Goal: Task Accomplishment & Management: Manage account settings

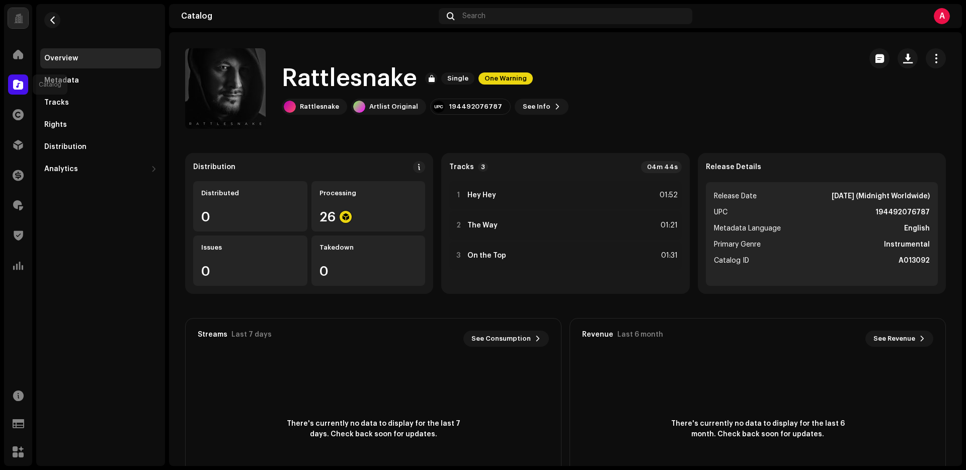
click at [20, 85] on span at bounding box center [18, 85] width 10 height 8
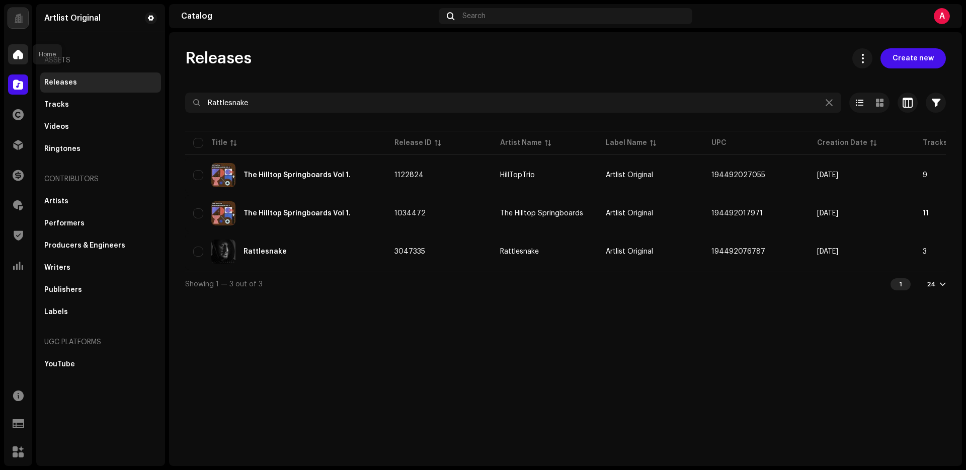
click at [20, 50] on span at bounding box center [18, 54] width 10 height 8
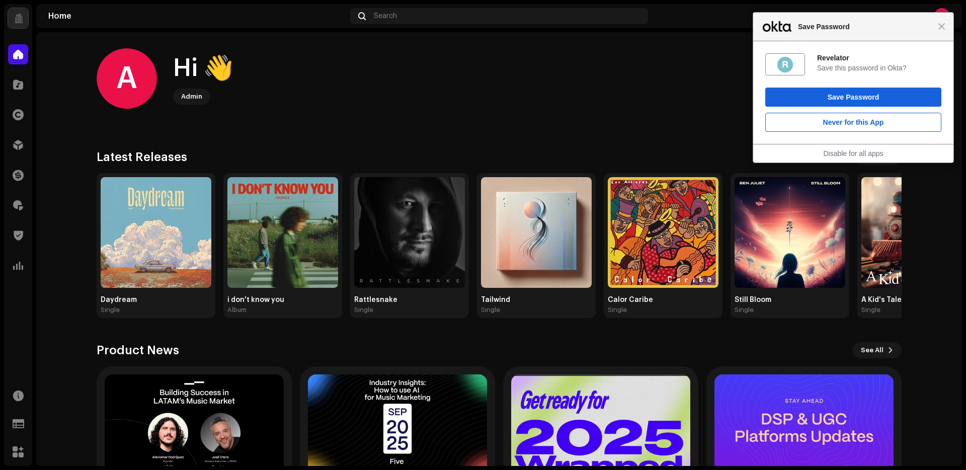
click at [28, 91] on div "Catalog" at bounding box center [18, 84] width 28 height 28
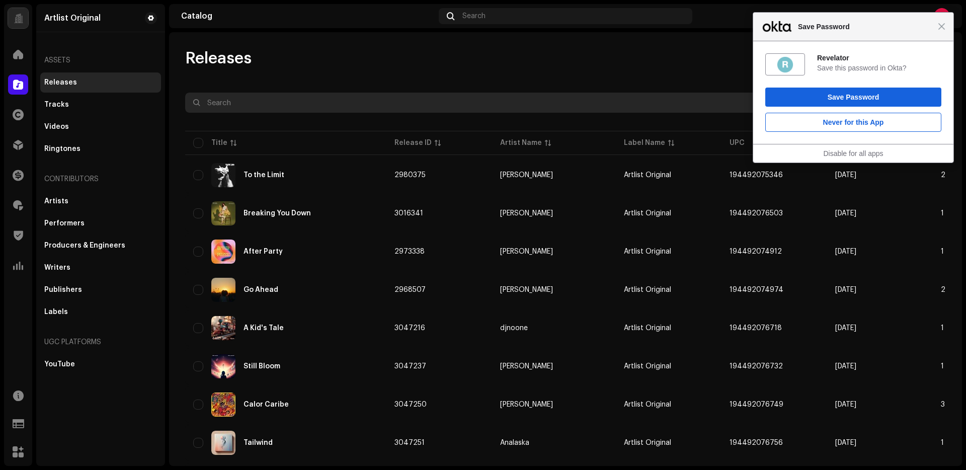
click at [203, 97] on input "text" at bounding box center [513, 103] width 656 height 20
paste input "MADNICE"
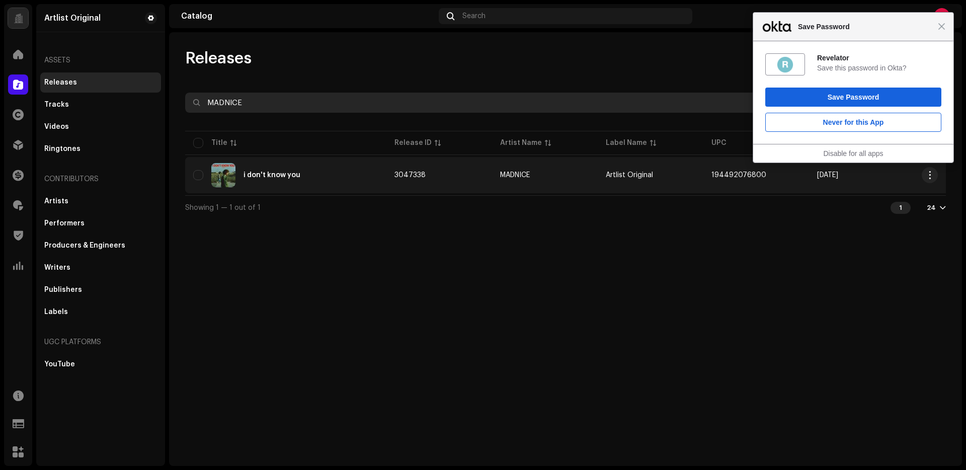
type input "MADNICE"
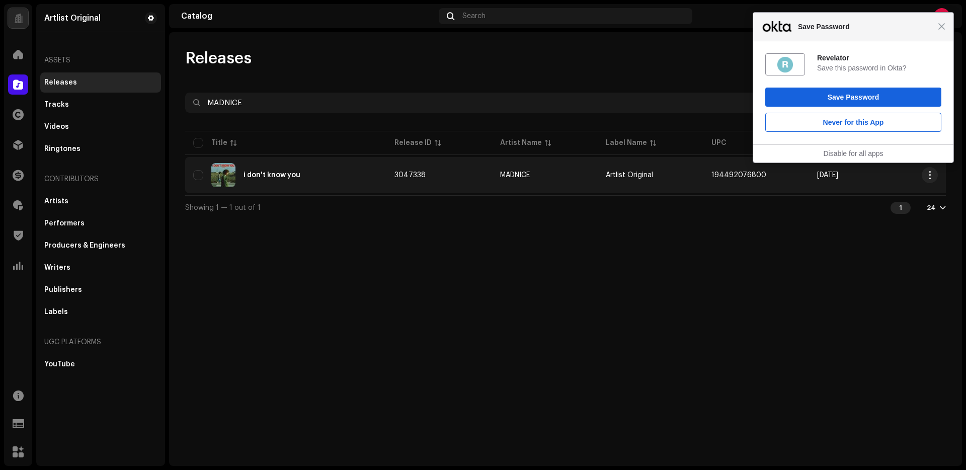
click at [280, 172] on div "i don't know you" at bounding box center [272, 175] width 57 height 7
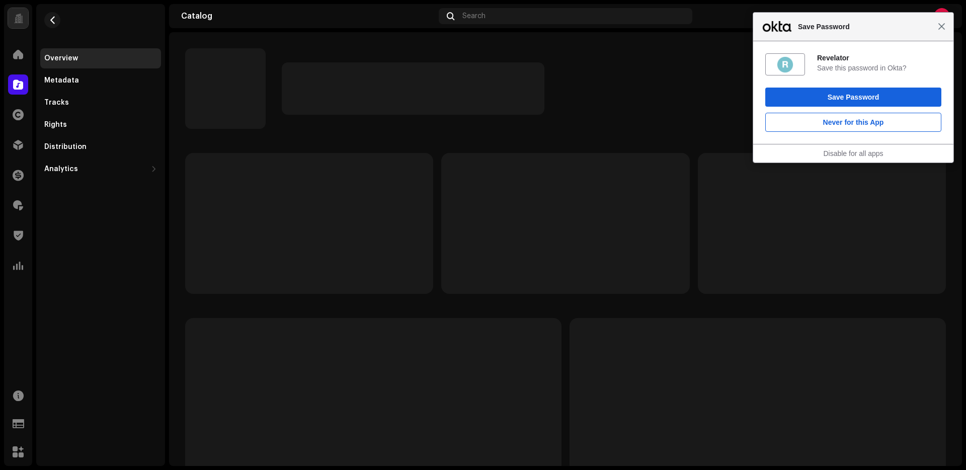
click at [943, 28] on span "Close" at bounding box center [942, 27] width 8 height 8
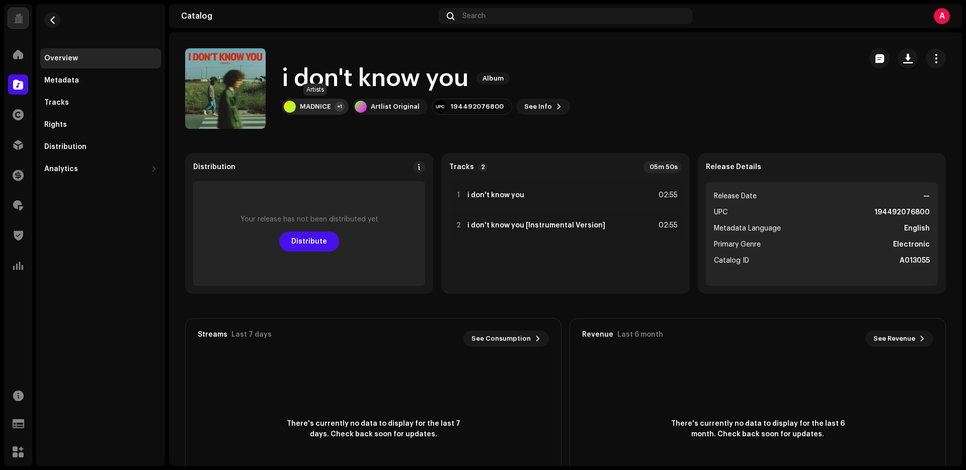
click at [321, 110] on div "MADNICE" at bounding box center [315, 107] width 31 height 8
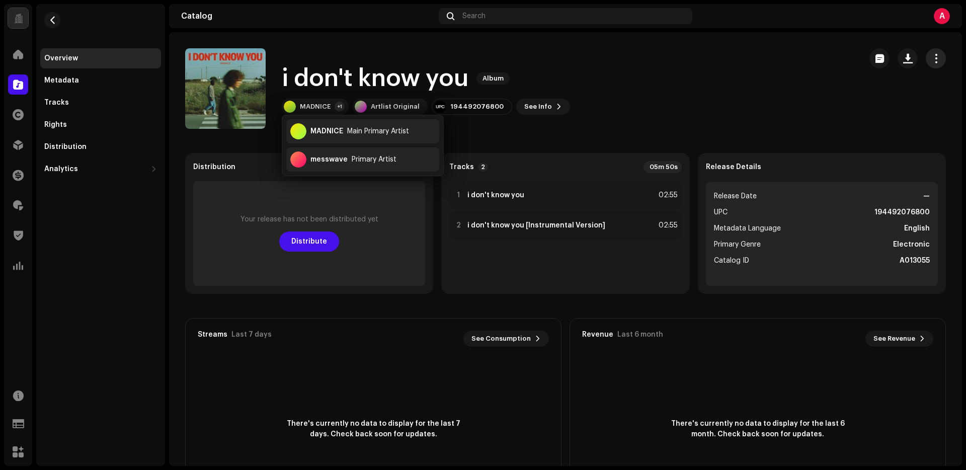
click at [926, 57] on button "button" at bounding box center [936, 58] width 20 height 20
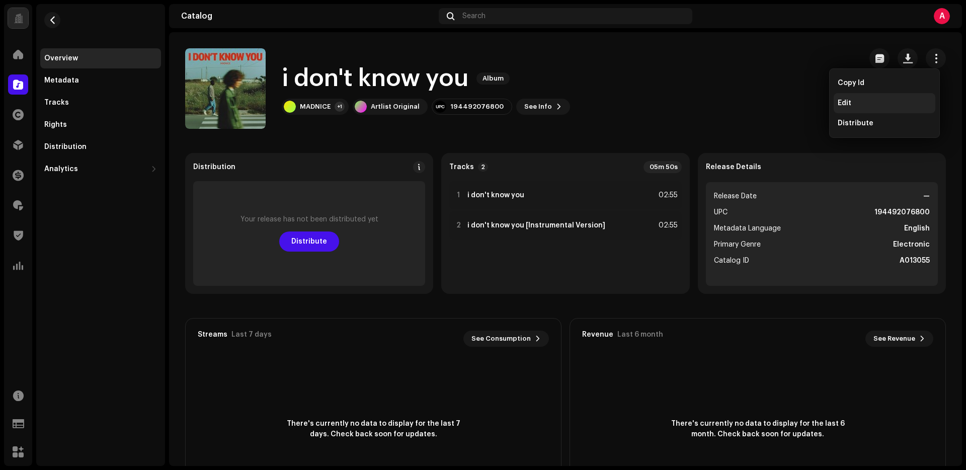
click at [865, 102] on div "Edit" at bounding box center [885, 103] width 94 height 8
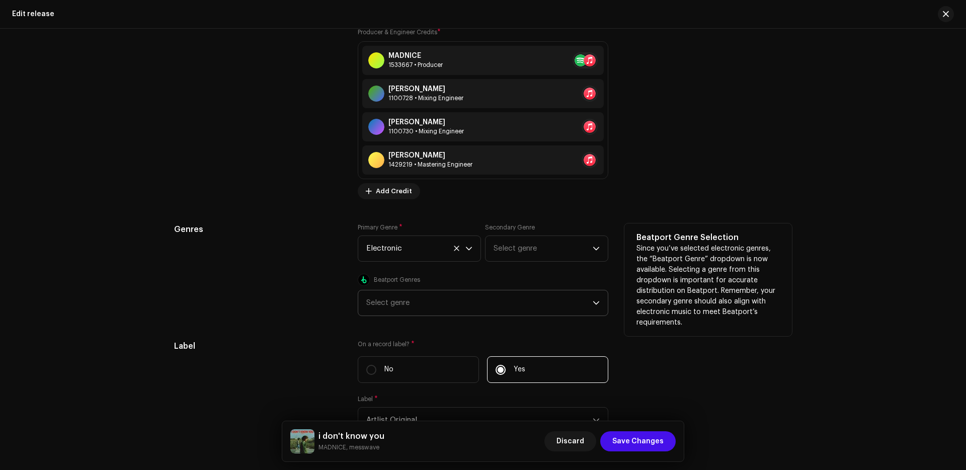
click at [566, 292] on div "Select genre" at bounding box center [479, 302] width 226 height 25
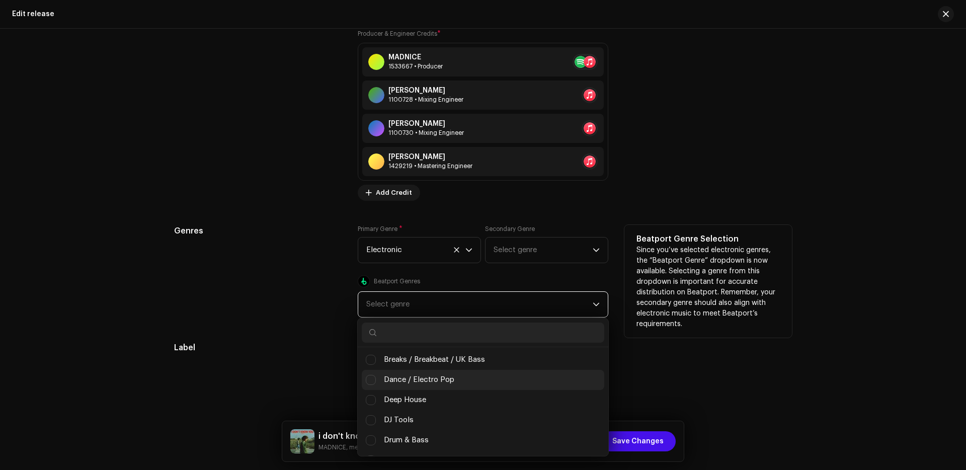
scroll to position [83, 0]
click at [458, 383] on li "Dance / Electro Pop" at bounding box center [483, 379] width 243 height 20
checkbox input "true"
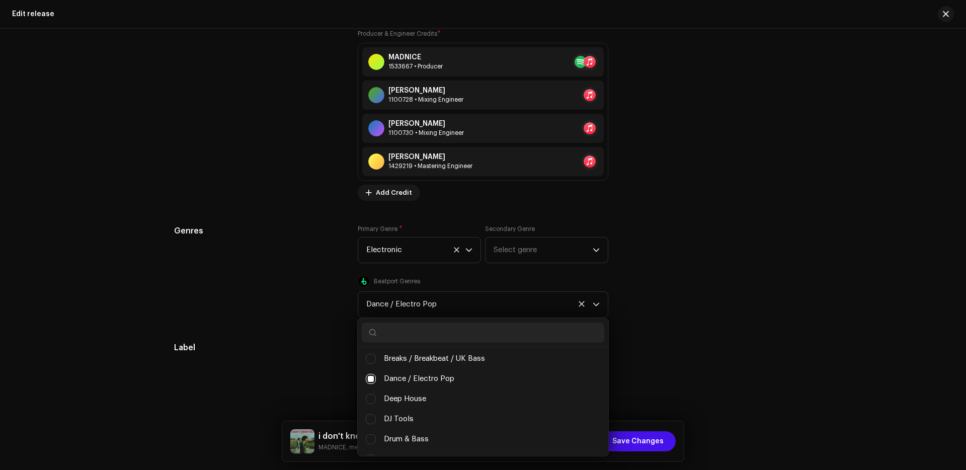
click at [659, 366] on div "Label On a record label? * No Yes Label * Artlist Original" at bounding box center [483, 394] width 618 height 105
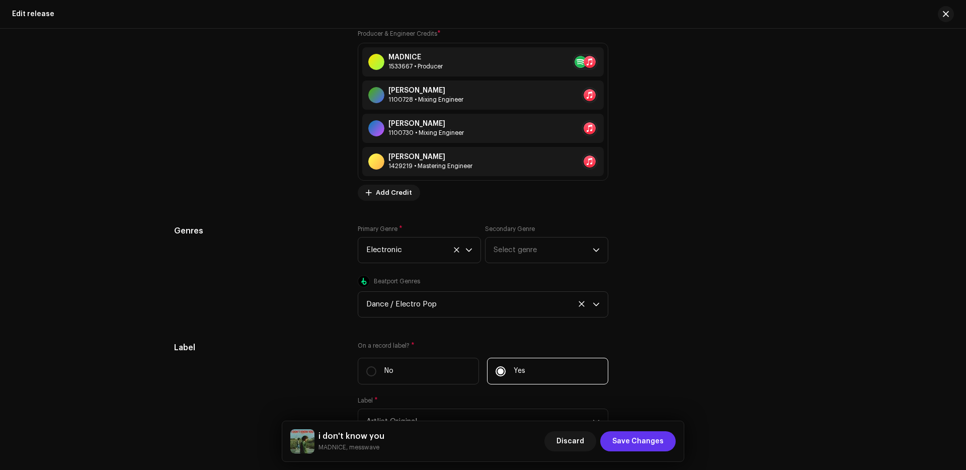
click at [642, 432] on span "Save Changes" at bounding box center [637, 441] width 51 height 20
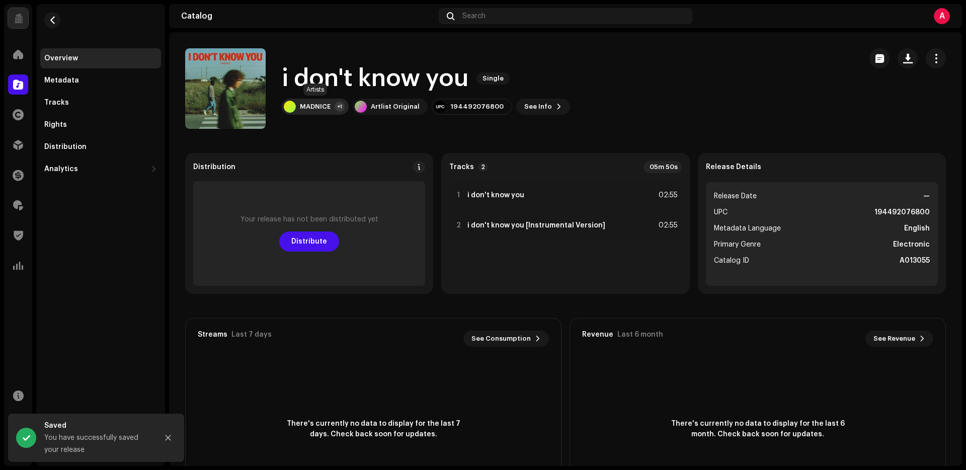
click at [310, 107] on div "MADNICE" at bounding box center [315, 107] width 31 height 8
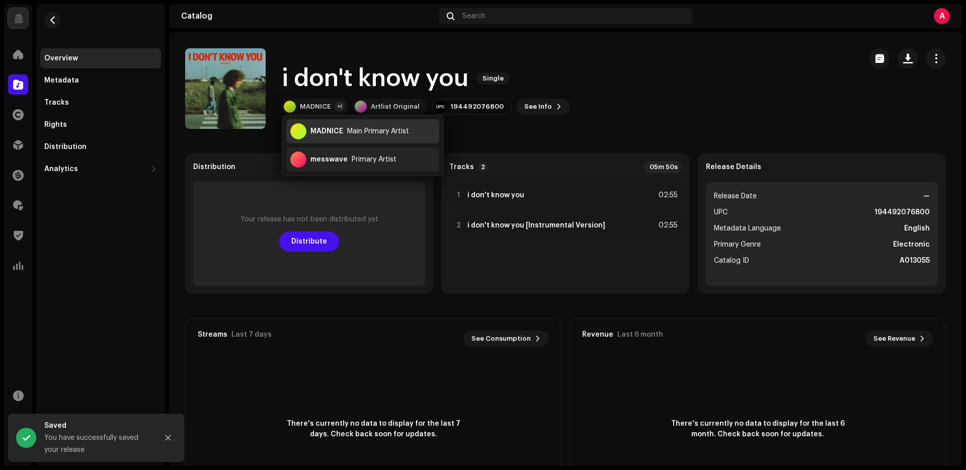
click at [318, 130] on div "MADNICE" at bounding box center [326, 131] width 33 height 8
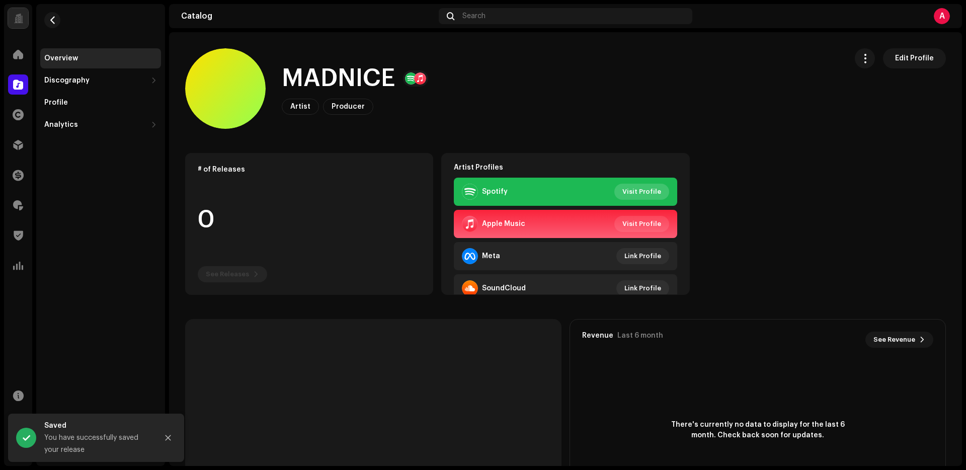
click at [648, 189] on span "Visit Profile" at bounding box center [641, 192] width 39 height 20
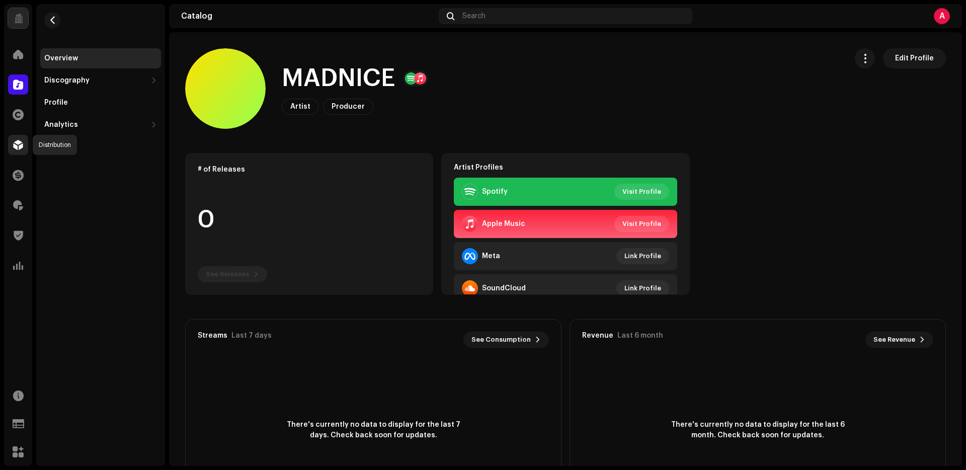
click at [24, 147] on div at bounding box center [18, 145] width 20 height 20
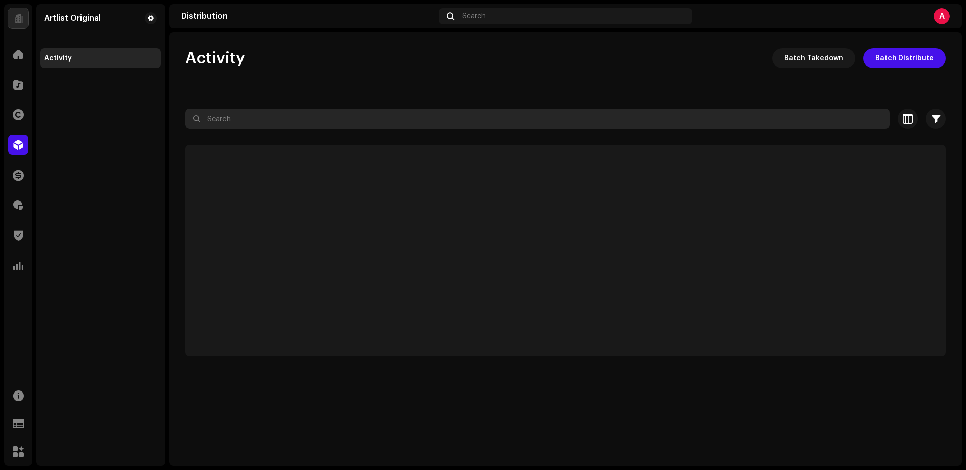
click at [322, 116] on input "text" at bounding box center [537, 119] width 704 height 20
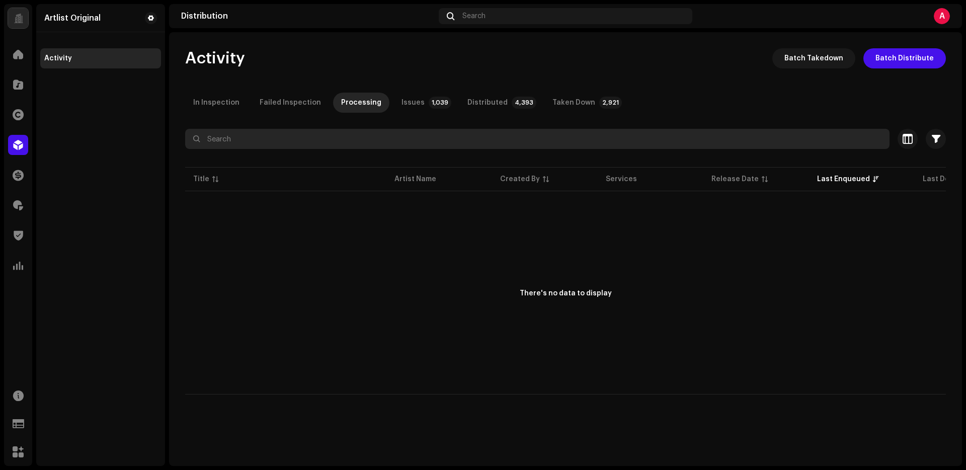
paste input "[URL][DOMAIN_NAME]"
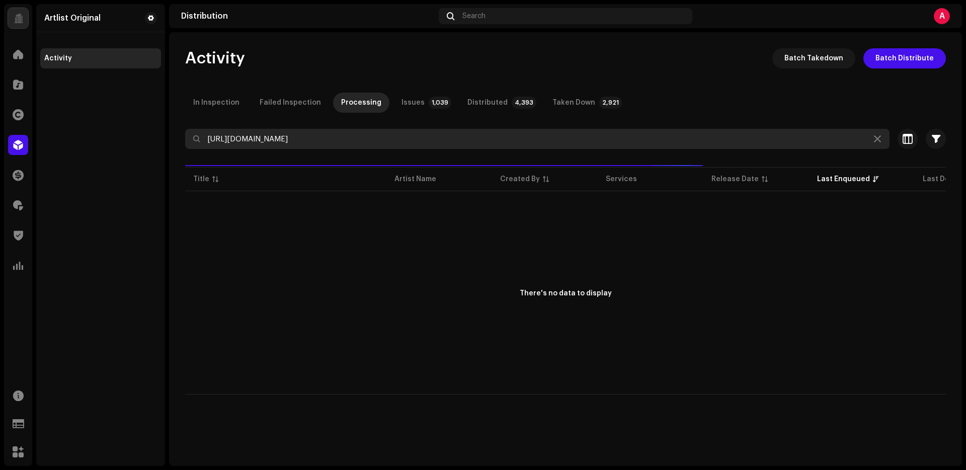
click at [500, 141] on input "[URL][DOMAIN_NAME]" at bounding box center [537, 139] width 704 height 20
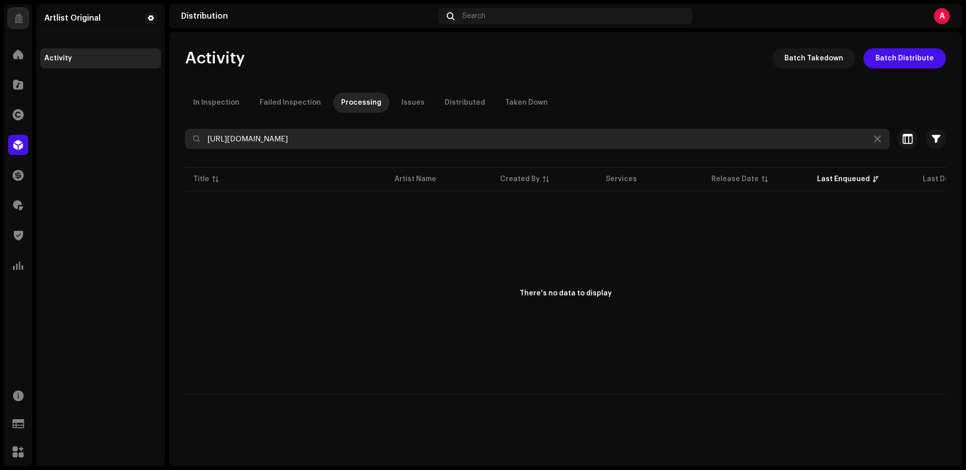
paste input "MADNICE"
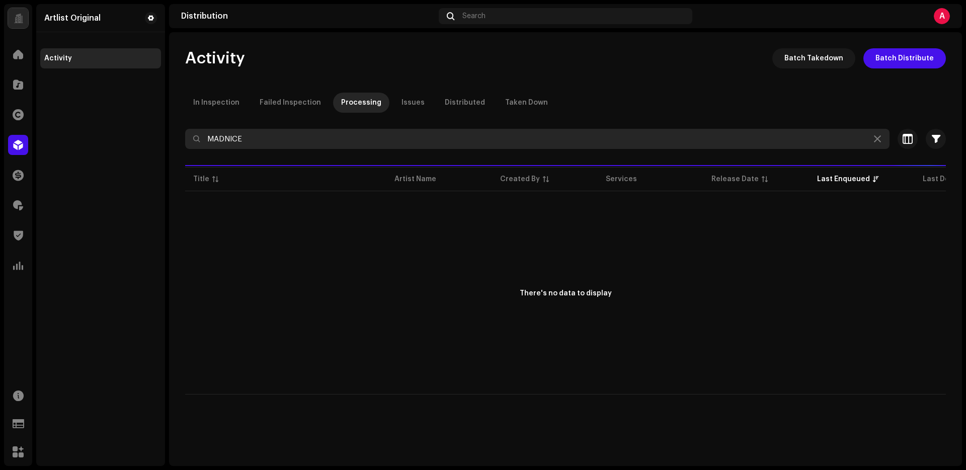
type input "MADNICE"
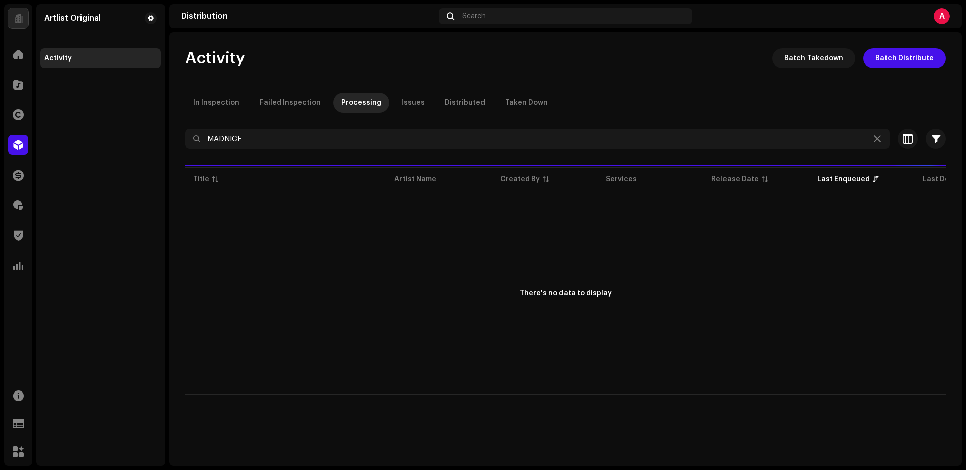
click at [32, 119] on div "Rights" at bounding box center [18, 115] width 28 height 28
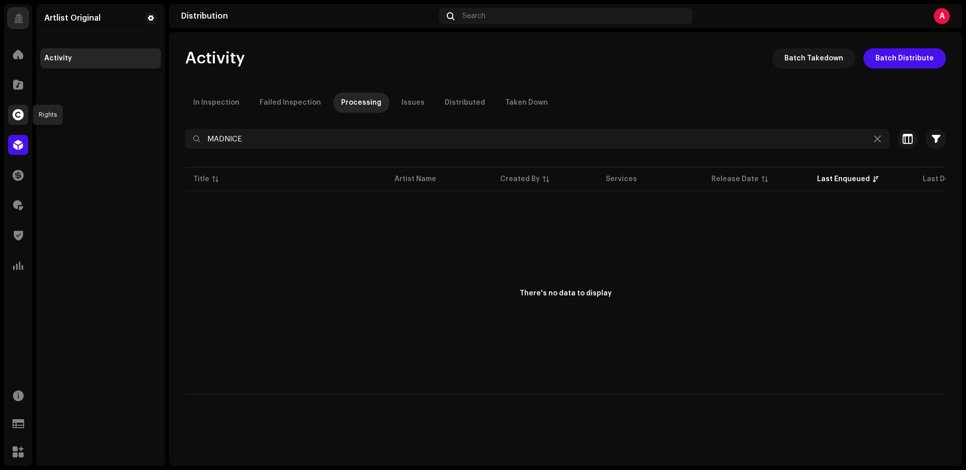
click at [26, 117] on div at bounding box center [18, 115] width 20 height 20
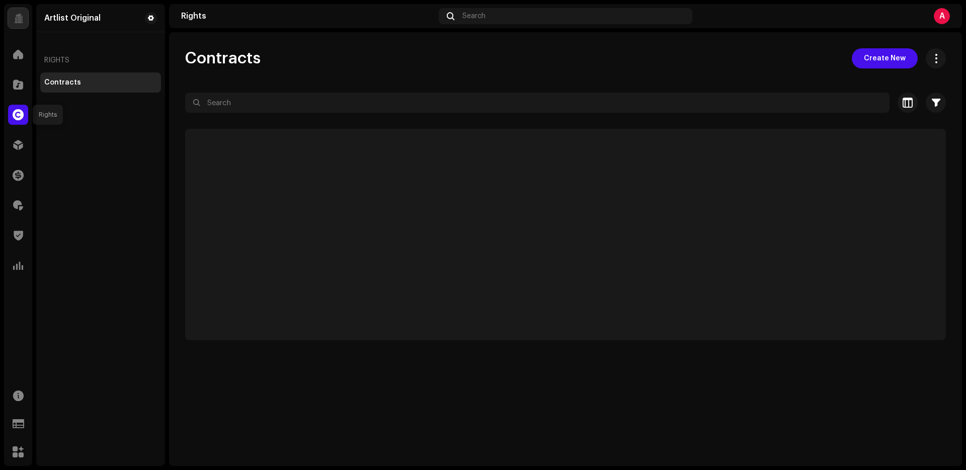
click at [10, 109] on div at bounding box center [18, 115] width 20 height 20
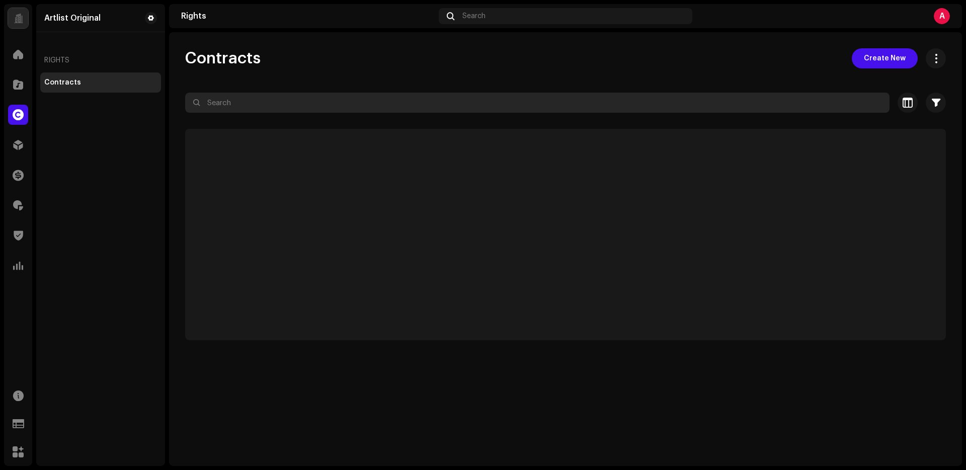
click at [233, 105] on input "text" at bounding box center [537, 103] width 704 height 20
paste input "MADNICE"
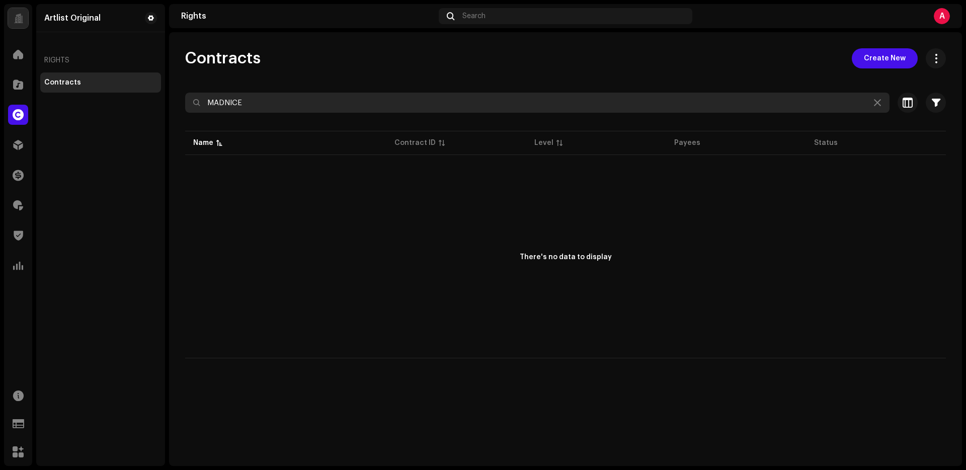
type input "MADNICE"
click at [376, 102] on input "MADNICE" at bounding box center [537, 103] width 704 height 20
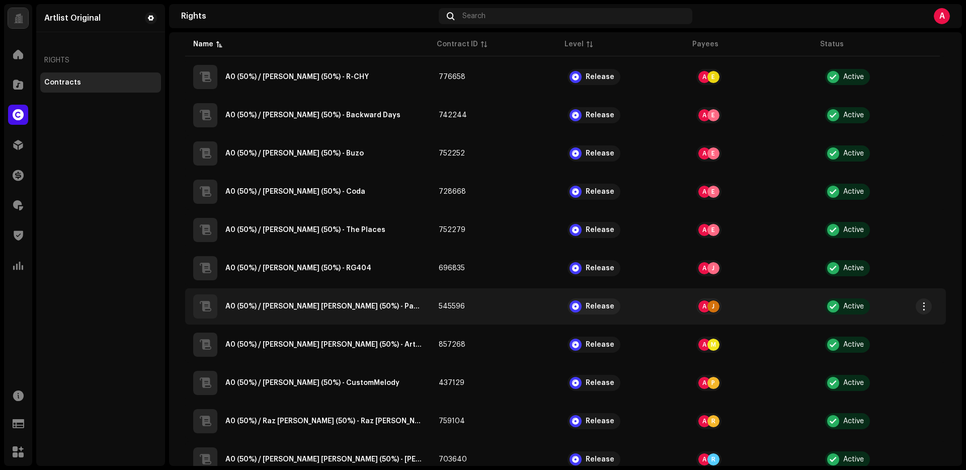
scroll to position [636, 0]
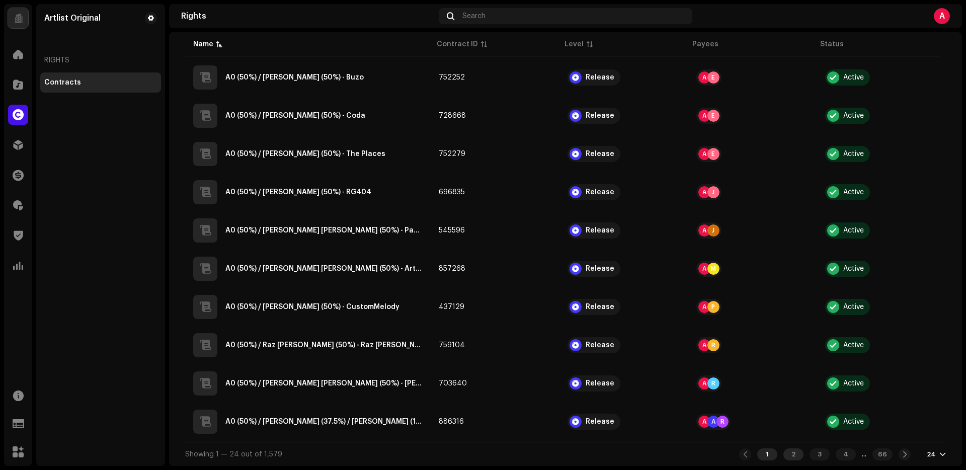
click at [783, 453] on div "2" at bounding box center [793, 454] width 20 height 12
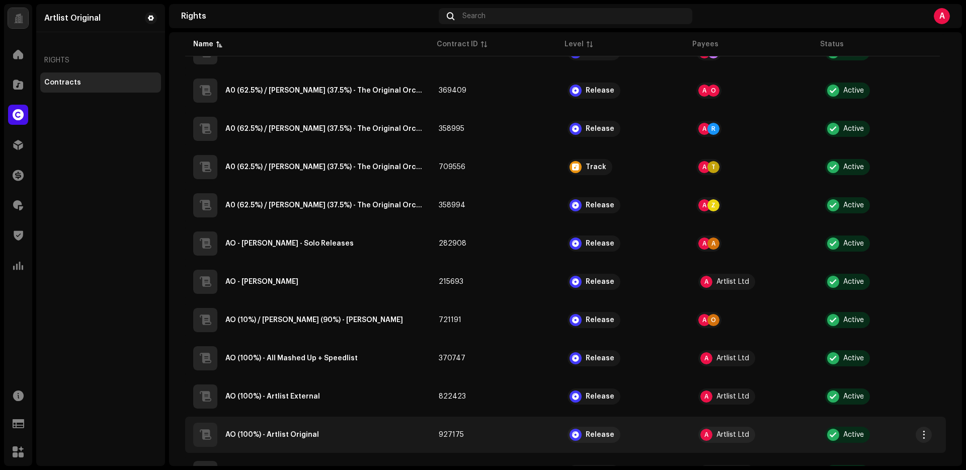
scroll to position [636, 0]
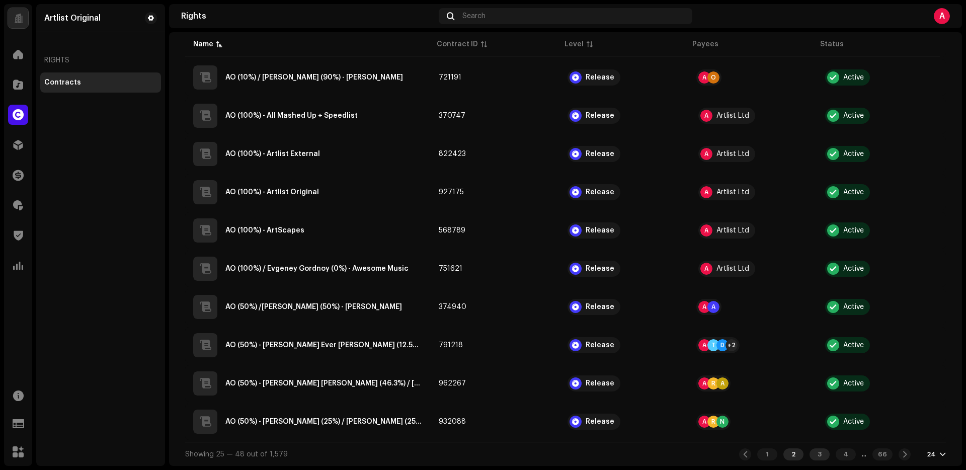
click at [811, 448] on div "3" at bounding box center [820, 454] width 20 height 12
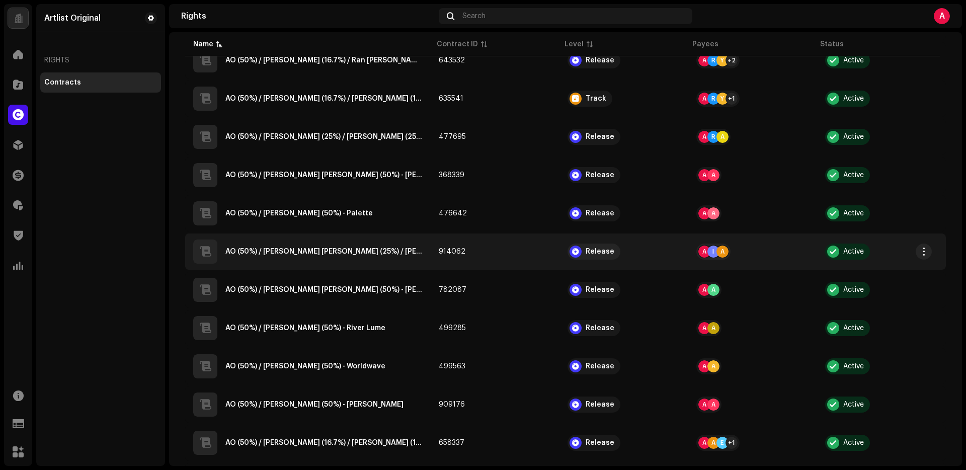
scroll to position [636, 0]
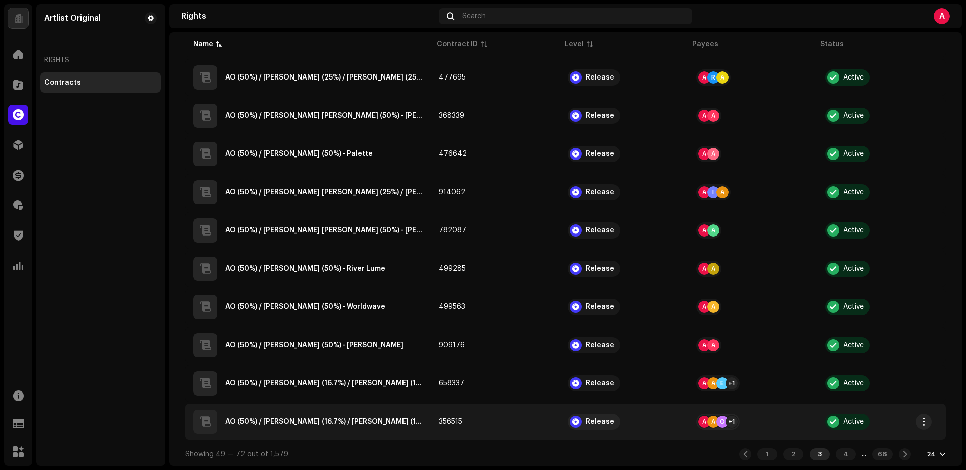
click at [333, 425] on div "AO (50%) / [PERSON_NAME] (16.7%) / [PERSON_NAME] (16.7%) / [PERSON_NAME] (16.6%…" at bounding box center [307, 422] width 229 height 24
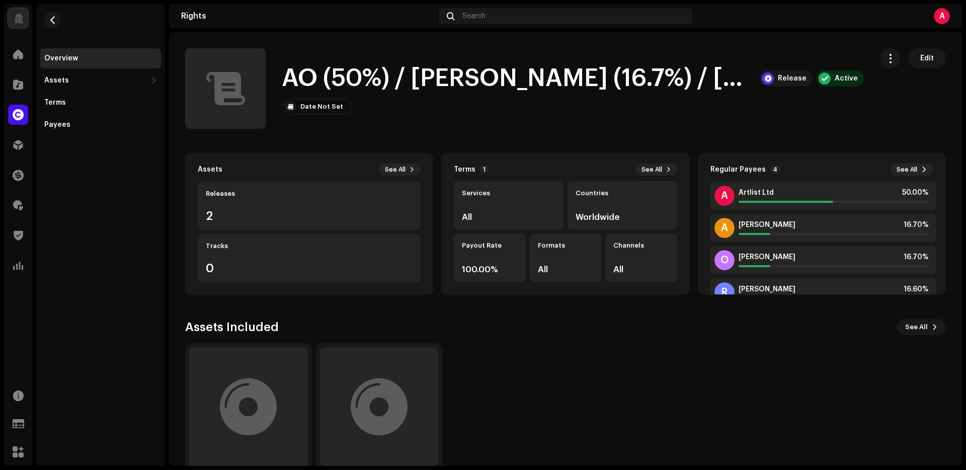
click at [437, 62] on h1 "AO (50%) / [PERSON_NAME] (16.7%) / [PERSON_NAME] (16.7%) / [PERSON_NAME] (16.6%…" at bounding box center [517, 78] width 470 height 32
click at [434, 71] on h1 "AO (50%) / [PERSON_NAME] (16.7%) / [PERSON_NAME] (16.7%) / [PERSON_NAME] (16.6%…" at bounding box center [517, 78] width 470 height 32
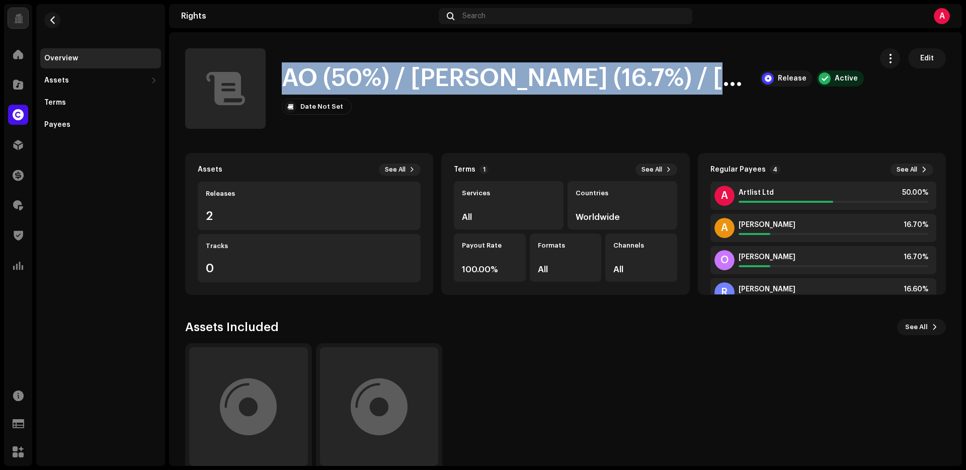
click at [434, 71] on h1 "AO (50%) / [PERSON_NAME] (16.7%) / [PERSON_NAME] (16.7%) / [PERSON_NAME] (16.6%…" at bounding box center [517, 78] width 470 height 32
copy h1 "AO (50%) / [PERSON_NAME] (16.7%) / [PERSON_NAME] (16.7%) / [PERSON_NAME] (16.6%…"
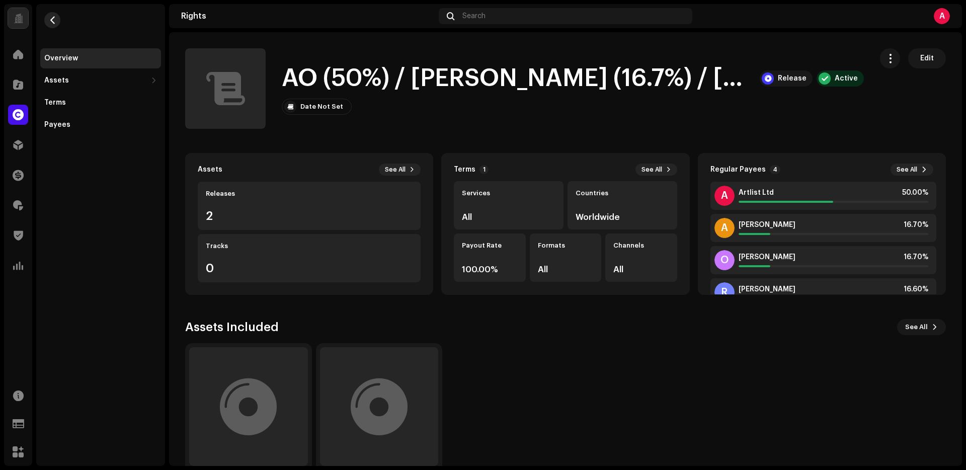
click at [45, 26] on re-m-nav-back at bounding box center [52, 26] width 24 height 44
click at [50, 24] on span "button" at bounding box center [53, 20] width 8 height 8
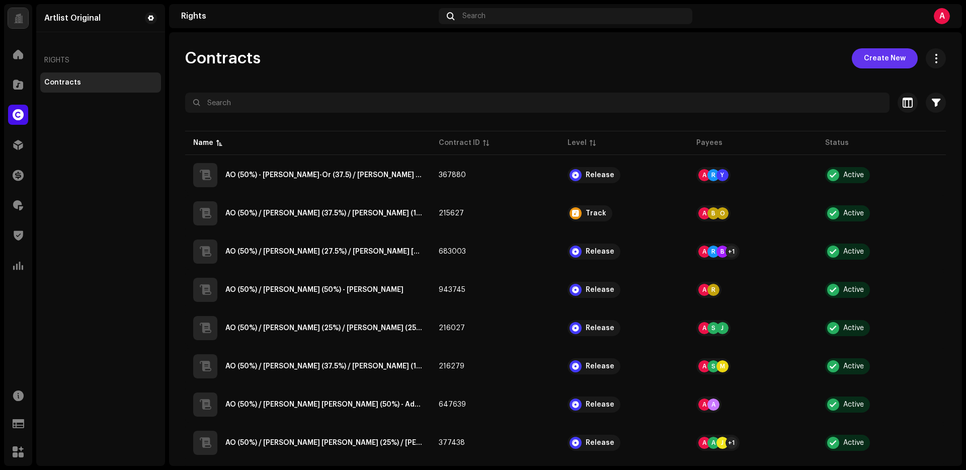
drag, startPoint x: 847, startPoint y: 52, endPoint x: 853, endPoint y: 53, distance: 6.2
click at [849, 52] on div "Contracts Create New" at bounding box center [565, 58] width 761 height 20
click at [853, 53] on button "Create New" at bounding box center [885, 58] width 66 height 20
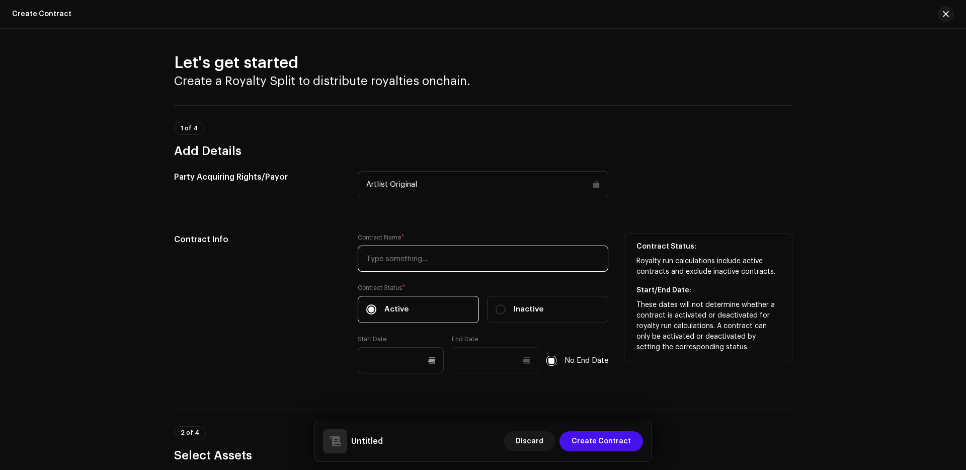
click at [463, 258] on input "text" at bounding box center [483, 259] width 251 height 26
paste input "AO (50%) / [PERSON_NAME] (16.7%) / [PERSON_NAME] (16.7%) / [PERSON_NAME] (16.6%…"
click at [416, 258] on input "AO (50%) / [PERSON_NAME] (16.7%) / [PERSON_NAME] (16.7%) / [PERSON_NAME] (16.6%…" at bounding box center [483, 259] width 251 height 26
drag, startPoint x: 407, startPoint y: 260, endPoint x: 441, endPoint y: 260, distance: 34.2
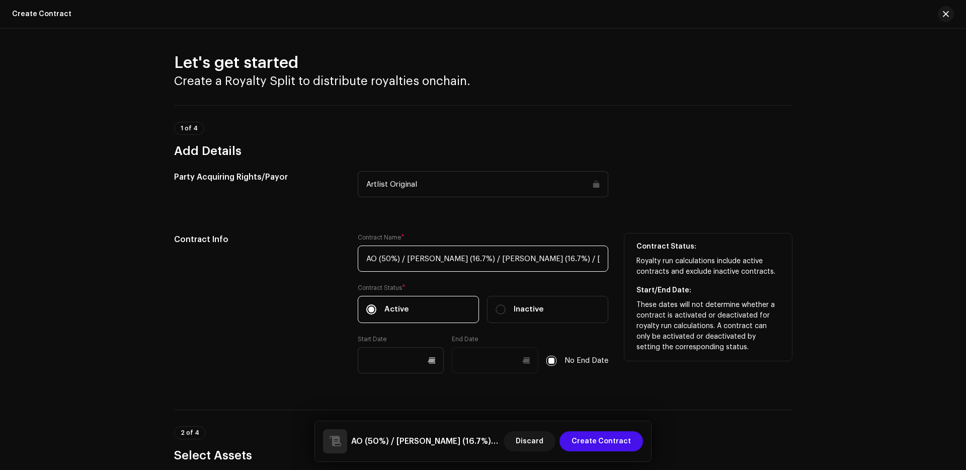
click at [441, 260] on input "AO (50%) / [PERSON_NAME] (16.7%) / [PERSON_NAME] (16.7%) / [PERSON_NAME] (16.6%…" at bounding box center [483, 259] width 251 height 26
paste input "[PERSON_NAME] [PERSON_NAME]"
drag, startPoint x: 506, startPoint y: 260, endPoint x: 593, endPoint y: 278, distance: 88.5
click at [539, 259] on input "AO (50%) / [PERSON_NAME] [PERSON_NAME] (16.7%) / [PERSON_NAME] (16.7%) / [PERSO…" at bounding box center [483, 259] width 251 height 26
paste input "[PERSON_NAME]"
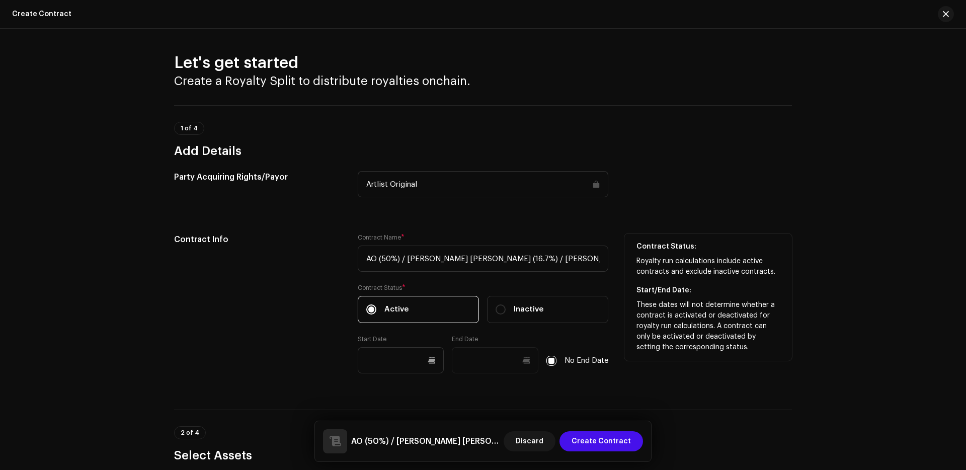
scroll to position [0, 84]
drag, startPoint x: 505, startPoint y: 259, endPoint x: 544, endPoint y: 262, distance: 39.4
click at [542, 262] on input "AO (50%) / [PERSON_NAME] [PERSON_NAME] (16.7%) / [PERSON_NAME] (16.7%) / [PERSO…" at bounding box center [483, 259] width 251 height 26
paste input "[PERSON_NAME]"
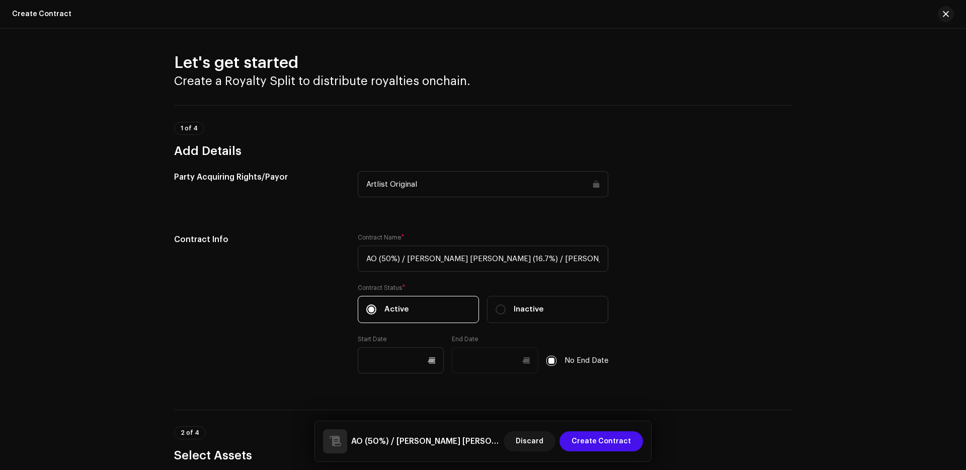
scroll to position [0, 101]
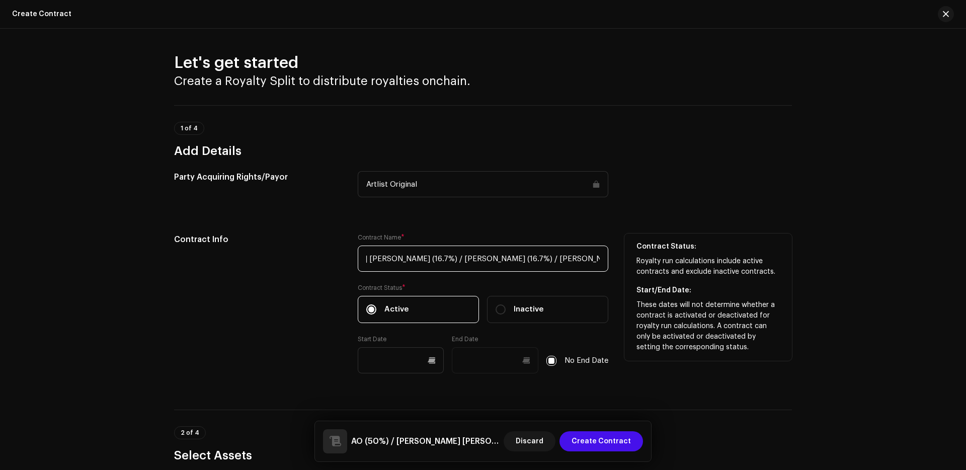
click at [587, 257] on input "AO (50%) / [PERSON_NAME] [PERSON_NAME] (16.7%) / [PERSON_NAME] (16.7%) / [PERSO…" at bounding box center [483, 259] width 251 height 26
click at [586, 257] on input "AO (50%) / [PERSON_NAME] [PERSON_NAME] (16.7%) / [PERSON_NAME] (16.7%) / [PERSO…" at bounding box center [483, 259] width 251 height 26
click at [587, 257] on input "AO (50%) / [PERSON_NAME] [PERSON_NAME] (16.7%) / [PERSON_NAME] (16.7%) / [PERSO…" at bounding box center [483, 259] width 251 height 26
click at [586, 257] on input "AO (50%) / [PERSON_NAME] [PERSON_NAME] (16.7%) / [PERSON_NAME] (16.7%) / [PERSO…" at bounding box center [483, 259] width 251 height 26
click at [585, 258] on input "AO (50%) / [PERSON_NAME] [PERSON_NAME] (16.7%) / [PERSON_NAME] (16.7%) / [PERSO…" at bounding box center [483, 259] width 251 height 26
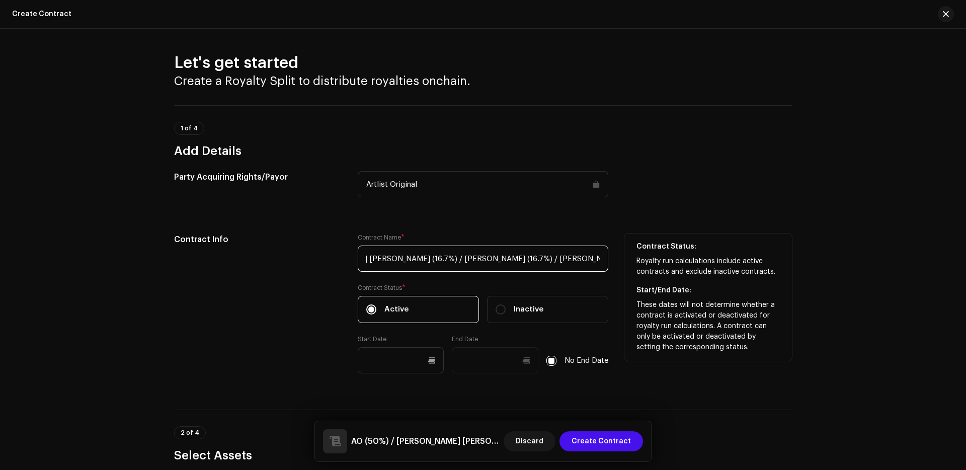
click at [585, 258] on input "AO (50%) / [PERSON_NAME] [PERSON_NAME] (16.7%) / [PERSON_NAME] (16.7%) / [PERSO…" at bounding box center [483, 259] width 251 height 26
click at [577, 259] on input "AO (50%) / [PERSON_NAME] [PERSON_NAME] (16.7%) / [PERSON_NAME] (16.7%) / [PERSO…" at bounding box center [483, 259] width 251 height 26
drag, startPoint x: 577, startPoint y: 259, endPoint x: 597, endPoint y: 260, distance: 20.7
click at [597, 260] on input "AO (50%) / [PERSON_NAME] [PERSON_NAME] (16.7%) / [PERSON_NAME] (16.7%) / [PERSO…" at bounding box center [483, 259] width 251 height 26
paste input "MADNICE"
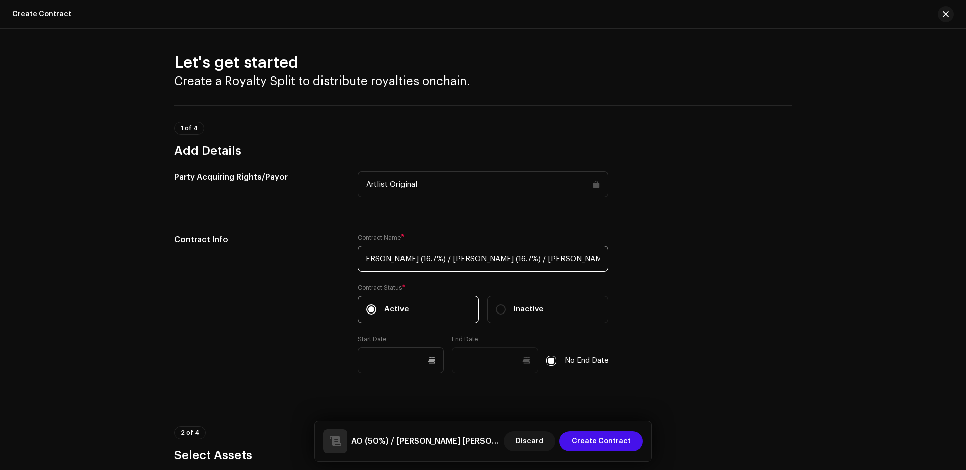
scroll to position [235, 0]
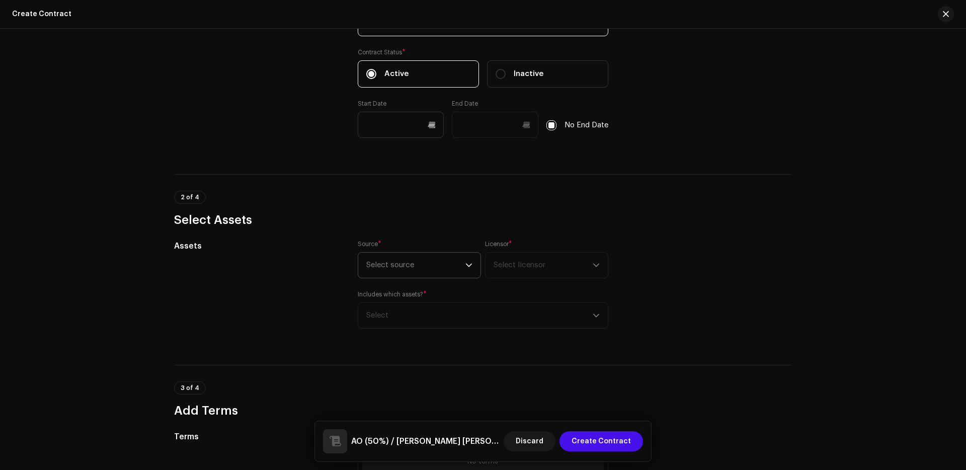
type input "AO (50%) / [PERSON_NAME] [PERSON_NAME] (16.7%) / [PERSON_NAME] (16.7%) / [PERSO…"
drag, startPoint x: 443, startPoint y: 261, endPoint x: 437, endPoint y: 278, distance: 18.1
click at [443, 261] on span "Select source" at bounding box center [415, 265] width 99 height 25
drag, startPoint x: 408, startPoint y: 295, endPoint x: 637, endPoint y: 273, distance: 230.0
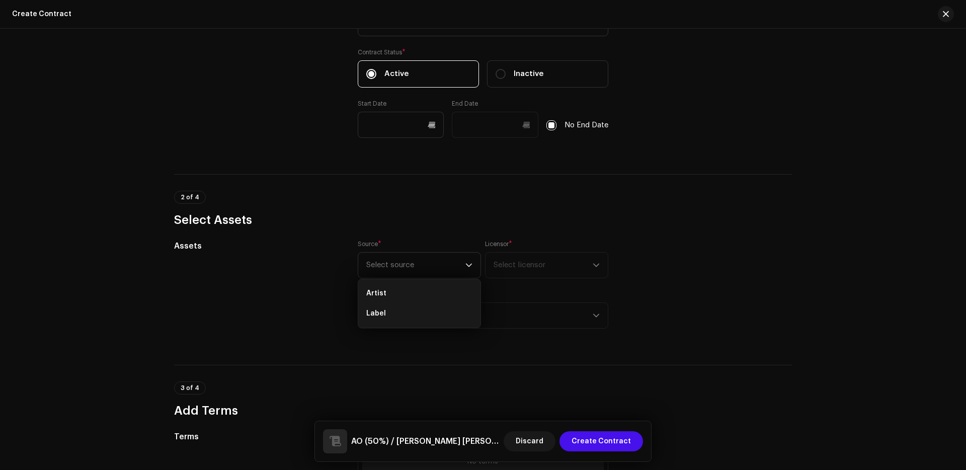
click at [408, 295] on li "Artist" at bounding box center [419, 293] width 114 height 20
click at [580, 266] on span "Select licensor" at bounding box center [543, 265] width 99 height 25
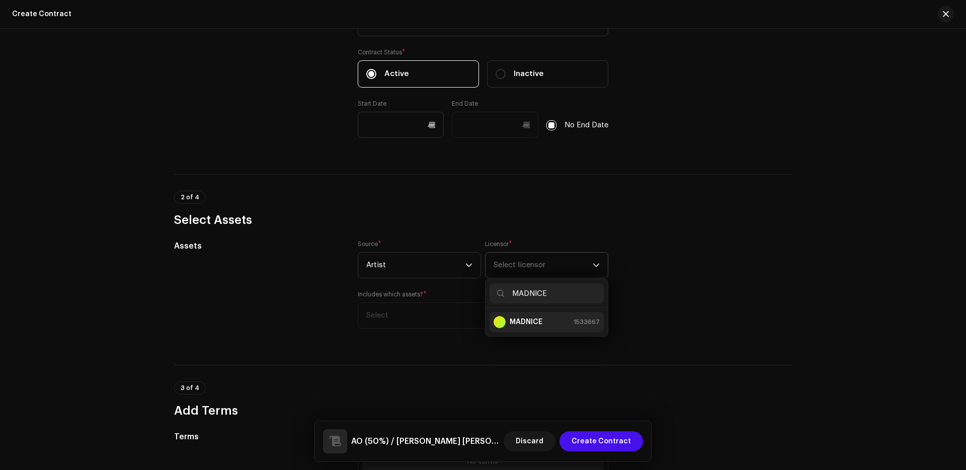
type input "MADNICE"
click at [540, 320] on div "MADNICE 1533667" at bounding box center [547, 322] width 106 height 12
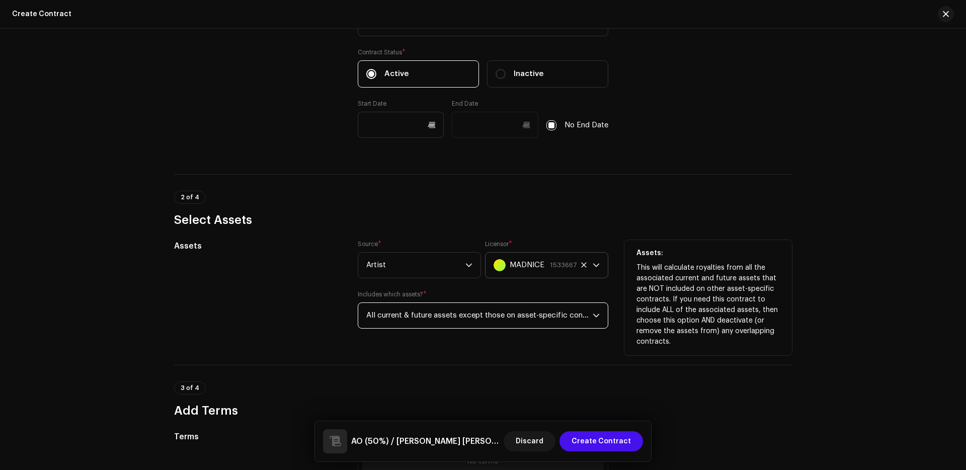
click at [540, 320] on span "All current & future assets except those on asset-specific contracts" at bounding box center [479, 315] width 226 height 25
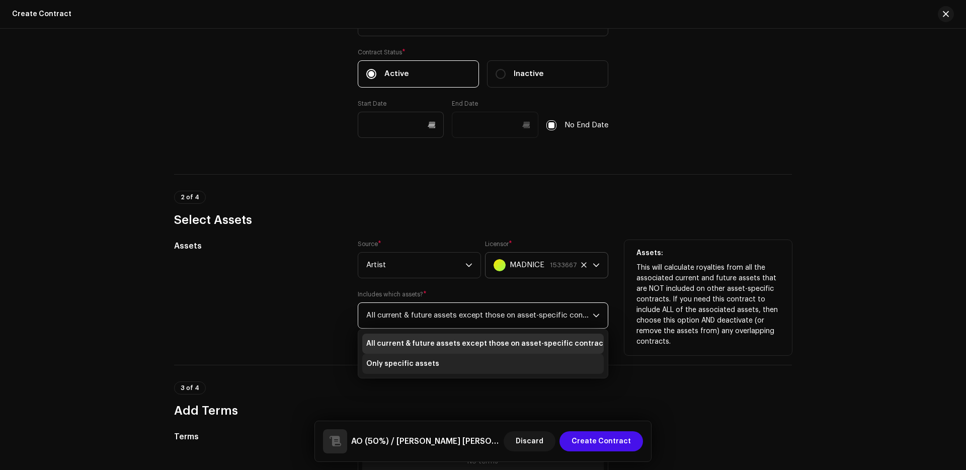
click at [437, 362] on li "Only specific assets" at bounding box center [483, 364] width 242 height 20
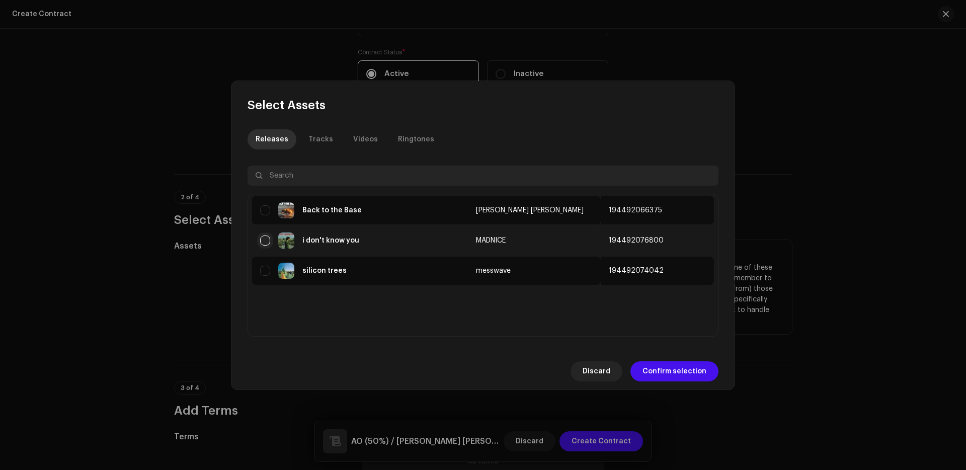
click at [266, 238] on input "checkbox" at bounding box center [265, 240] width 10 height 10
checkbox input "true"
click at [690, 376] on span "Confirm selection" at bounding box center [675, 371] width 64 height 20
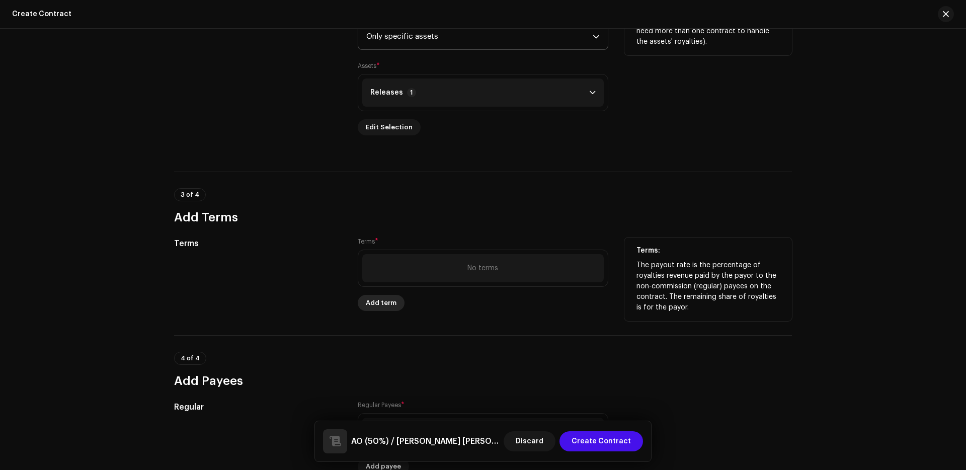
scroll to position [514, 0]
click at [377, 306] on span "Add term" at bounding box center [381, 303] width 31 height 20
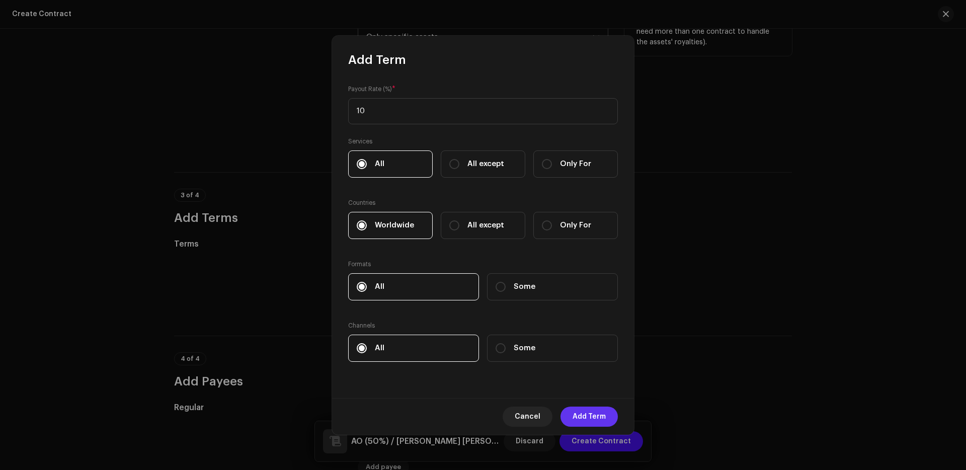
type input "100"
drag, startPoint x: 599, startPoint y: 413, endPoint x: 609, endPoint y: 415, distance: 10.3
click at [600, 413] on span "Add Term" at bounding box center [589, 417] width 33 height 20
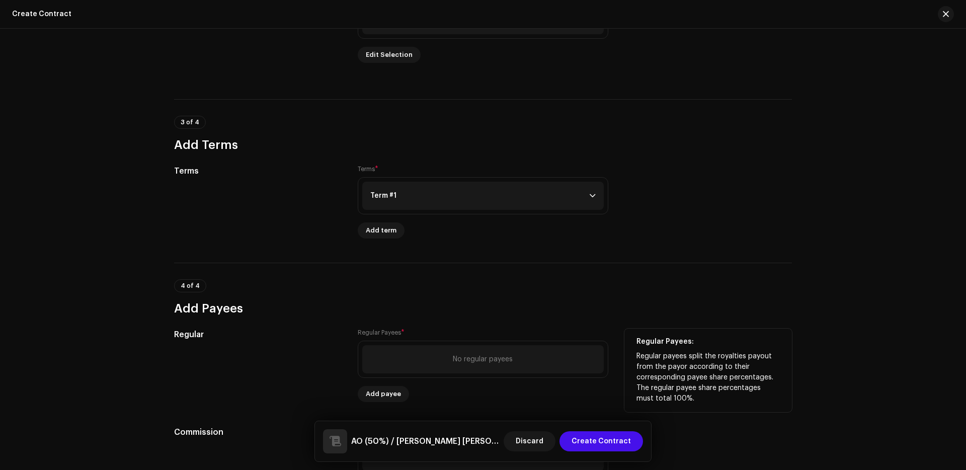
scroll to position [611, 0]
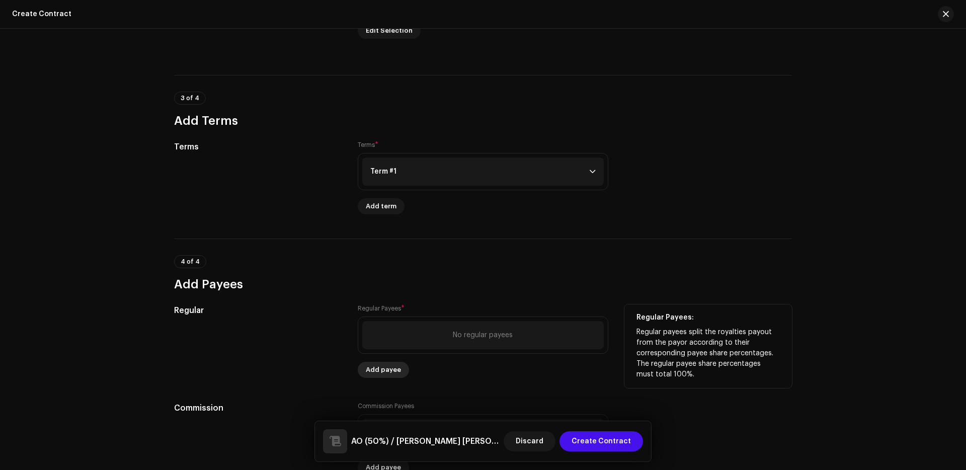
click at [377, 371] on span "Add payee" at bounding box center [383, 370] width 35 height 20
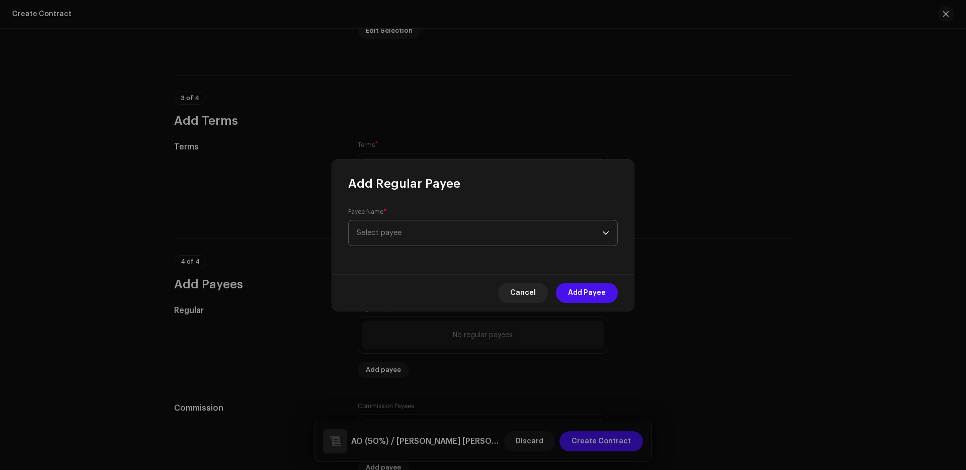
click at [447, 229] on span "Select payee" at bounding box center [480, 232] width 246 height 25
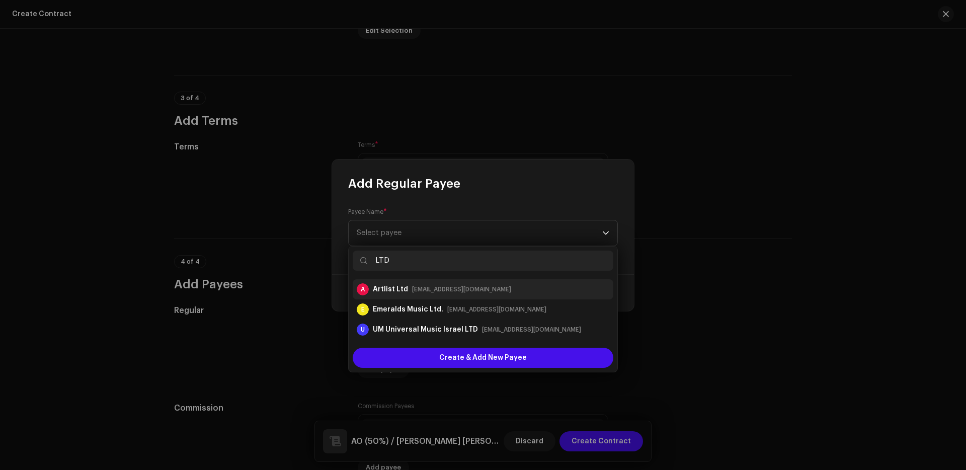
type input "LTD"
click at [434, 289] on div "[EMAIL_ADDRESS][DOMAIN_NAME]" at bounding box center [461, 289] width 99 height 10
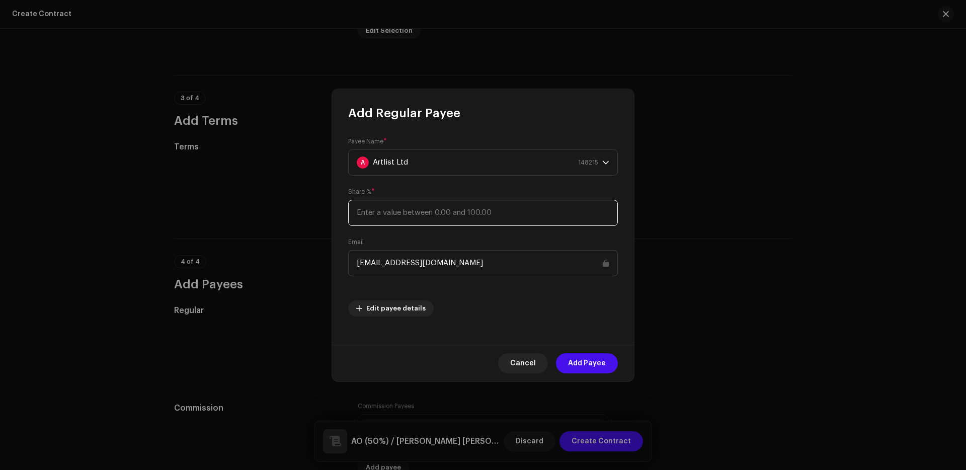
click at [507, 213] on input at bounding box center [483, 213] width 270 height 26
type input "50"
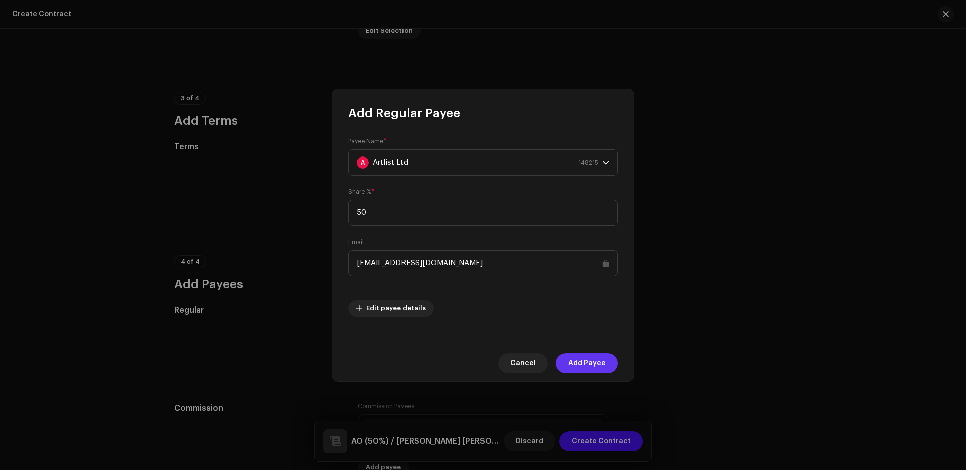
click at [600, 367] on span "Add Payee" at bounding box center [587, 363] width 38 height 20
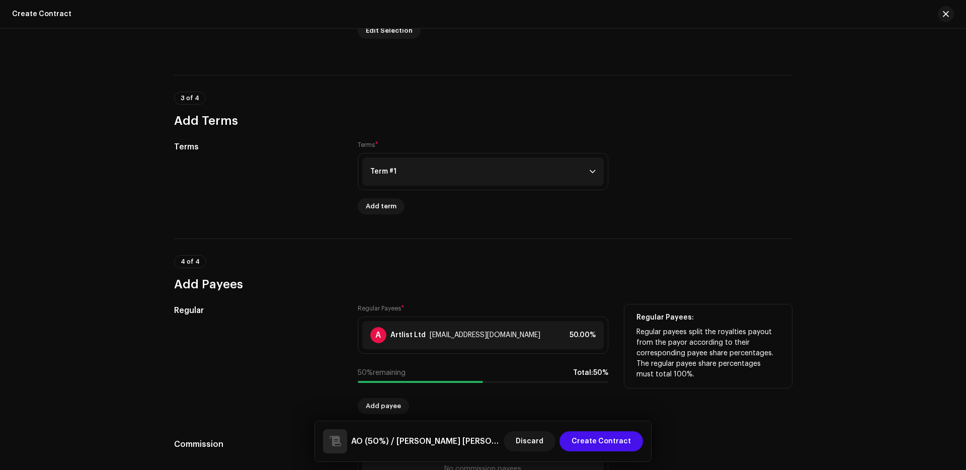
scroll to position [640, 0]
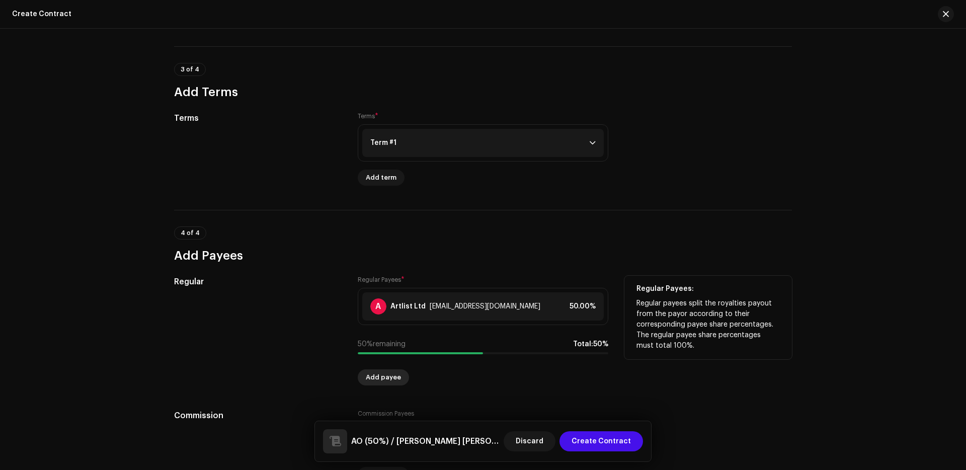
click at [403, 377] on button "Add payee" at bounding box center [383, 377] width 51 height 16
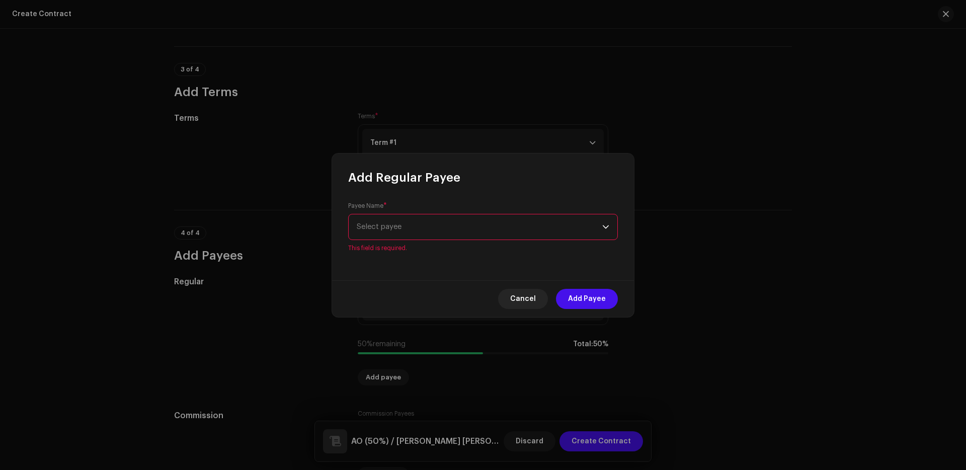
click at [468, 228] on span "Select payee" at bounding box center [480, 226] width 246 height 25
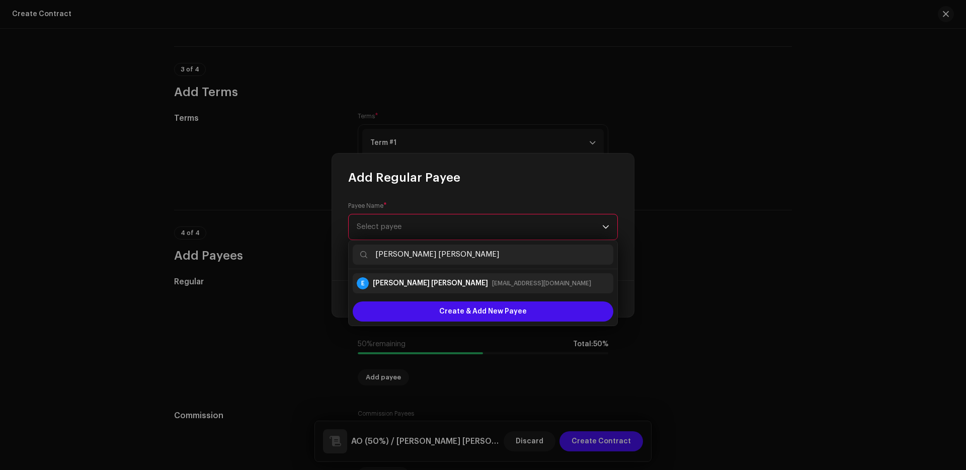
type input "[PERSON_NAME] [PERSON_NAME]"
click at [487, 289] on li "E Eytan [PERSON_NAME] [EMAIL_ADDRESS][DOMAIN_NAME]" at bounding box center [483, 283] width 261 height 20
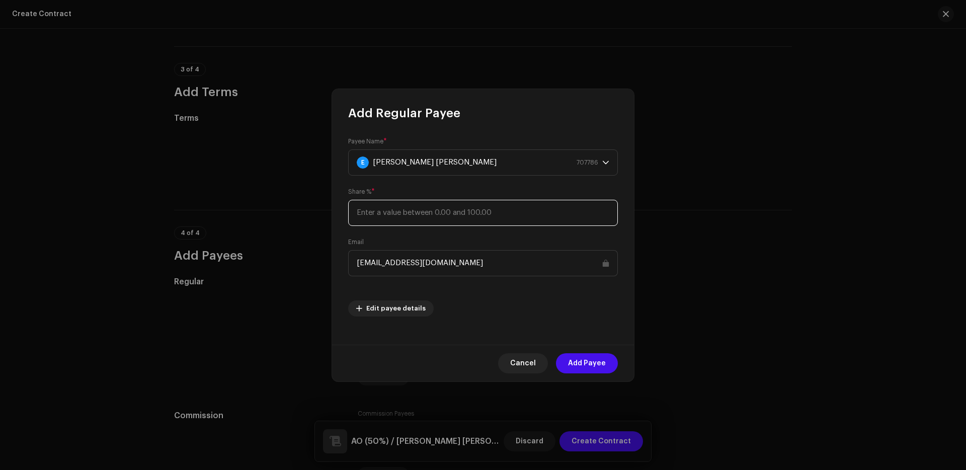
click at [462, 204] on input at bounding box center [483, 213] width 270 height 26
type input "16.7"
click at [587, 359] on span "Add Payee" at bounding box center [587, 363] width 38 height 20
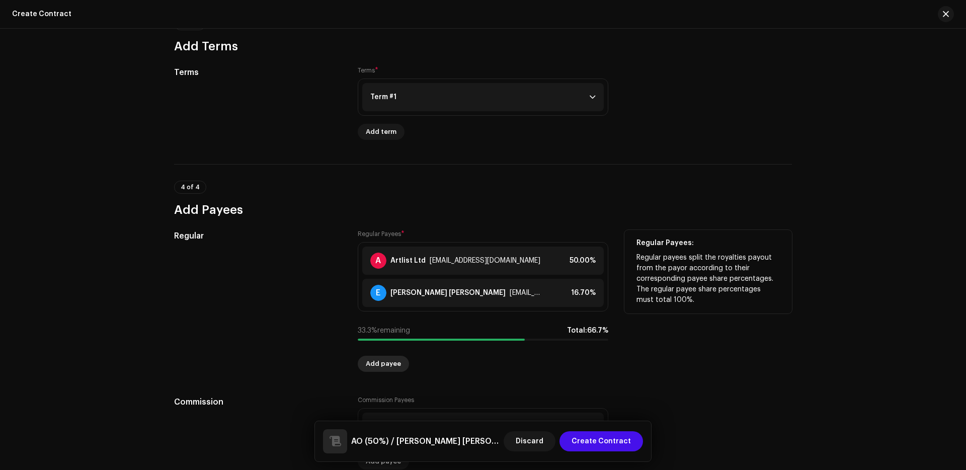
click at [393, 363] on span "Add payee" at bounding box center [383, 364] width 35 height 20
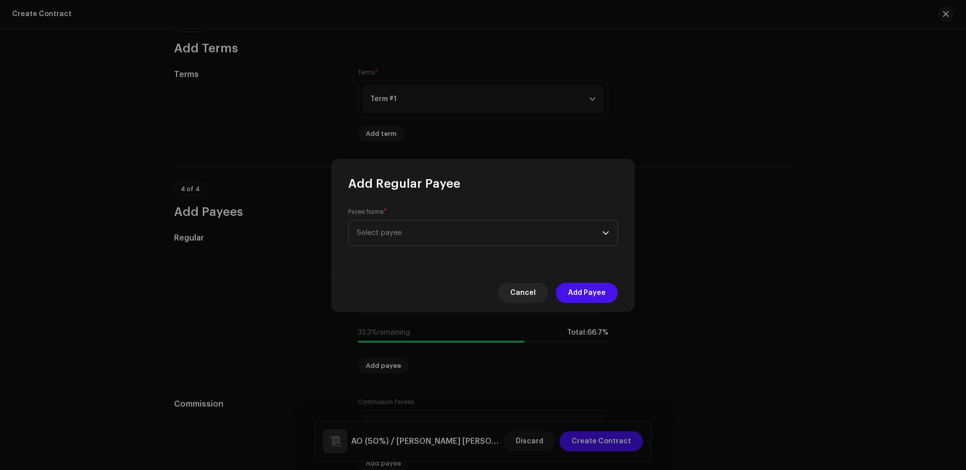
scroll to position [682, 0]
click at [447, 228] on span "Select payee" at bounding box center [480, 232] width 246 height 25
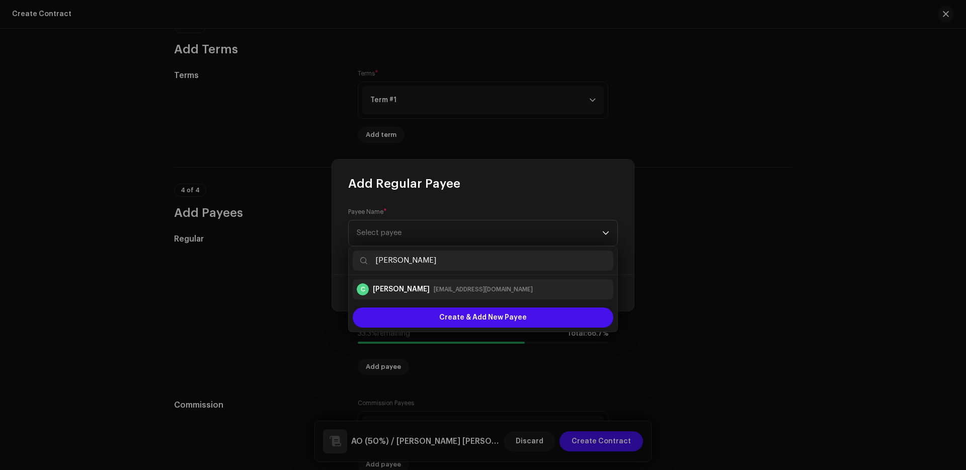
type input "[PERSON_NAME]"
click at [454, 290] on div "[EMAIL_ADDRESS][DOMAIN_NAME]" at bounding box center [483, 289] width 99 height 10
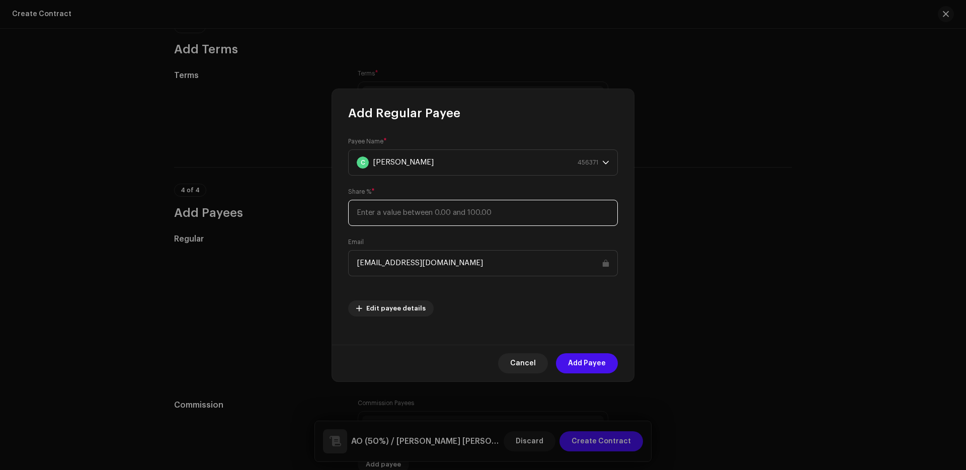
click at [475, 208] on input at bounding box center [483, 213] width 270 height 26
type input "16.7"
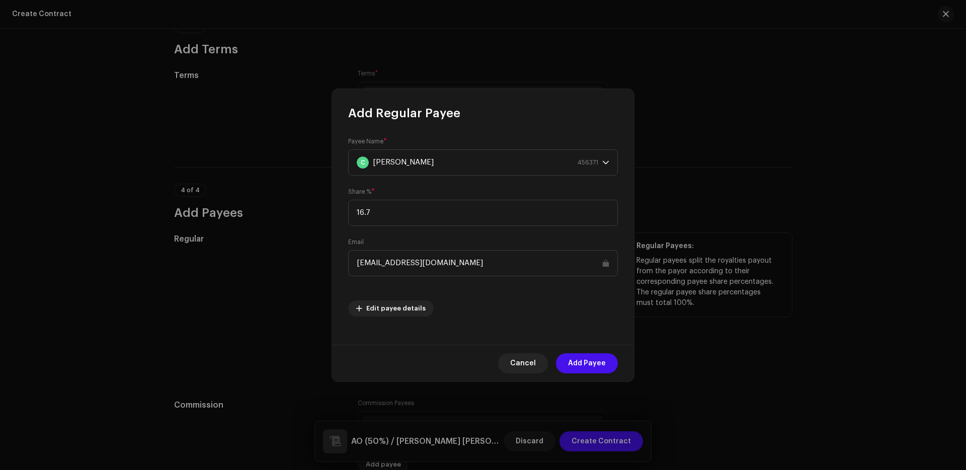
click at [575, 356] on span "Add Payee" at bounding box center [587, 363] width 38 height 20
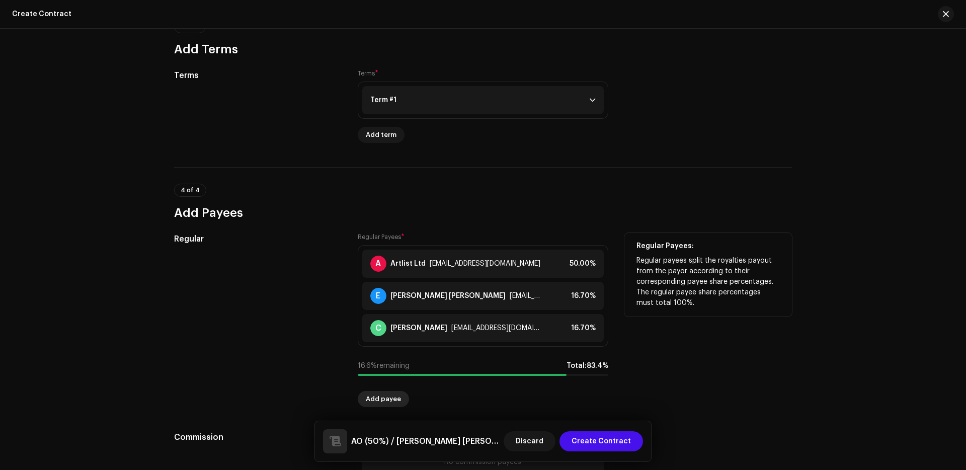
click at [366, 392] on span "Add payee" at bounding box center [383, 399] width 35 height 20
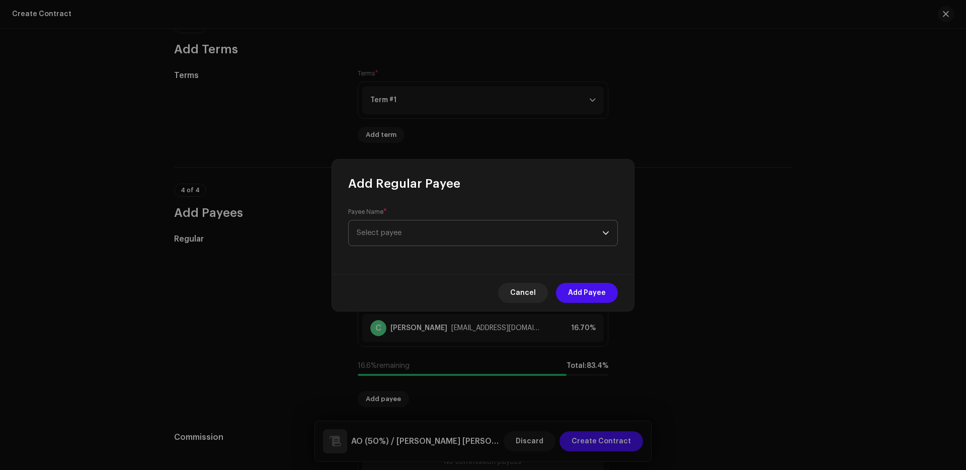
click at [448, 232] on span "Select payee" at bounding box center [480, 232] width 246 height 25
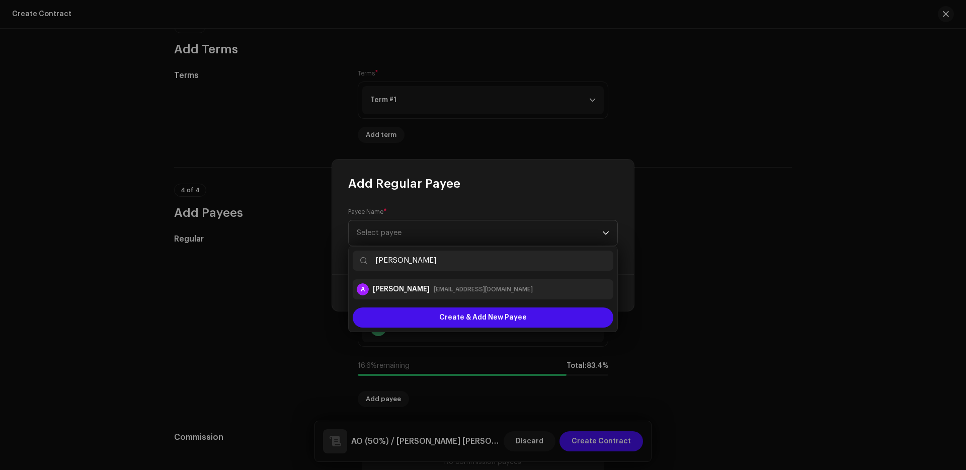
type input "[PERSON_NAME]"
click at [450, 283] on div "A [PERSON_NAME] [EMAIL_ADDRESS][DOMAIN_NAME]" at bounding box center [445, 289] width 176 height 12
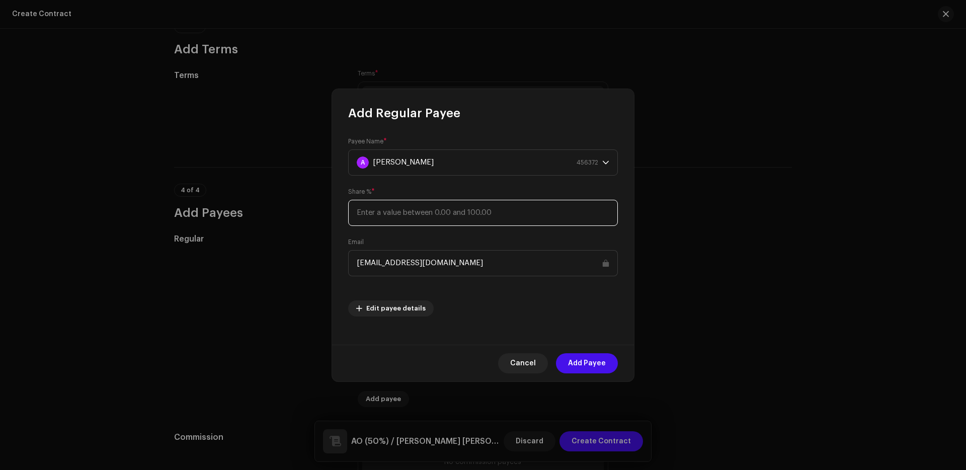
click at [443, 211] on input at bounding box center [483, 213] width 270 height 26
type input "16.6"
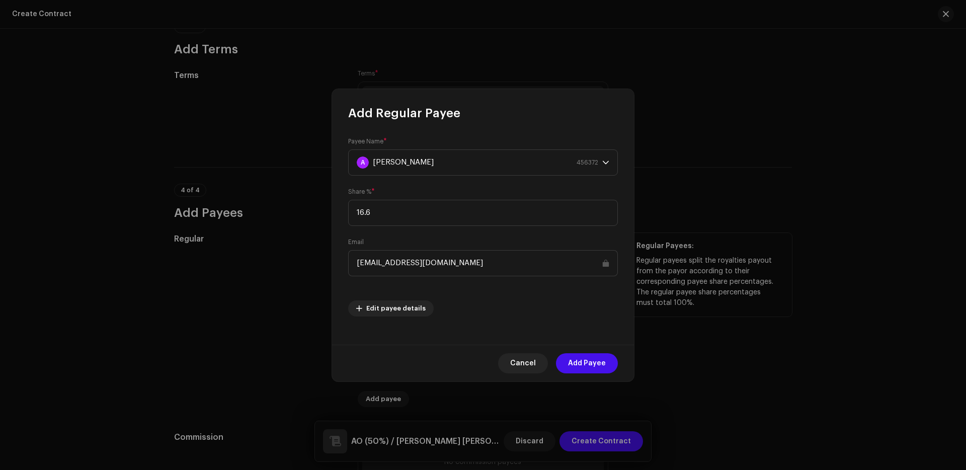
click at [603, 363] on span "Add Payee" at bounding box center [587, 363] width 38 height 20
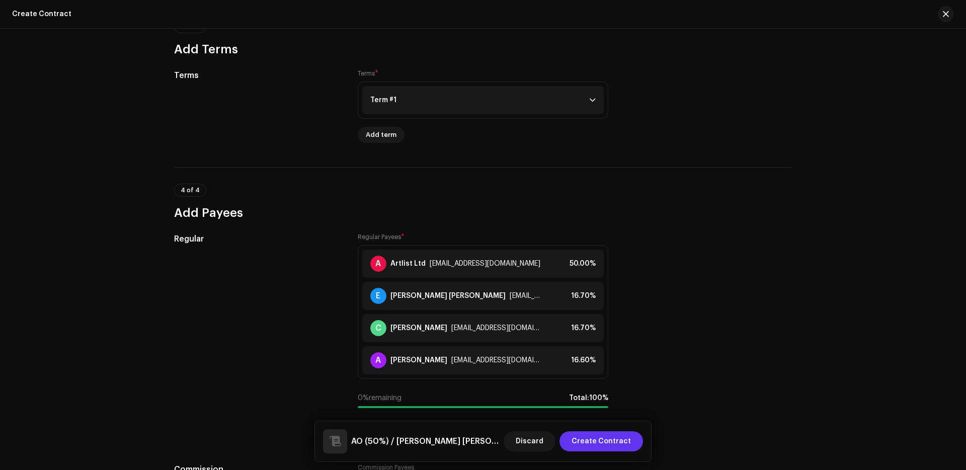
click at [627, 440] on span "Create Contract" at bounding box center [601, 441] width 59 height 20
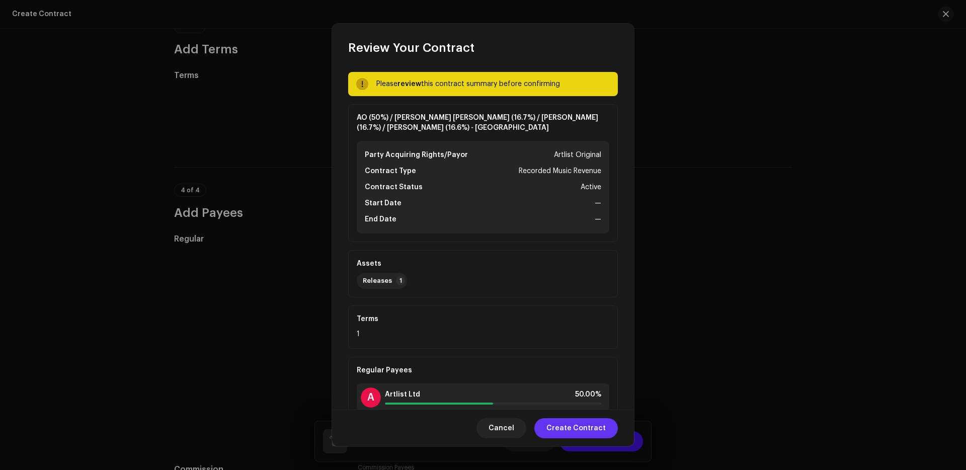
click at [593, 430] on span "Create Contract" at bounding box center [575, 428] width 59 height 20
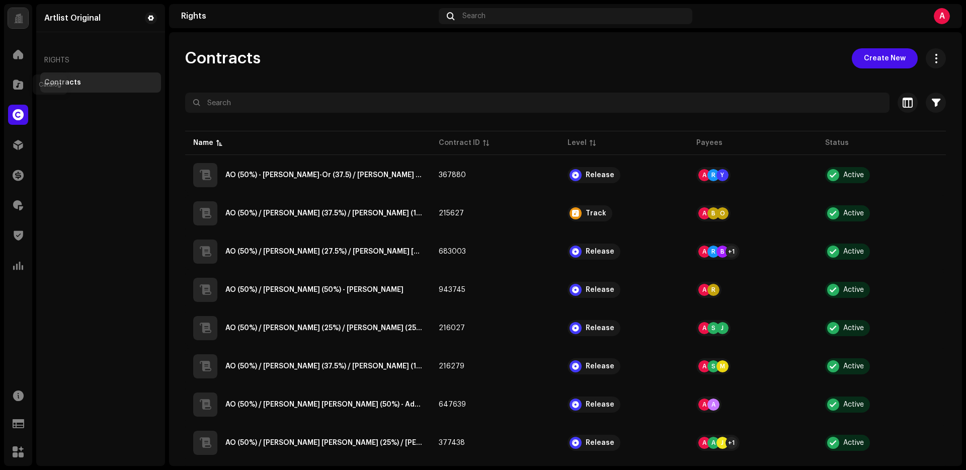
click at [17, 85] on span at bounding box center [18, 85] width 10 height 8
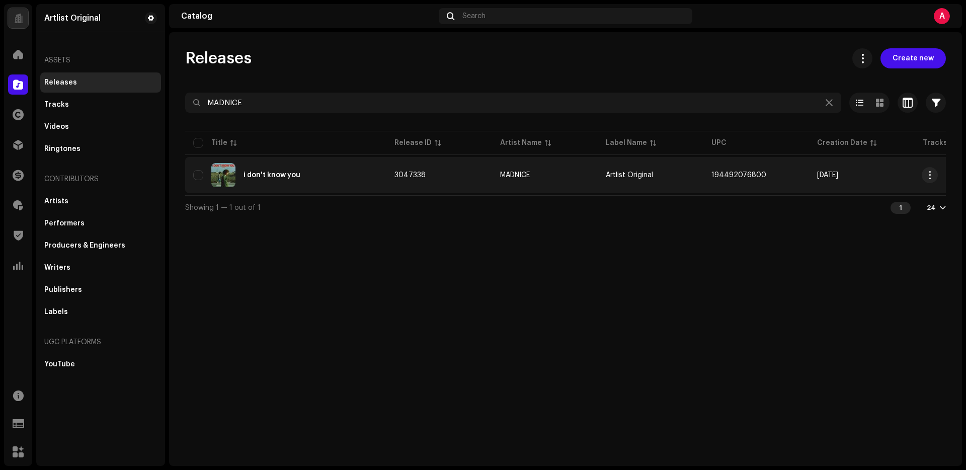
click at [266, 161] on td "i don't know you" at bounding box center [285, 175] width 201 height 36
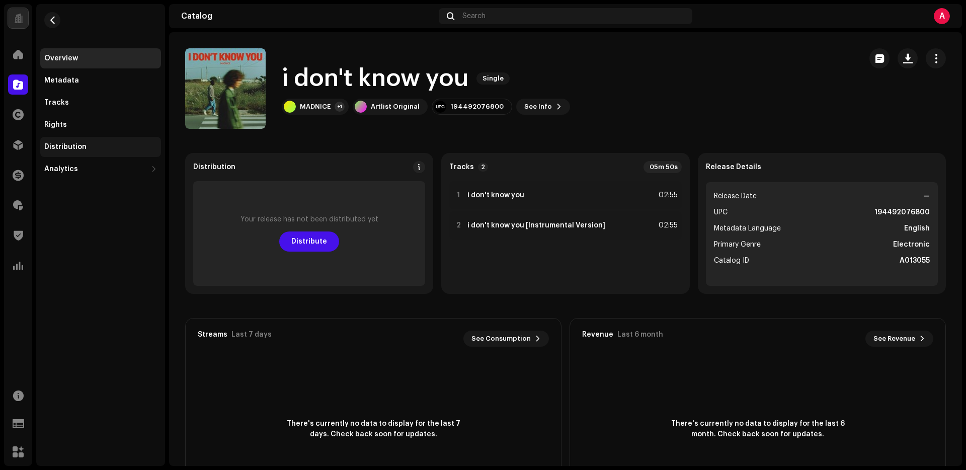
click at [85, 146] on div "Distribution" at bounding box center [100, 147] width 113 height 8
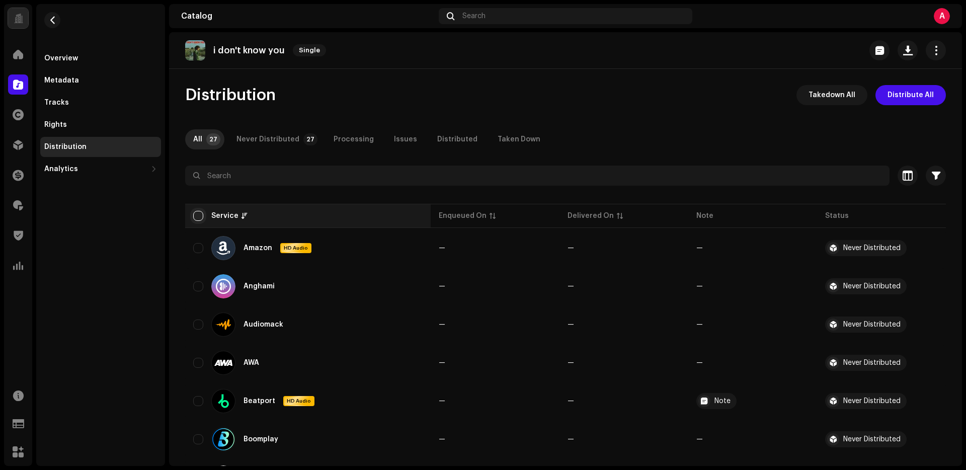
click at [200, 218] on input "checkbox" at bounding box center [198, 216] width 10 height 10
checkbox input "true"
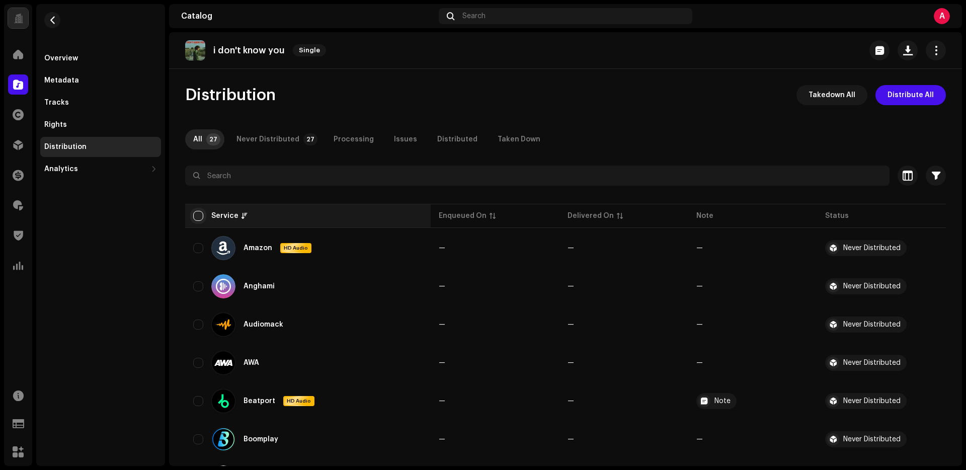
checkbox input "true"
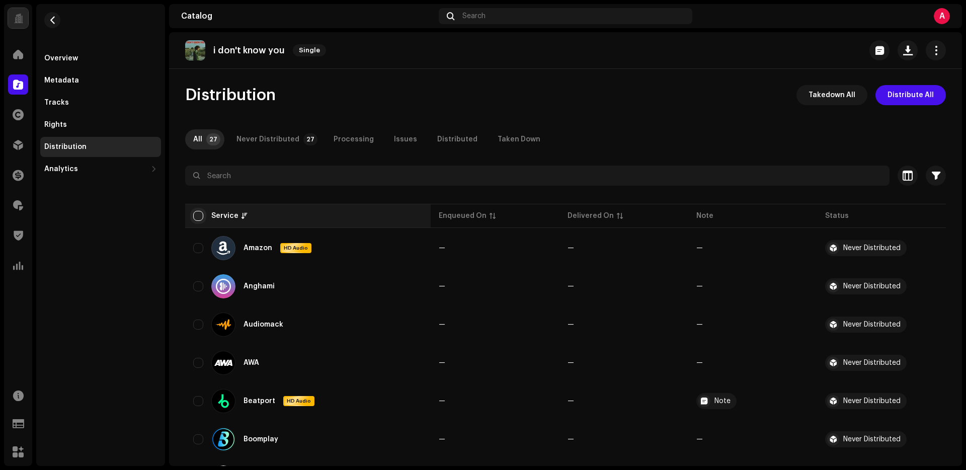
checkbox input "true"
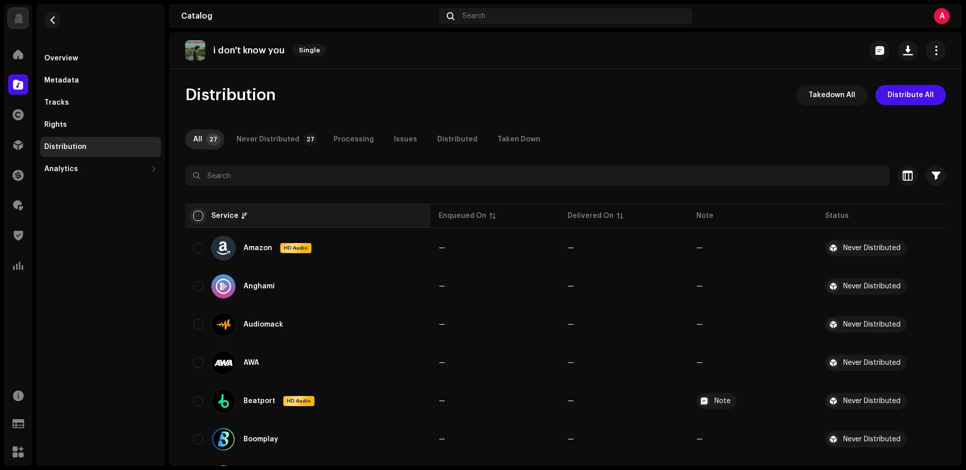
checkbox input "true"
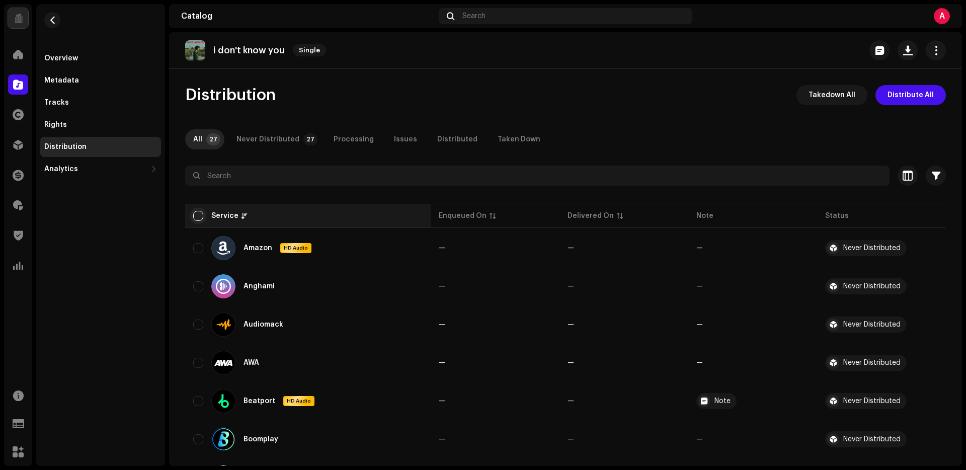
checkbox input "true"
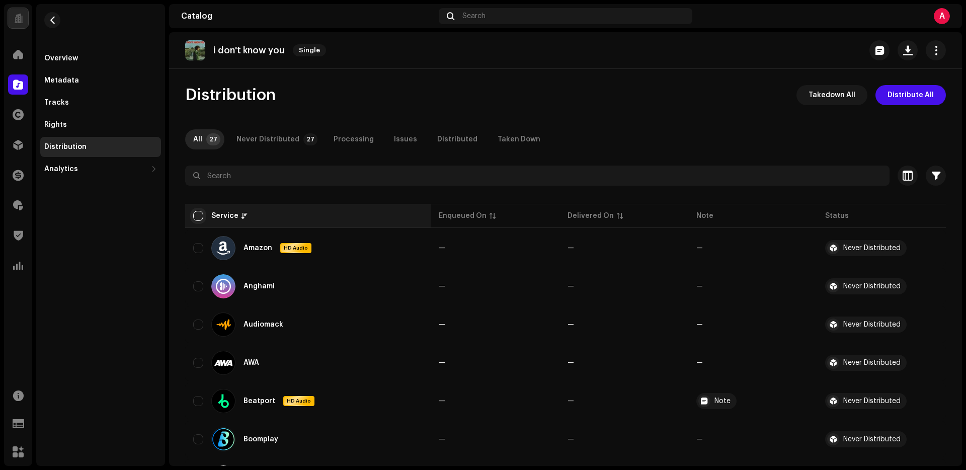
checkbox input "true"
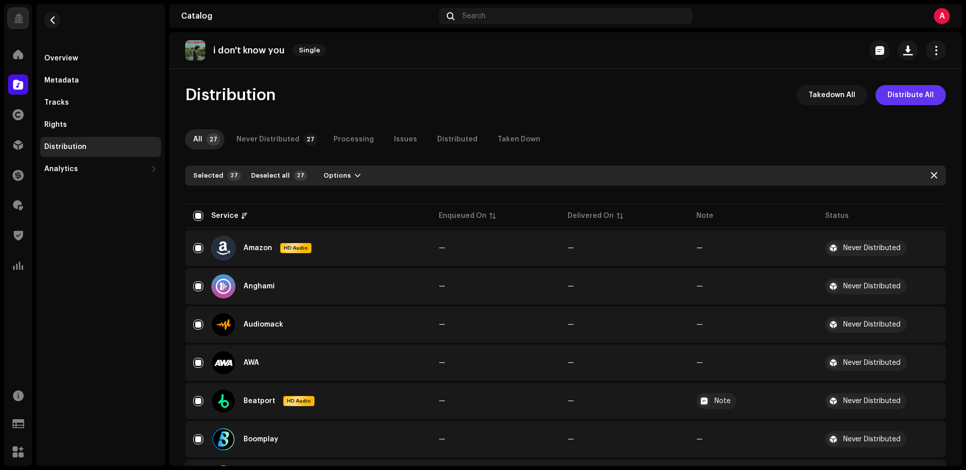
click at [911, 89] on span "Distribute All" at bounding box center [911, 95] width 46 height 20
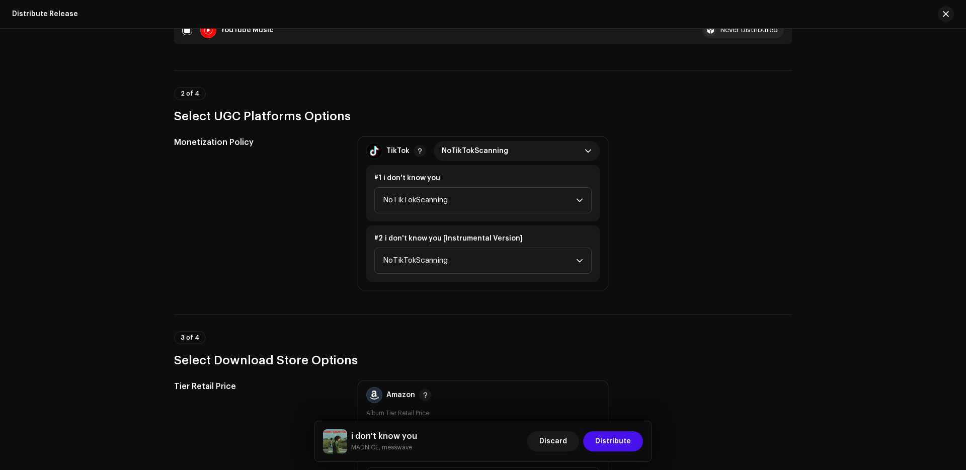
scroll to position [943, 0]
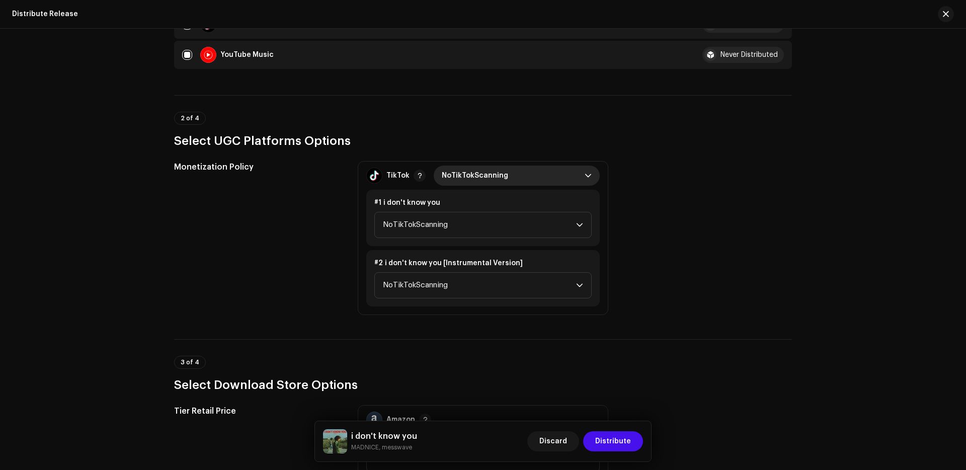
drag, startPoint x: 582, startPoint y: 174, endPoint x: 573, endPoint y: 181, distance: 11.6
click at [582, 174] on span "NoTikTokScanning" at bounding box center [513, 176] width 143 height 20
drag, startPoint x: 506, startPoint y: 237, endPoint x: 578, endPoint y: 240, distance: 71.5
click at [506, 237] on li "Monetize" at bounding box center [517, 240] width 158 height 20
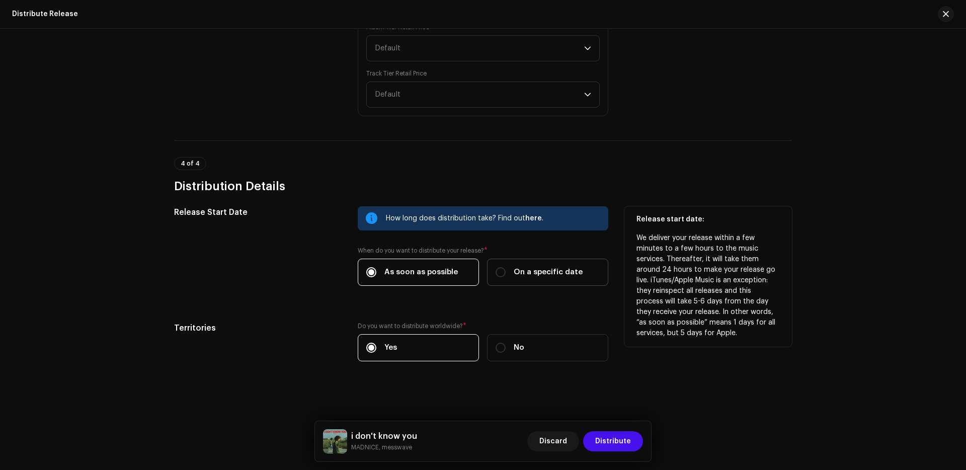
click at [568, 277] on span "On a specific date" at bounding box center [548, 272] width 69 height 11
click at [506, 277] on input "On a specific date" at bounding box center [501, 272] width 10 height 10
radio input "true"
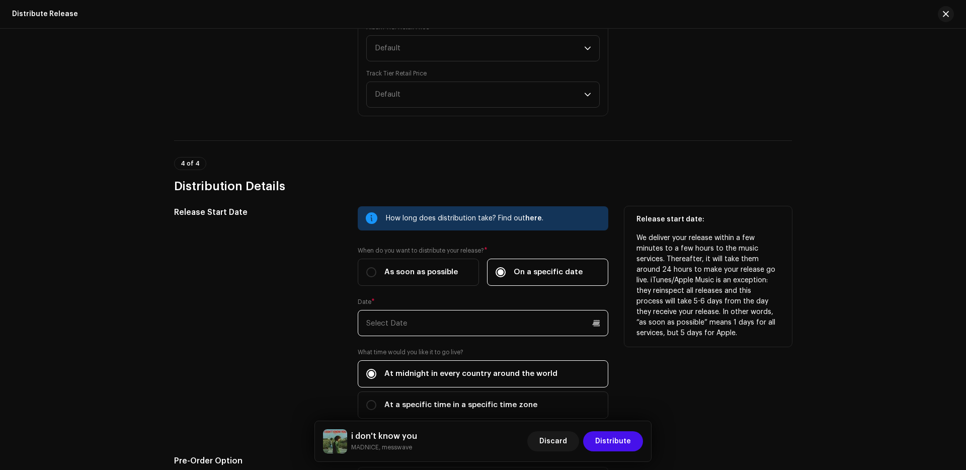
click at [525, 325] on input "text" at bounding box center [483, 323] width 251 height 26
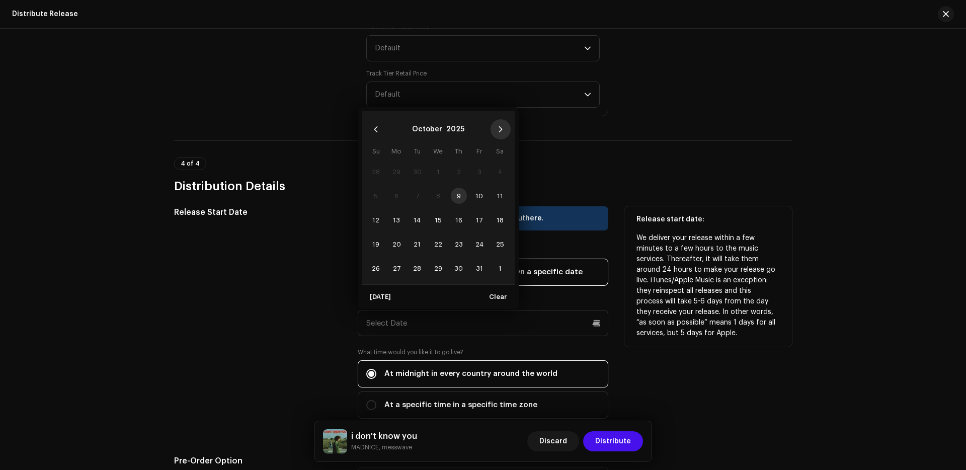
click at [501, 129] on icon "Next Month" at bounding box center [500, 129] width 7 height 7
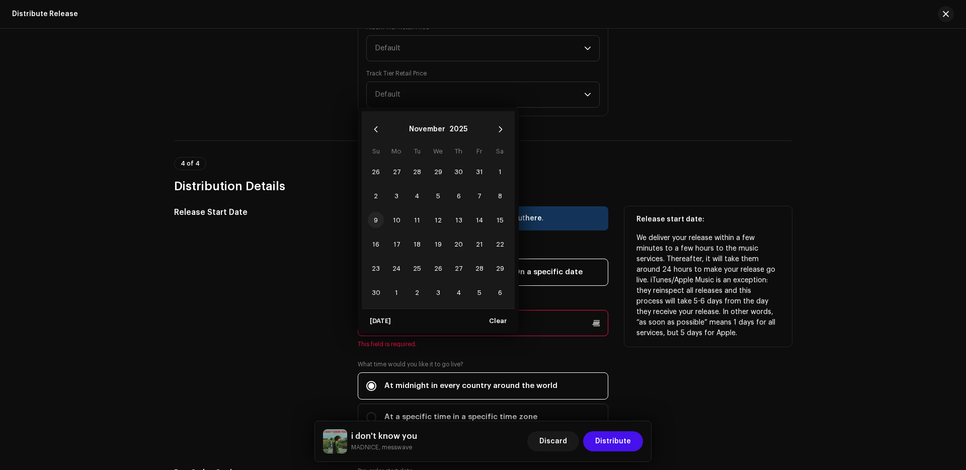
click at [373, 217] on span "9" at bounding box center [376, 220] width 16 height 16
type input "[DATE]"
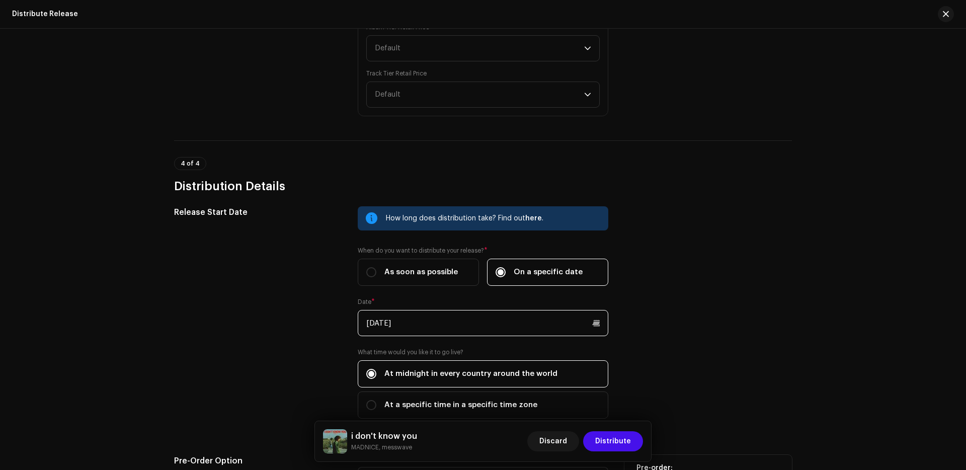
scroll to position [1687, 0]
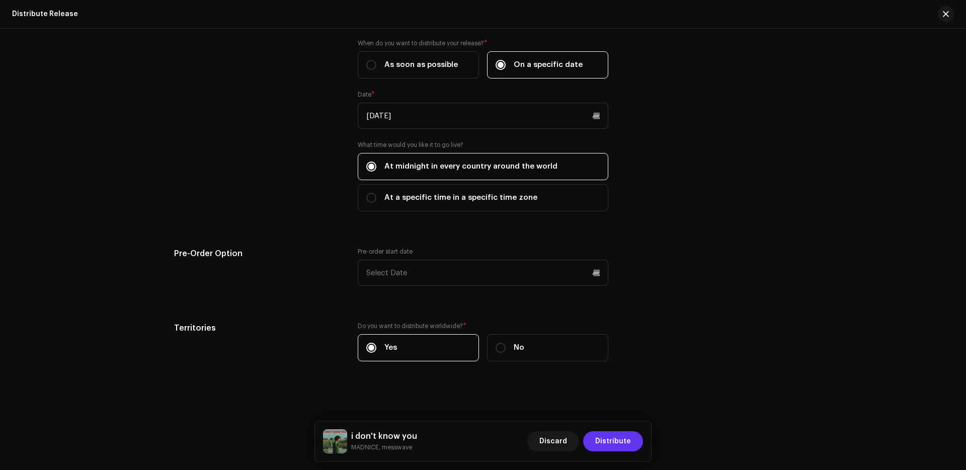
click at [629, 447] on span "Distribute" at bounding box center [613, 441] width 36 height 20
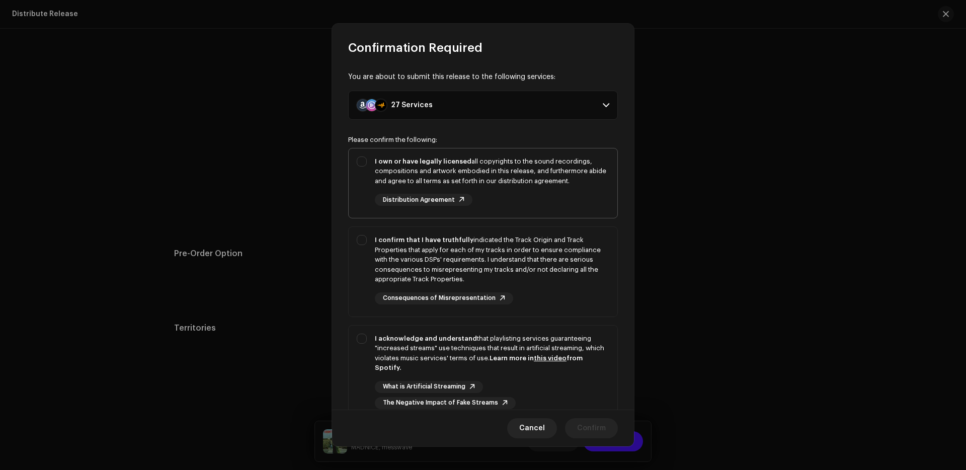
click at [518, 183] on div "I own or have legally licensed all copyrights to the sound recordings, composit…" at bounding box center [492, 171] width 234 height 30
checkbox input "true"
click at [566, 297] on div "I confirm that I have truthfully indicated the Track Origin and Track Propertie…" at bounding box center [492, 269] width 234 height 69
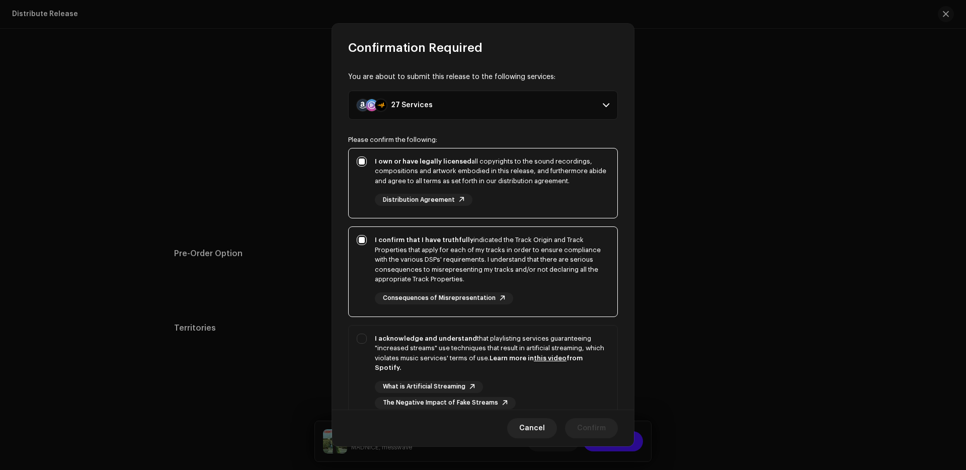
checkbox input "true"
click at [577, 394] on div "What is Artificial Streaming The Negative Impact of Fake Streams" at bounding box center [492, 395] width 234 height 28
checkbox input "true"
click at [602, 434] on span "Confirm" at bounding box center [591, 428] width 29 height 20
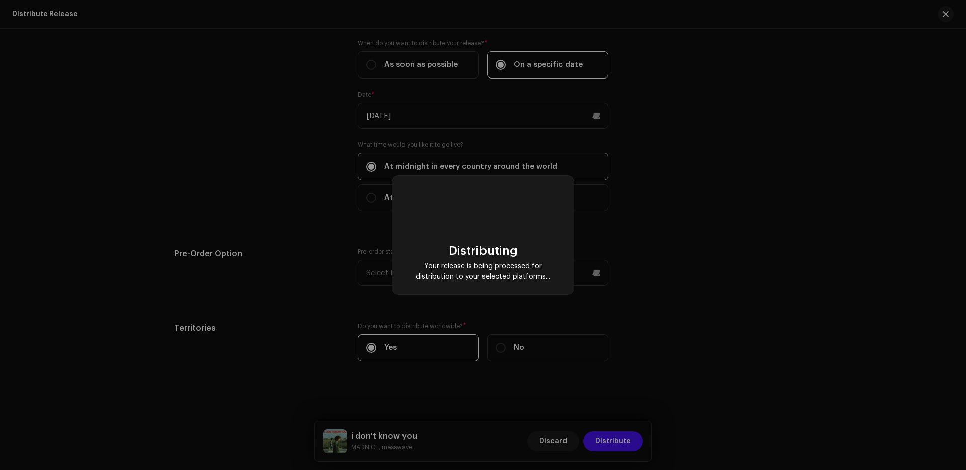
checkbox input "false"
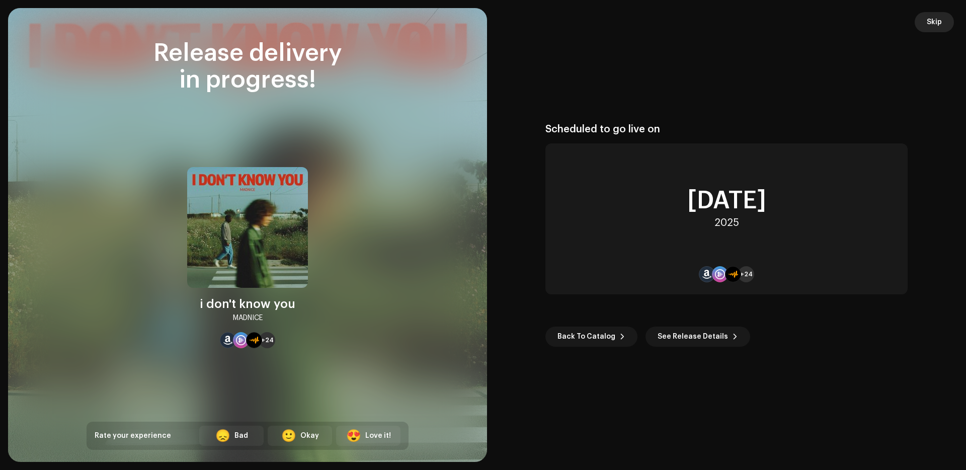
click at [927, 24] on span "Skip" at bounding box center [934, 22] width 15 height 20
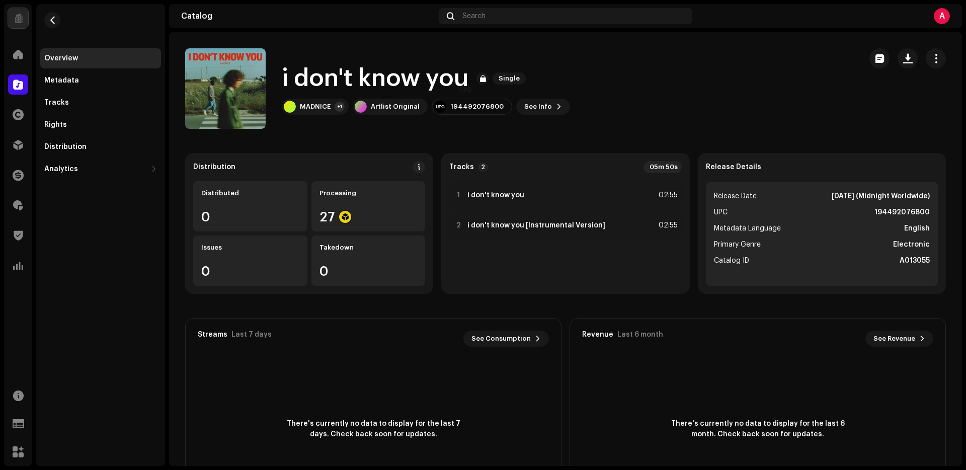
click at [462, 107] on div "194492076800" at bounding box center [476, 107] width 53 height 8
click at [461, 107] on div "194492076800" at bounding box center [476, 107] width 53 height 8
click at [201, 89] on re-a-cover at bounding box center [225, 88] width 81 height 81
click at [211, 88] on span "button" at bounding box center [213, 89] width 7 height 8
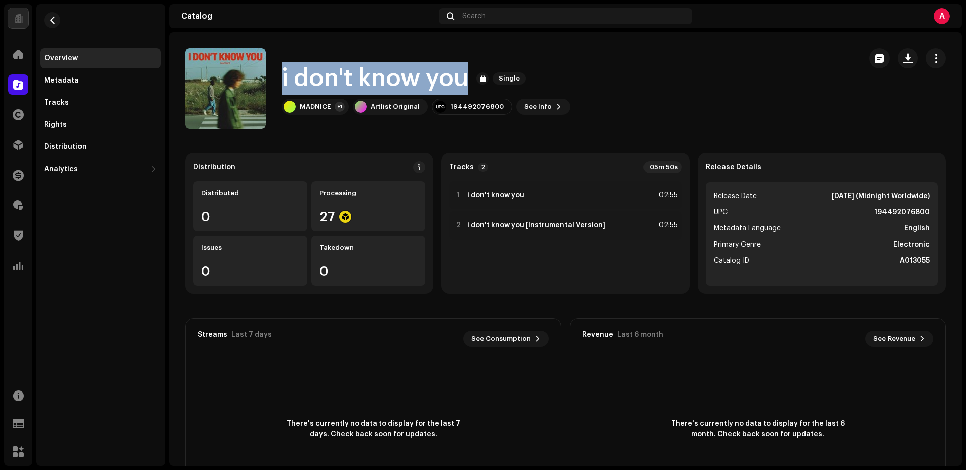
drag, startPoint x: 283, startPoint y: 68, endPoint x: 571, endPoint y: 104, distance: 290.6
click at [470, 80] on div "i don't know you Single MADNICE +1 Artlist Original 194492076800 See Info" at bounding box center [519, 88] width 668 height 81
copy h1 "i don't know you"
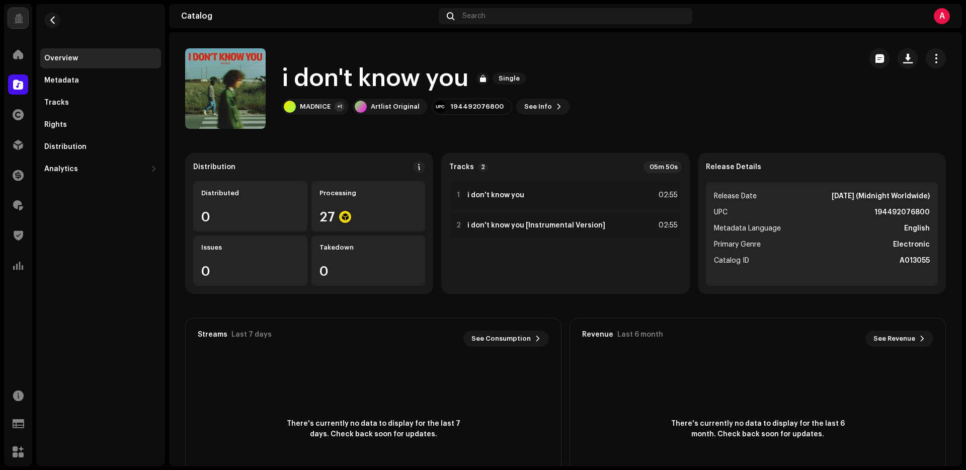
drag, startPoint x: 696, startPoint y: 59, endPoint x: 708, endPoint y: 59, distance: 11.6
click at [696, 59] on div "i don't know you Single MADNICE +1 Artlist Original 194492076800 See Info" at bounding box center [519, 88] width 668 height 81
click at [77, 107] on div "Tracks" at bounding box center [100, 103] width 121 height 20
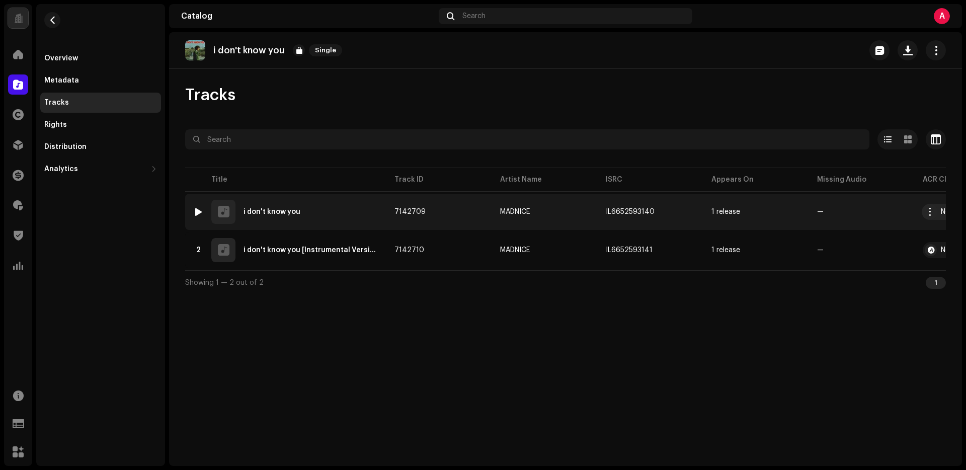
copy span "7142709"
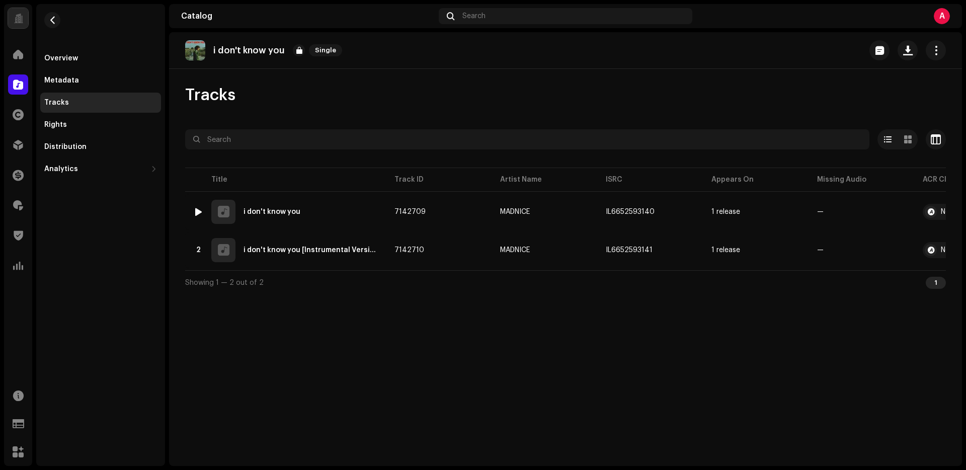
drag, startPoint x: 429, startPoint y: 213, endPoint x: 499, endPoint y: 106, distance: 128.1
click at [429, 177] on table "Title Track ID Artist Name ISRC Appears On Missing Audio ACR Cloud 1 i don't kn…" at bounding box center [602, 218] width 835 height 105
drag, startPoint x: 502, startPoint y: 101, endPoint x: 891, endPoint y: 162, distance: 393.8
click at [502, 101] on div "Tracks" at bounding box center [565, 95] width 761 height 20
click at [16, 75] on div at bounding box center [18, 84] width 20 height 20
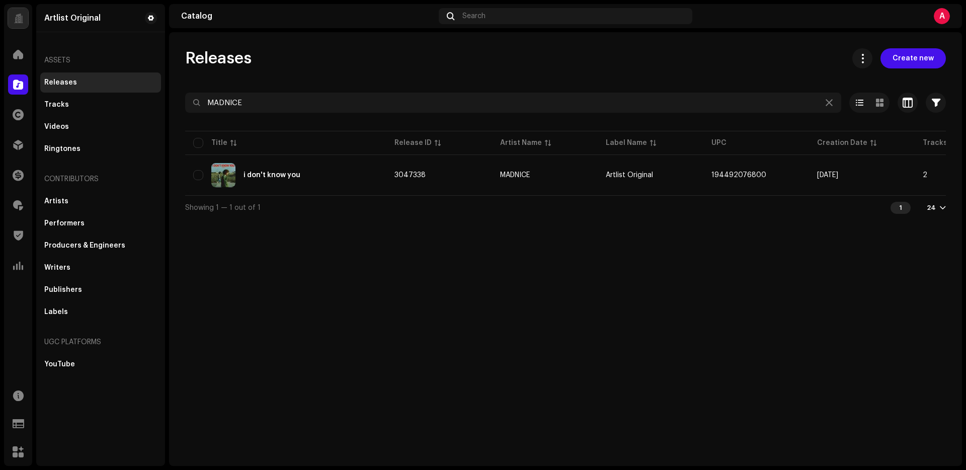
click at [16, 81] on span at bounding box center [18, 85] width 10 height 8
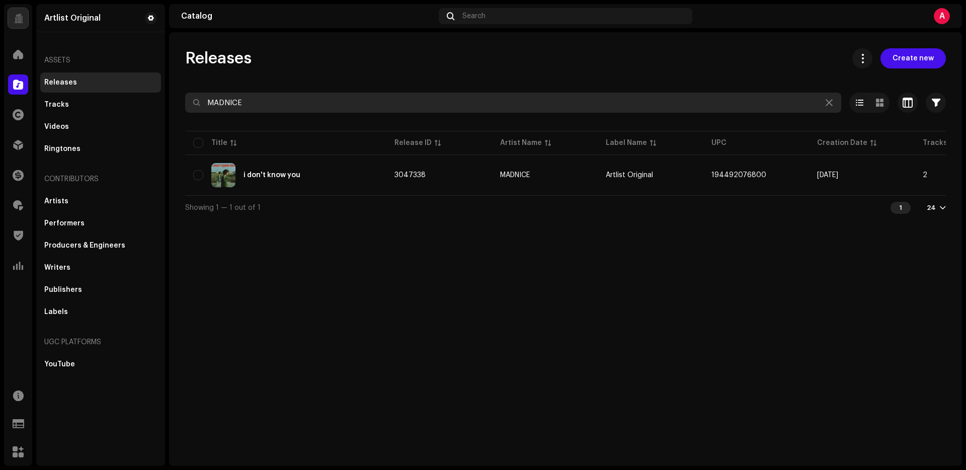
click at [269, 98] on input "MADNICE" at bounding box center [513, 103] width 656 height 20
paste input "I'm Yours"
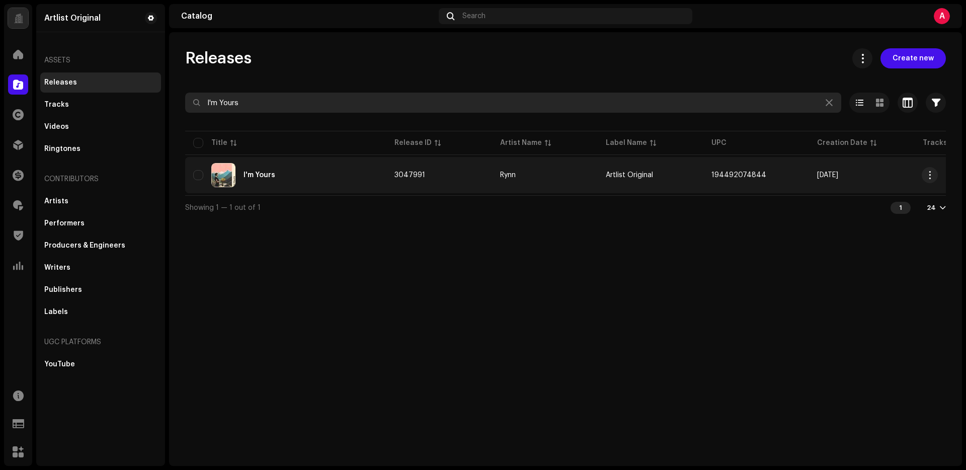
type input "I'm Yours"
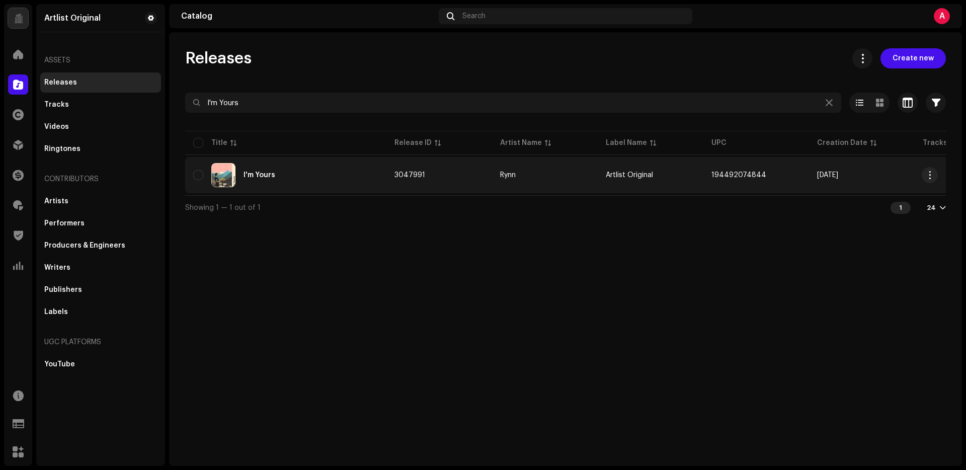
click at [273, 174] on div "I'm Yours" at bounding box center [260, 175] width 32 height 7
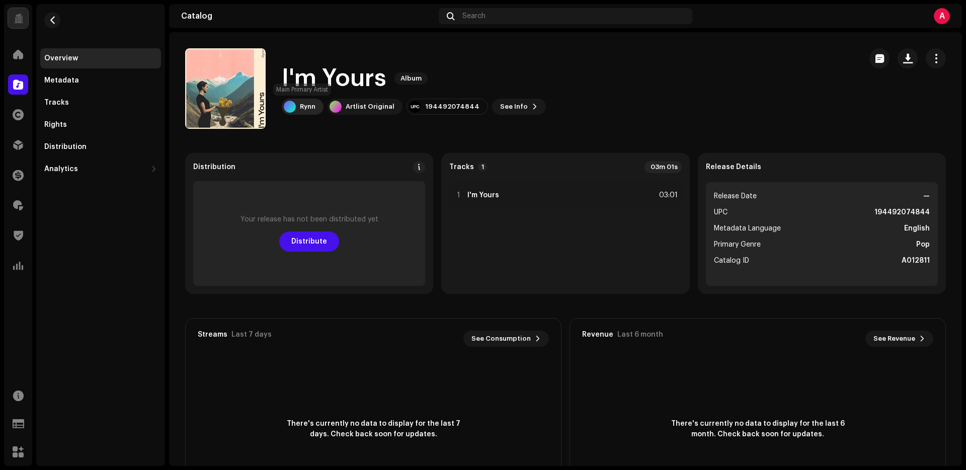
click at [310, 109] on div "Rynn" at bounding box center [308, 107] width 16 height 8
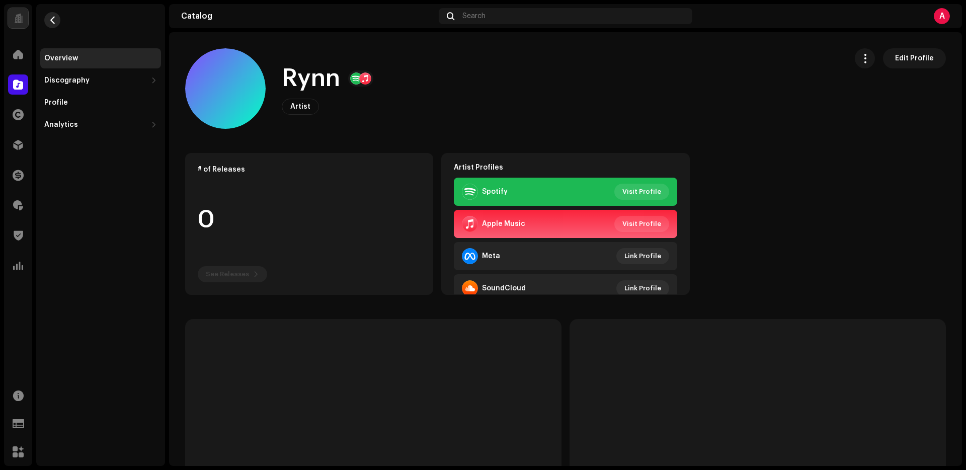
click at [54, 20] on span "button" at bounding box center [53, 20] width 8 height 8
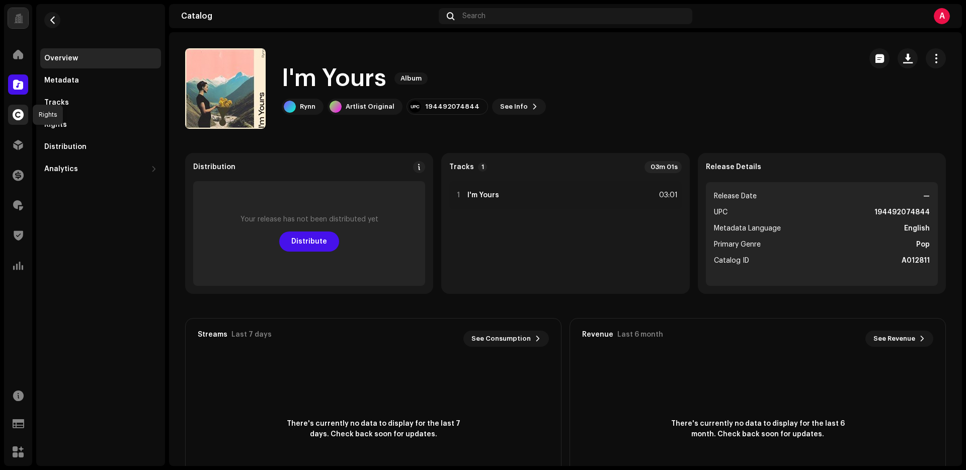
click at [12, 110] on div at bounding box center [18, 115] width 20 height 20
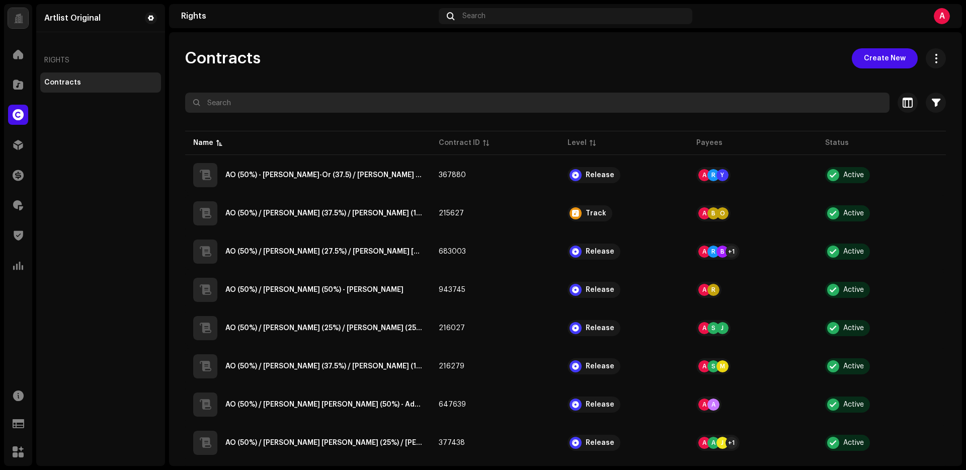
click at [273, 105] on input "text" at bounding box center [537, 103] width 704 height 20
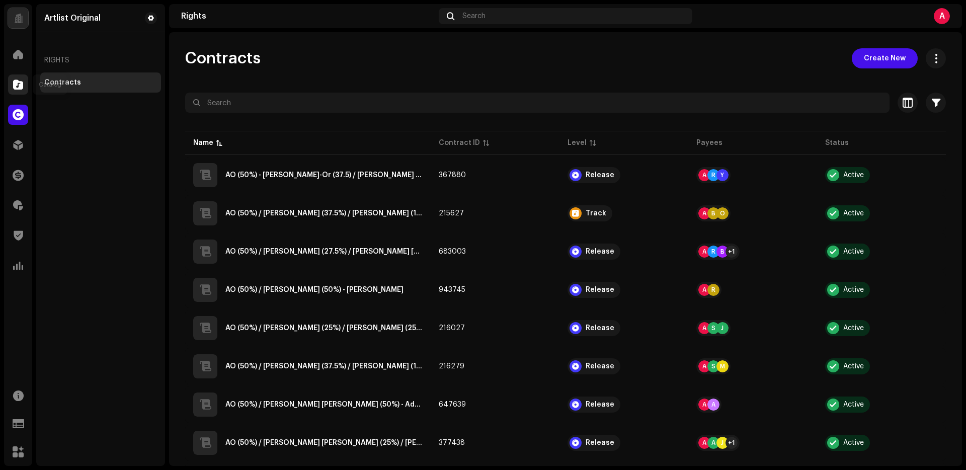
click at [14, 81] on span at bounding box center [18, 85] width 10 height 8
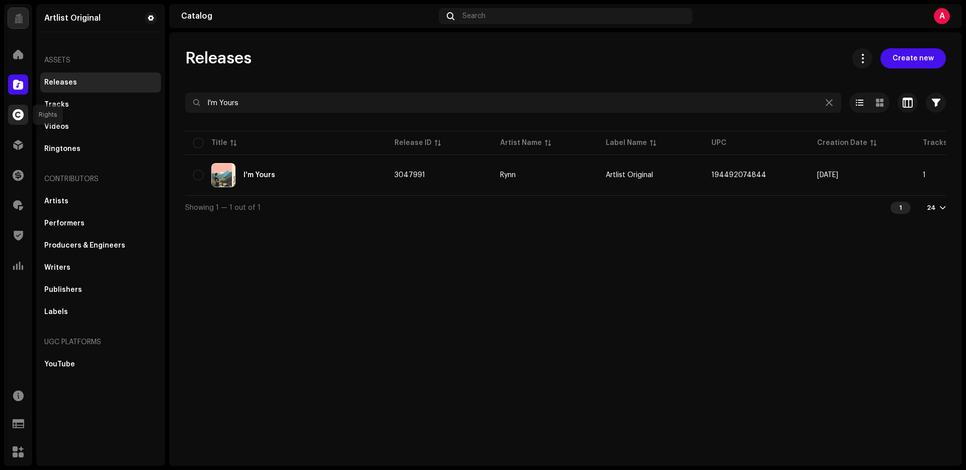
click at [18, 114] on span at bounding box center [18, 115] width 11 height 8
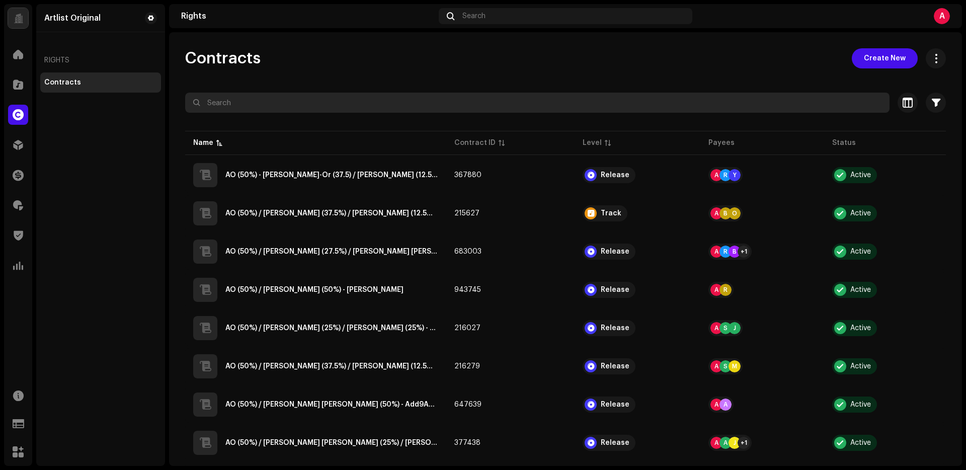
click at [277, 105] on input "text" at bounding box center [537, 103] width 704 height 20
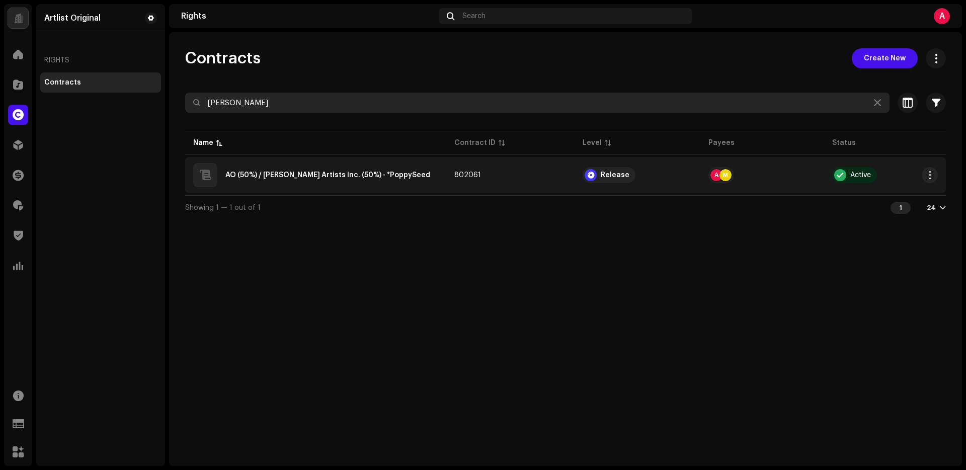
type input "[PERSON_NAME]"
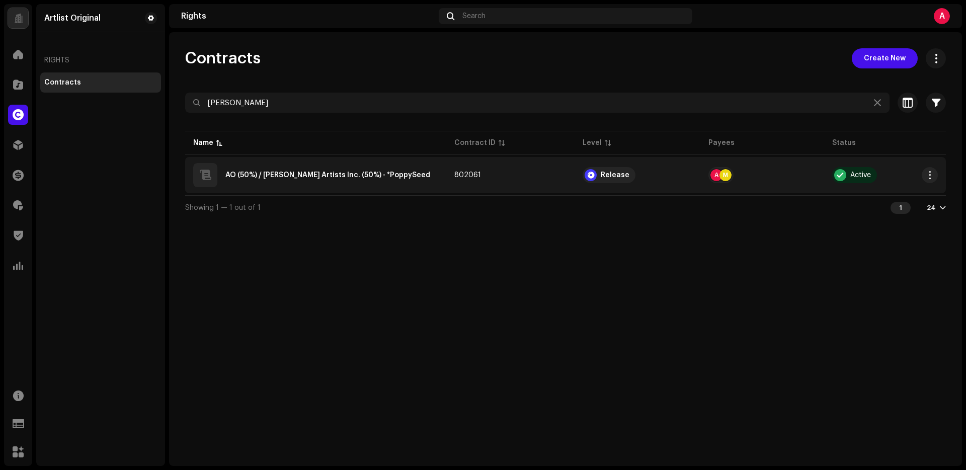
click at [389, 174] on div "AO (50%) / [PERSON_NAME] Artists Inc. (50%) - *PoppySeed" at bounding box center [327, 175] width 205 height 7
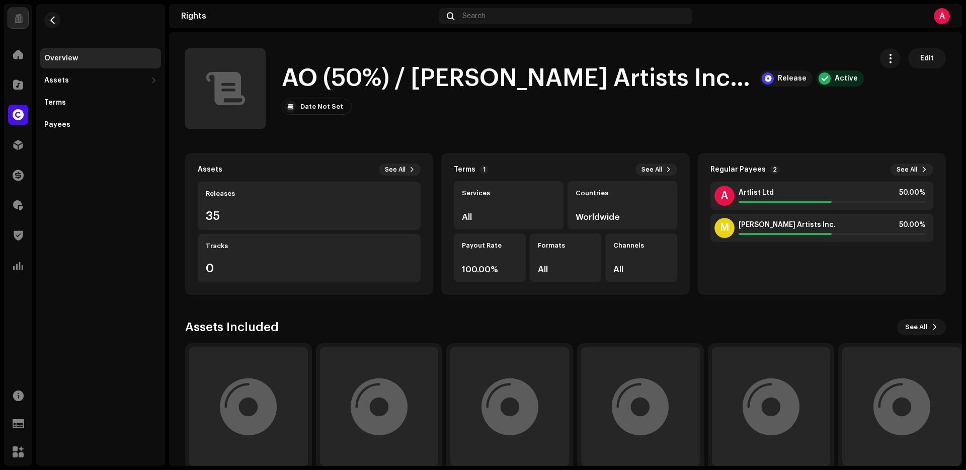
click at [911, 63] on button "Edit" at bounding box center [927, 58] width 38 height 20
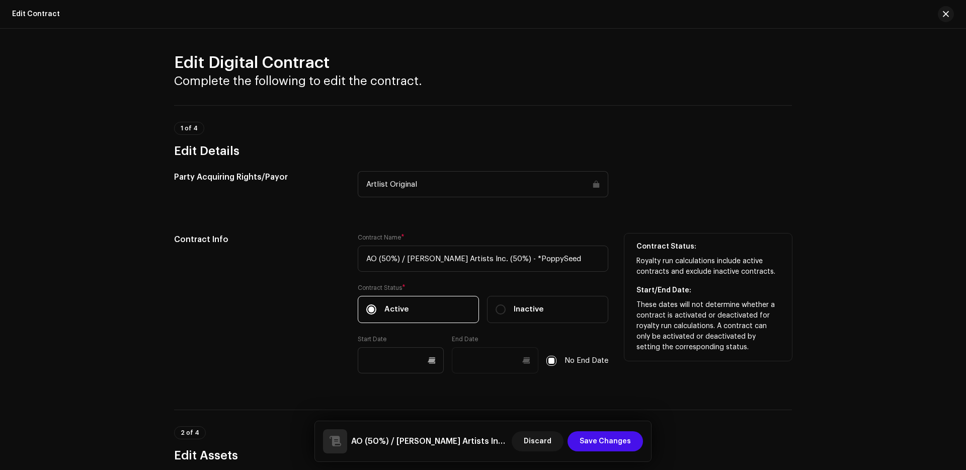
scroll to position [334, 0]
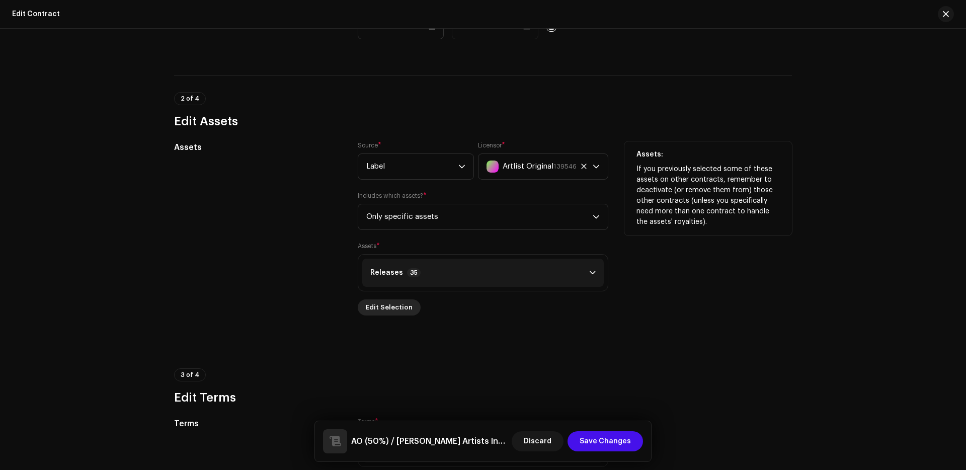
click at [399, 312] on span "Edit Selection" at bounding box center [389, 307] width 47 height 20
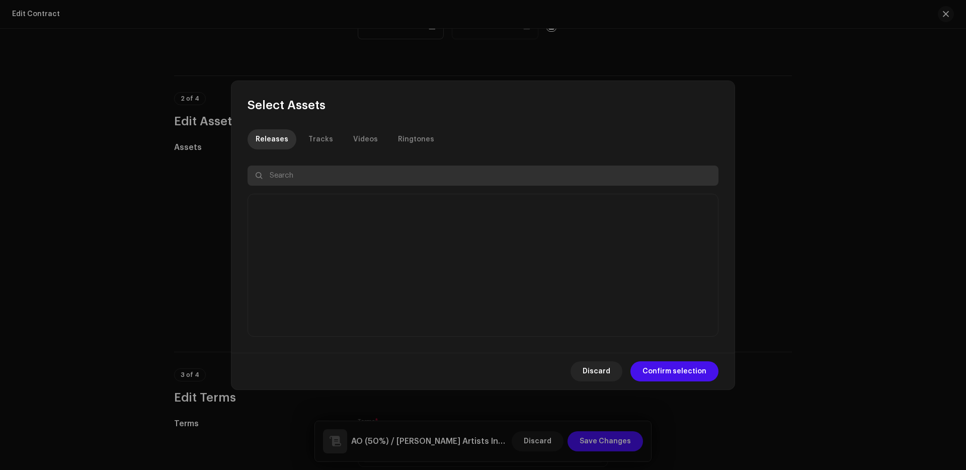
click at [383, 175] on input "text" at bounding box center [483, 176] width 471 height 20
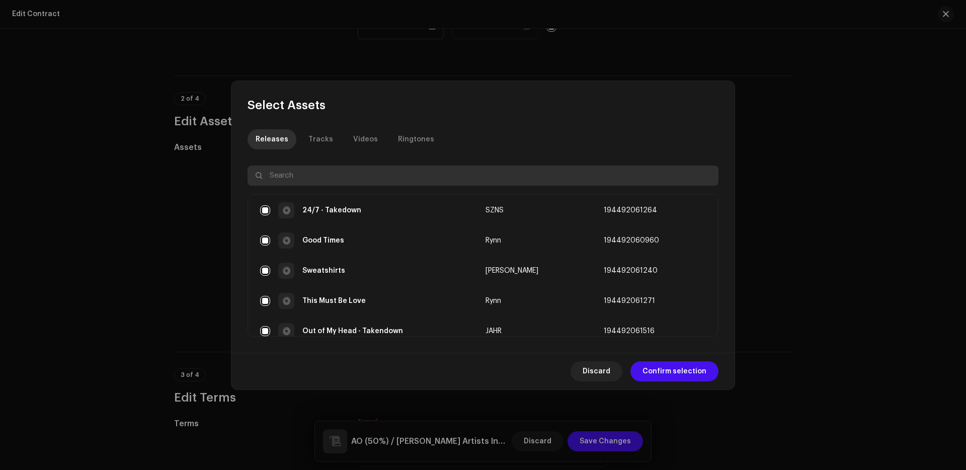
paste input "I'm Yours"
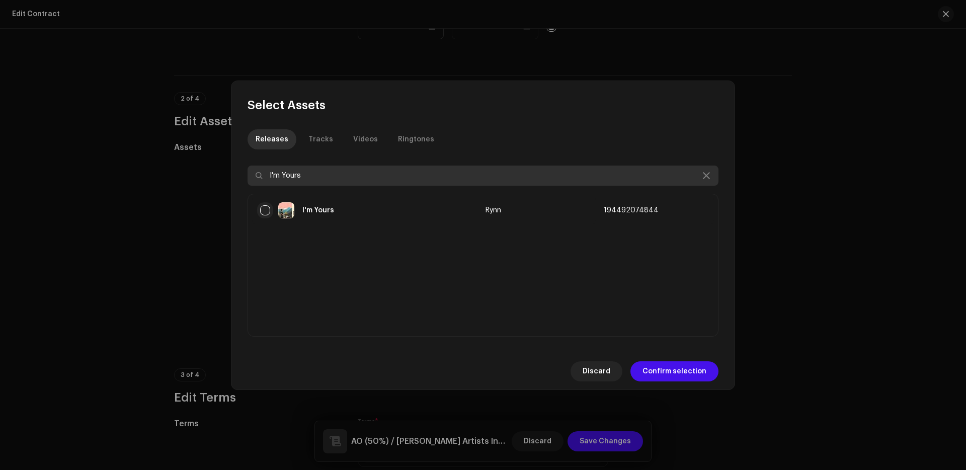
type input "I'm Yours"
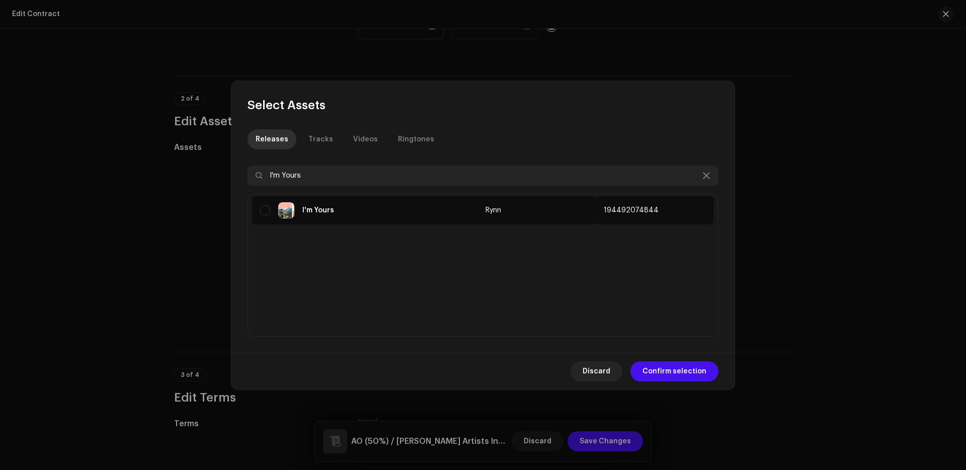
drag, startPoint x: 262, startPoint y: 209, endPoint x: 702, endPoint y: 385, distance: 473.7
click at [262, 209] on input "checkbox" at bounding box center [265, 210] width 10 height 10
checkbox input "true"
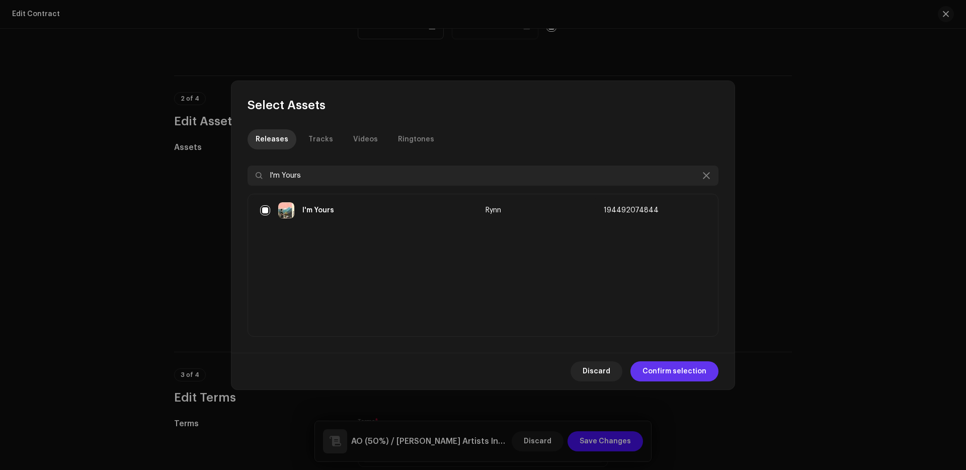
click at [688, 377] on span "Confirm selection" at bounding box center [675, 371] width 64 height 20
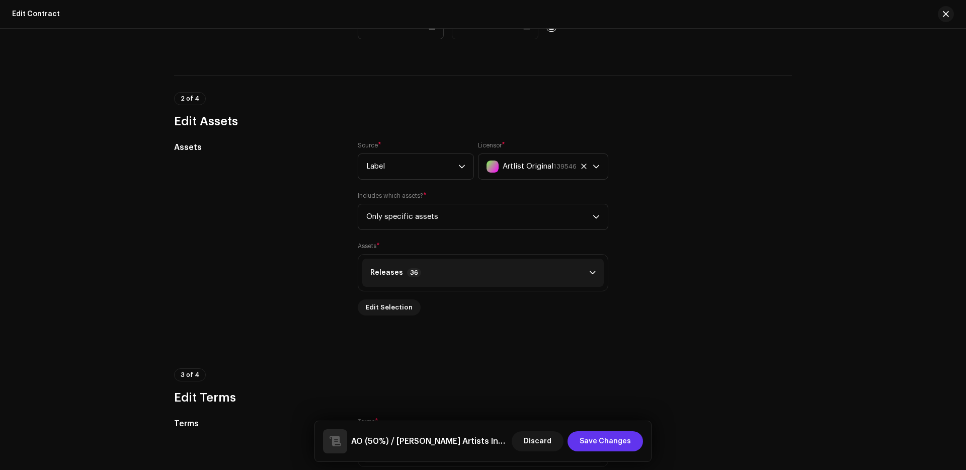
click at [604, 446] on span "Save Changes" at bounding box center [605, 441] width 51 height 20
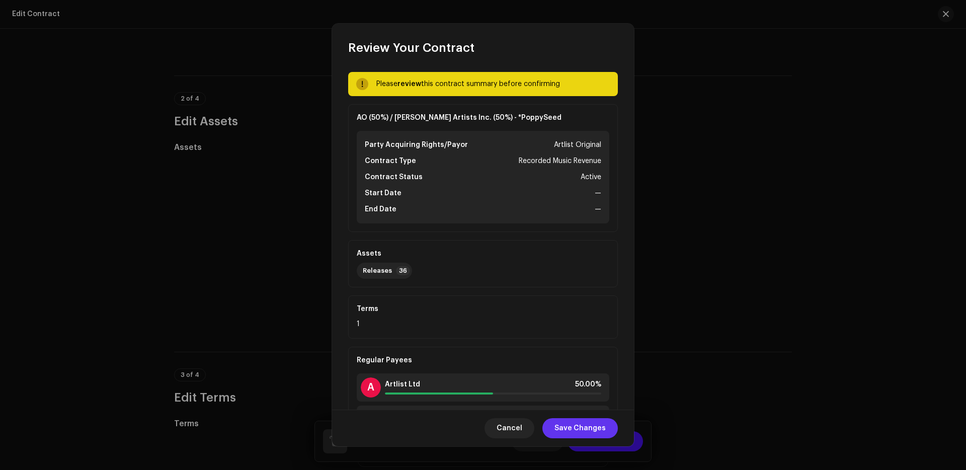
click at [585, 436] on span "Save Changes" at bounding box center [580, 428] width 51 height 20
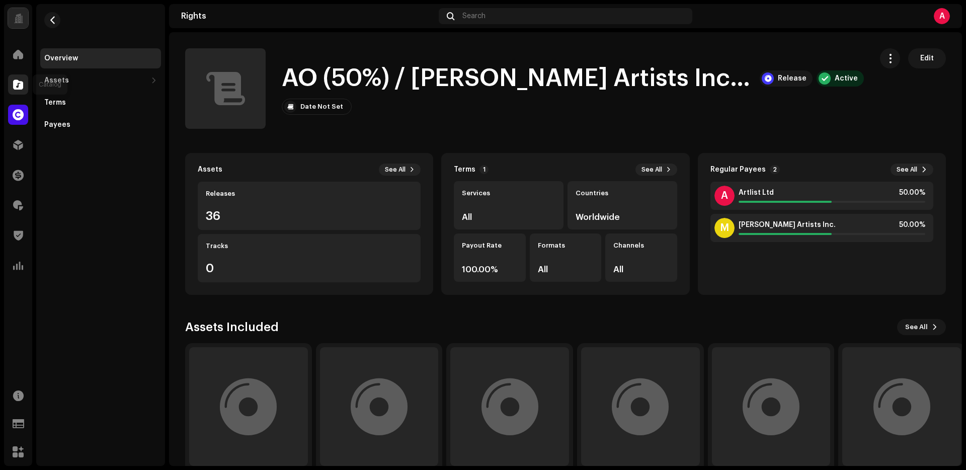
click at [19, 84] on span at bounding box center [18, 85] width 10 height 8
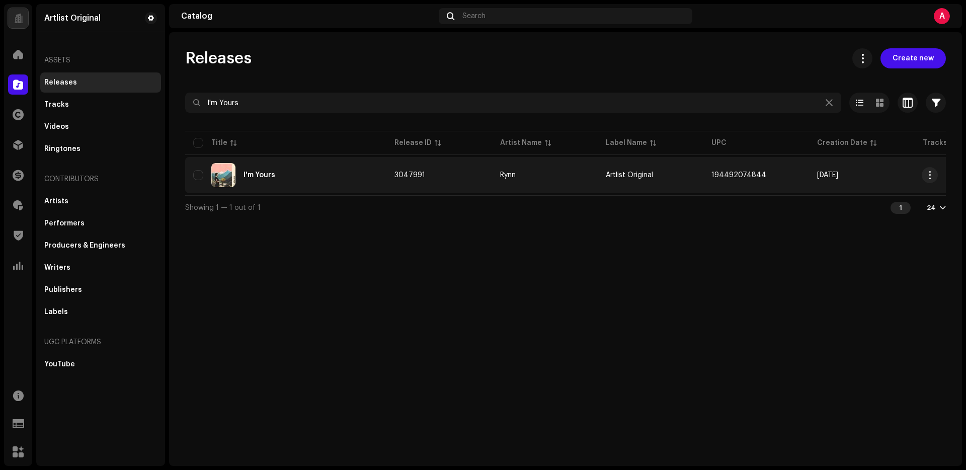
click at [251, 169] on div "I'm Yours" at bounding box center [285, 175] width 185 height 24
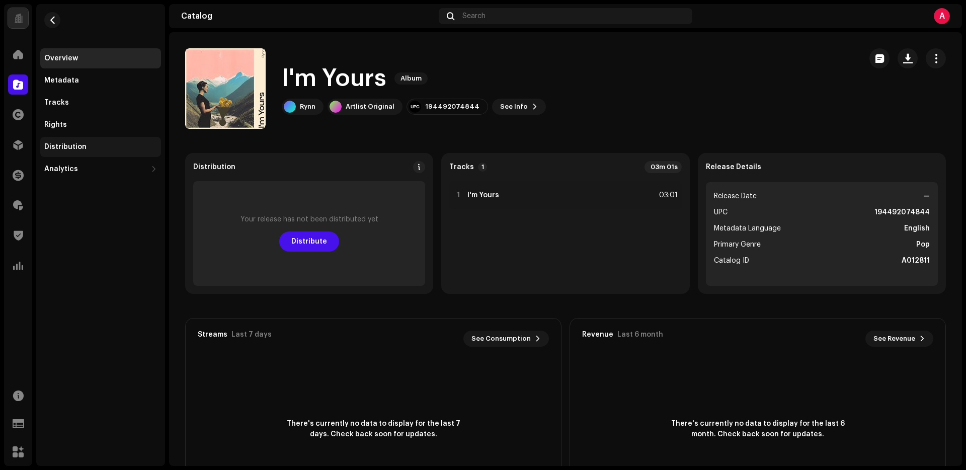
click at [76, 143] on div "Distribution" at bounding box center [65, 147] width 42 height 8
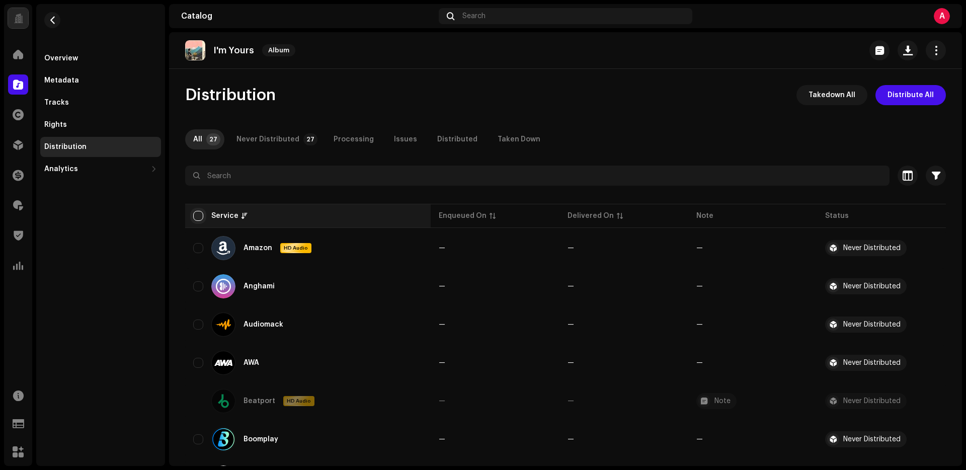
click at [196, 219] on input "checkbox" at bounding box center [198, 216] width 10 height 10
checkbox input "true"
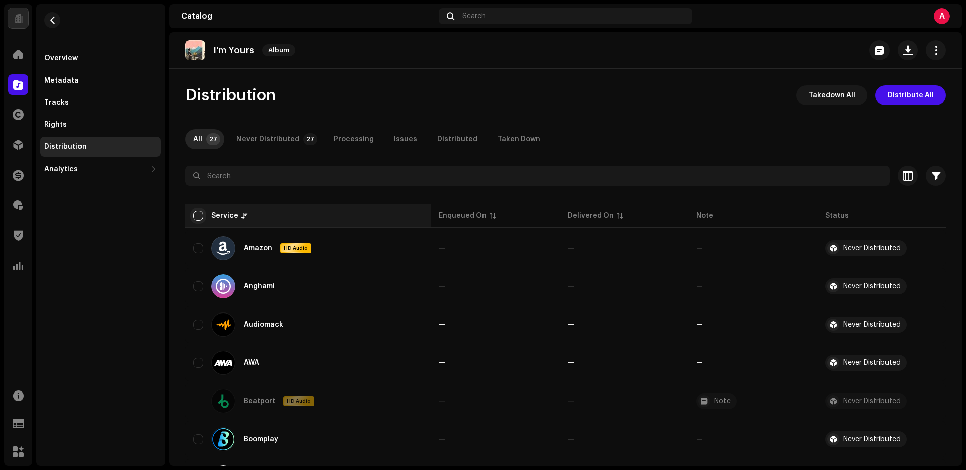
checkbox input "true"
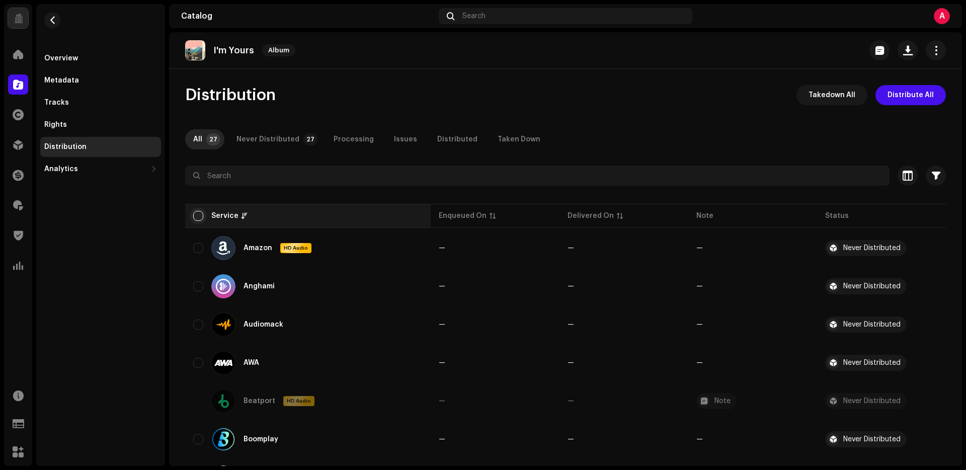
checkbox input "true"
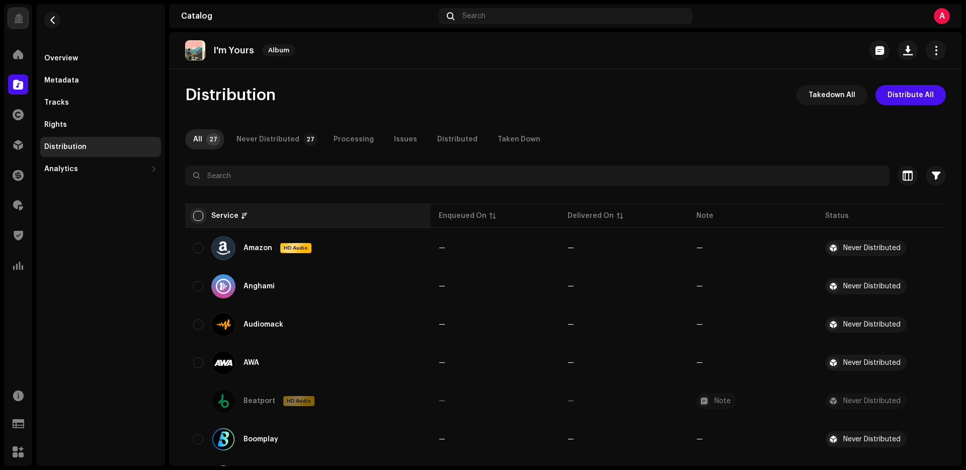
checkbox input "true"
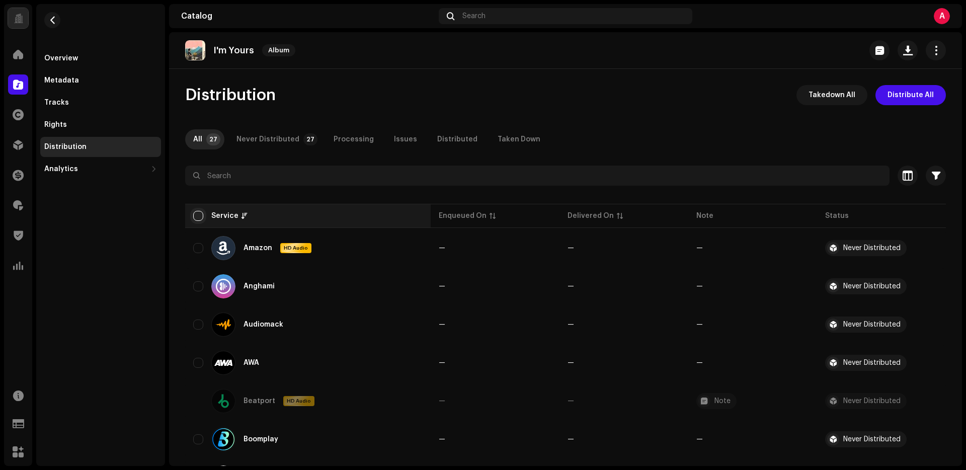
checkbox input "true"
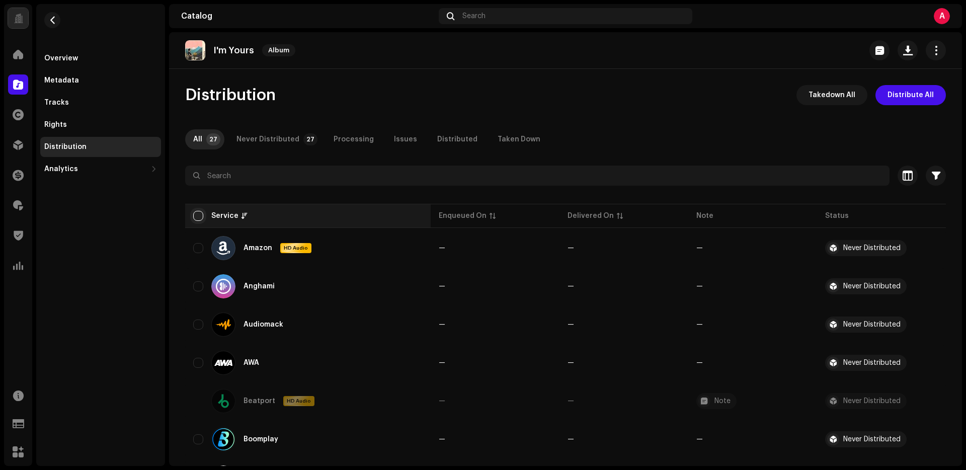
checkbox input "true"
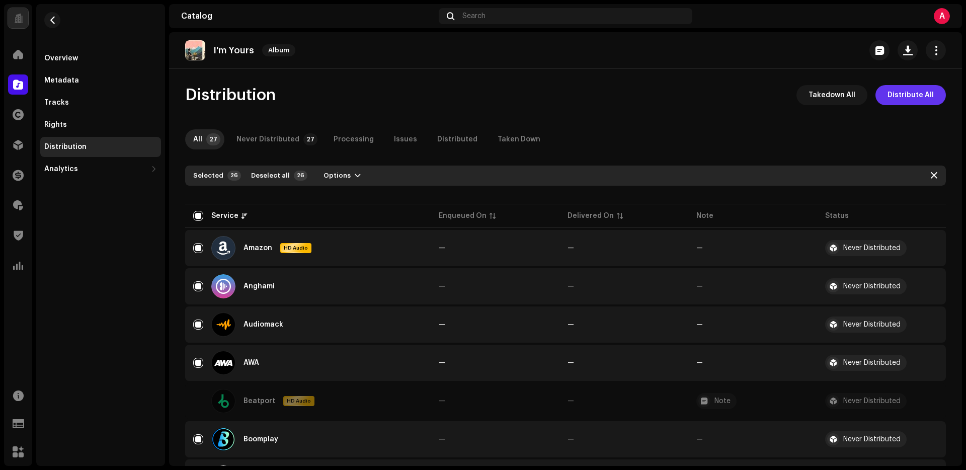
click at [919, 89] on span "Distribute All" at bounding box center [911, 95] width 46 height 20
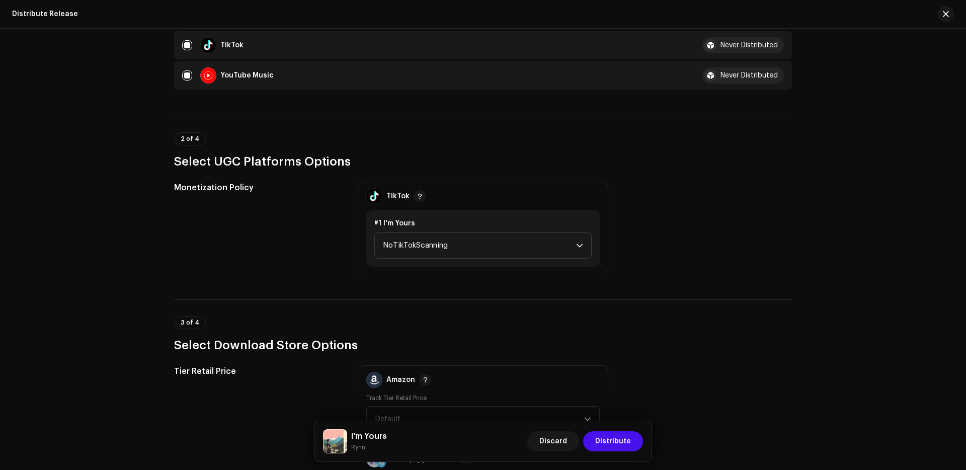
scroll to position [824, 0]
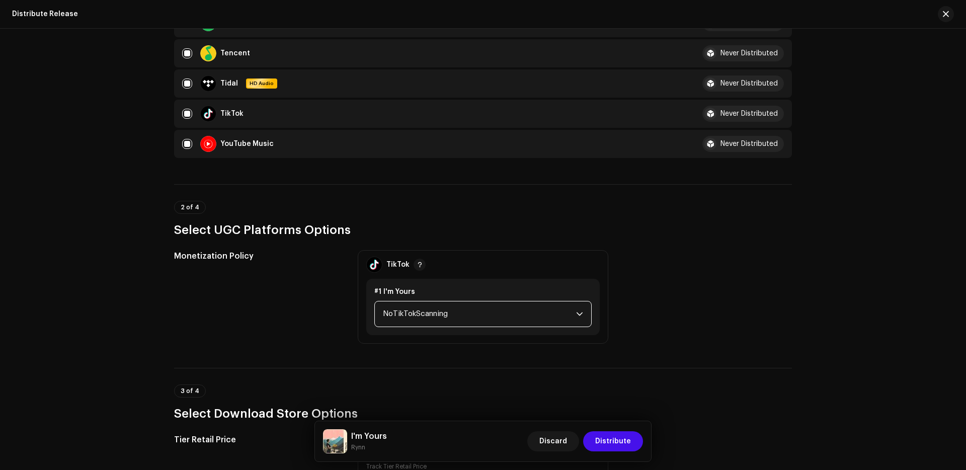
drag, startPoint x: 539, startPoint y: 319, endPoint x: 532, endPoint y: 324, distance: 8.3
click at [538, 319] on span "NoTikTokScanning" at bounding box center [479, 313] width 193 height 25
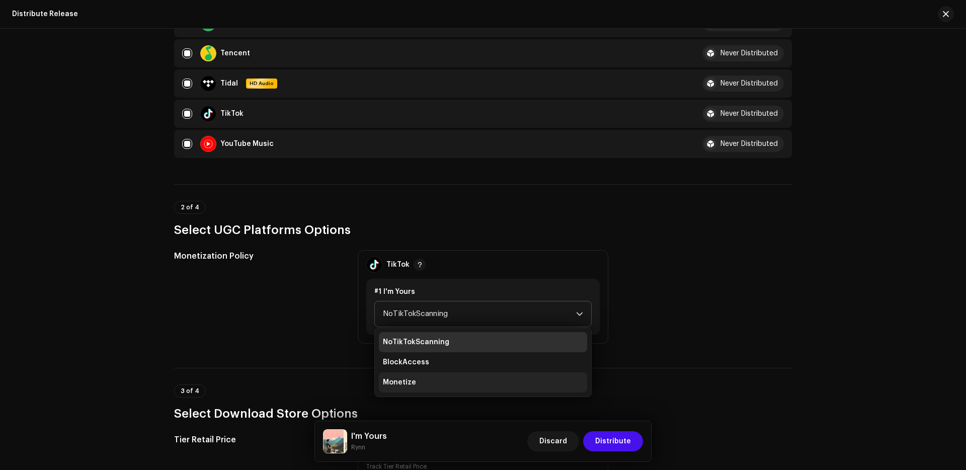
click at [407, 381] on span "Monetize" at bounding box center [399, 382] width 33 height 10
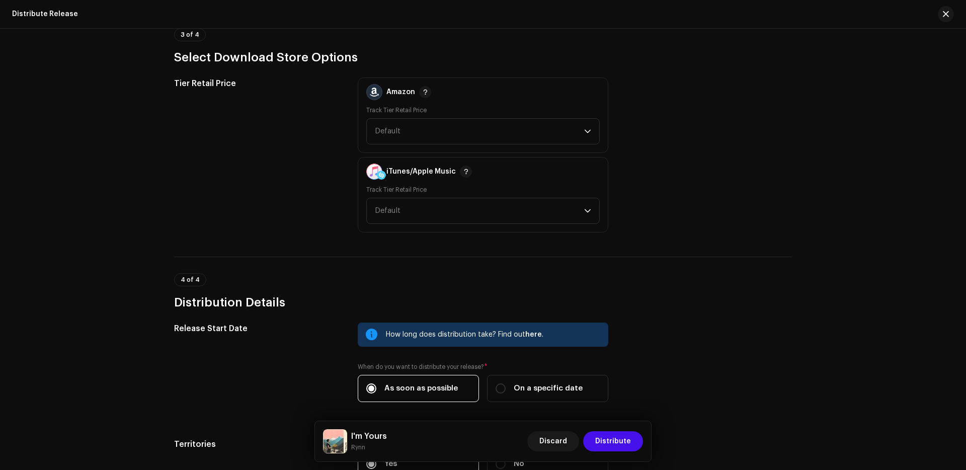
scroll to position [1297, 0]
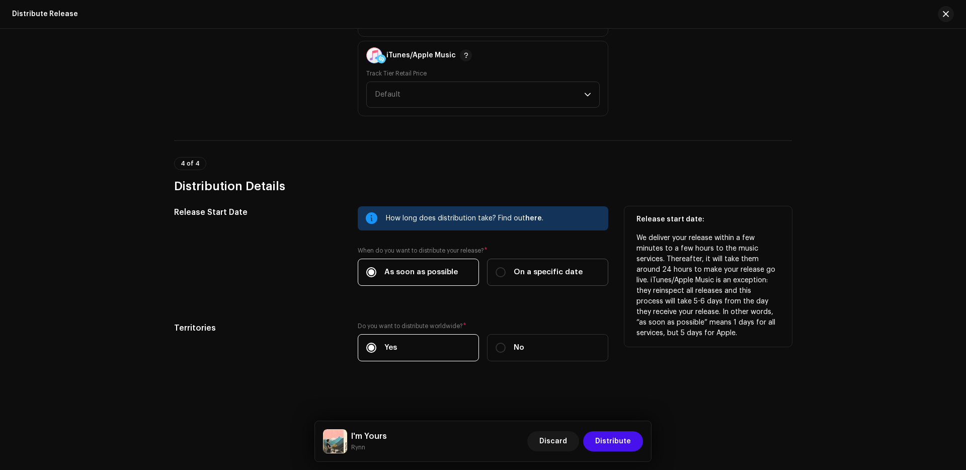
click at [566, 282] on label "On a specific date" at bounding box center [547, 272] width 121 height 27
click at [506, 277] on input "On a specific date" at bounding box center [501, 272] width 10 height 10
radio input "true"
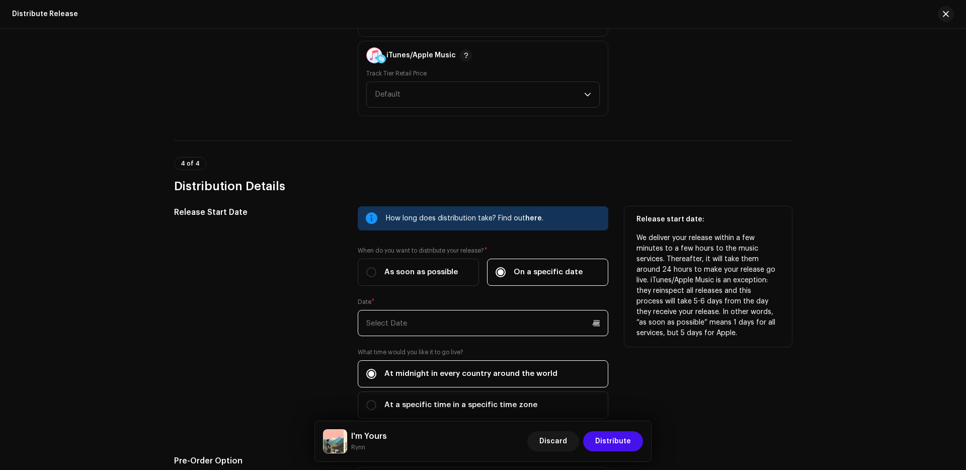
click at [532, 324] on input "text" at bounding box center [483, 323] width 251 height 26
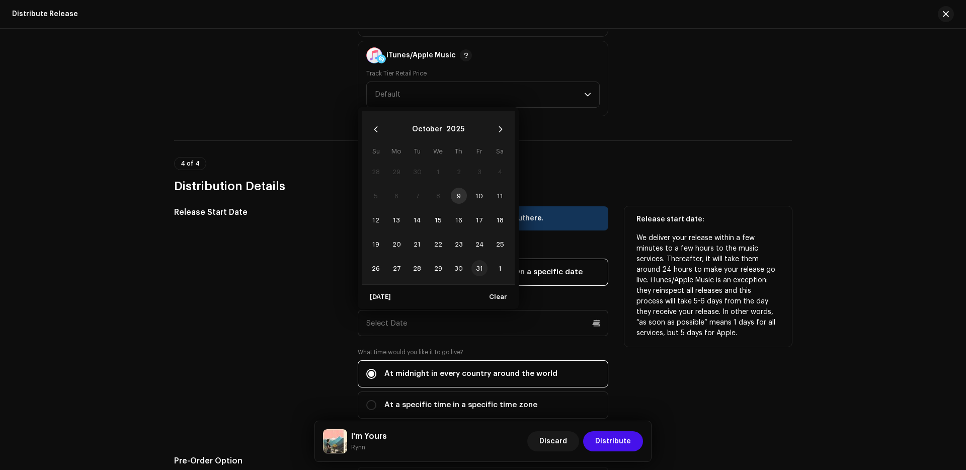
click at [478, 270] on span "31" at bounding box center [479, 268] width 16 height 16
type input "[DATE]"
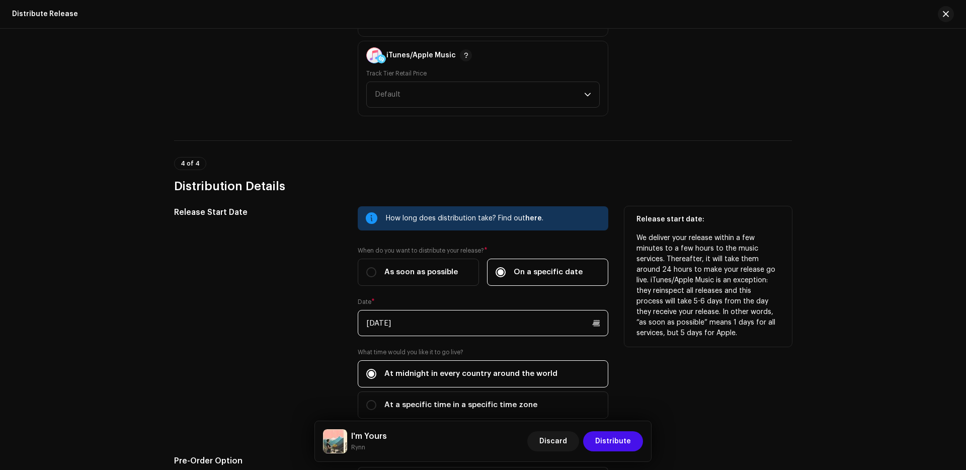
scroll to position [1504, 0]
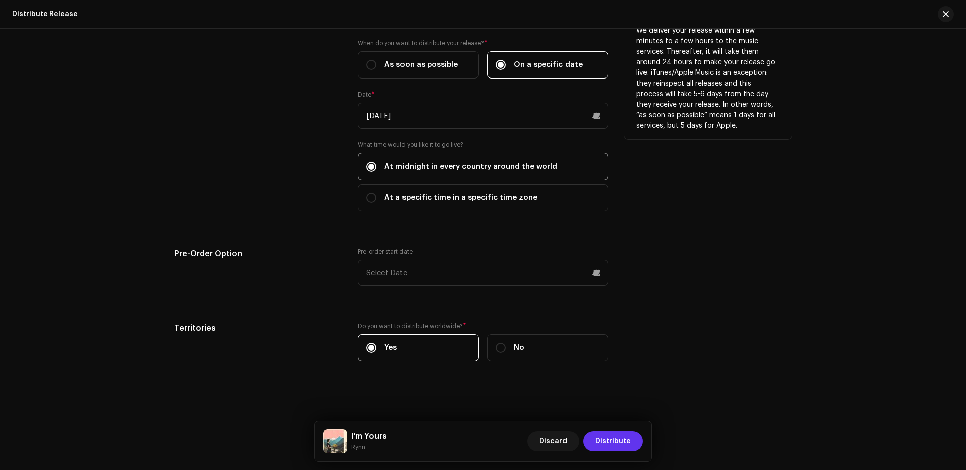
click at [615, 449] on span "Distribute" at bounding box center [613, 441] width 36 height 20
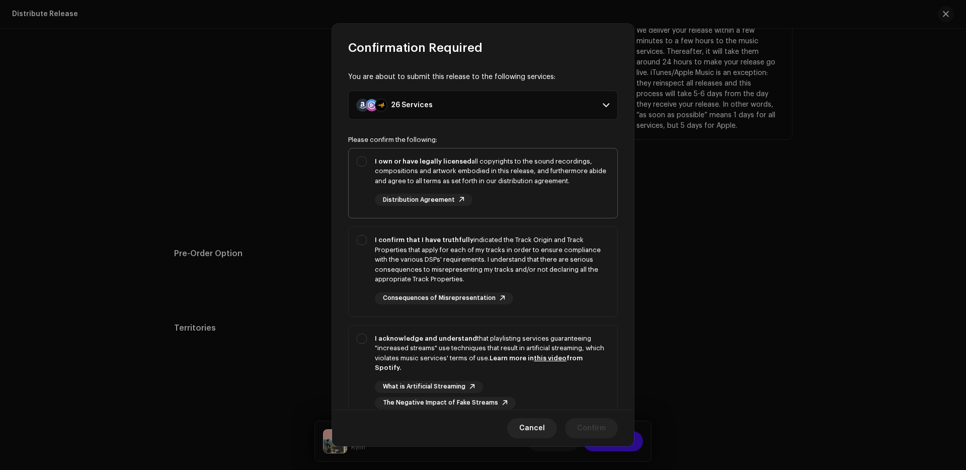
click at [500, 190] on div "I own or have legally licensed all copyrights to the sound recordings, composit…" at bounding box center [492, 181] width 234 height 50
checkbox input "true"
click at [571, 298] on div "I confirm that I have truthfully indicated the Track Origin and Track Propertie…" at bounding box center [492, 269] width 234 height 69
checkbox input "true"
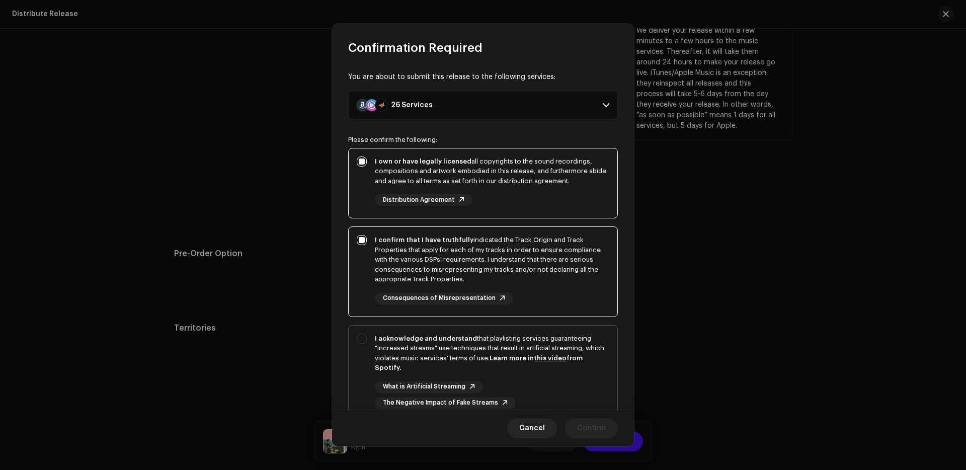
drag, startPoint x: 575, startPoint y: 368, endPoint x: 591, endPoint y: 402, distance: 36.9
click at [575, 369] on div "I acknowledge and understand that playlisting services guaranteeing "increased …" at bounding box center [492, 353] width 234 height 39
checkbox input "true"
click at [594, 418] on span "Confirm" at bounding box center [591, 428] width 29 height 20
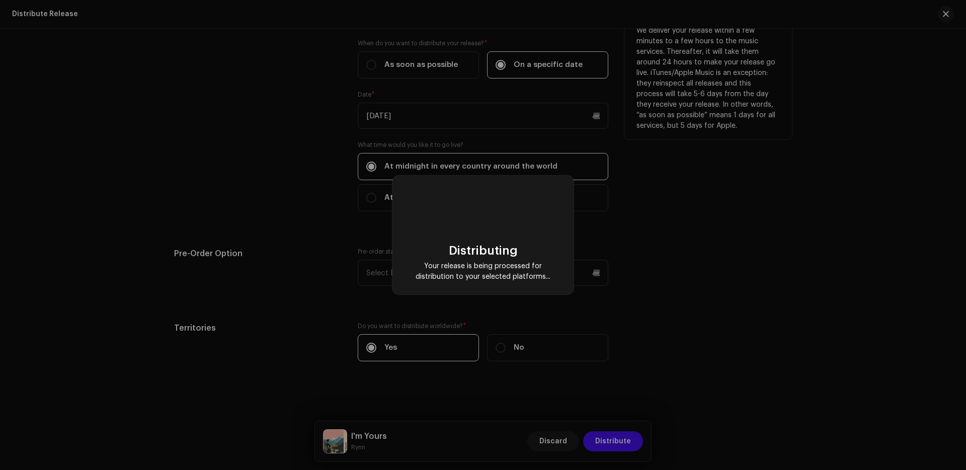
checkbox input "false"
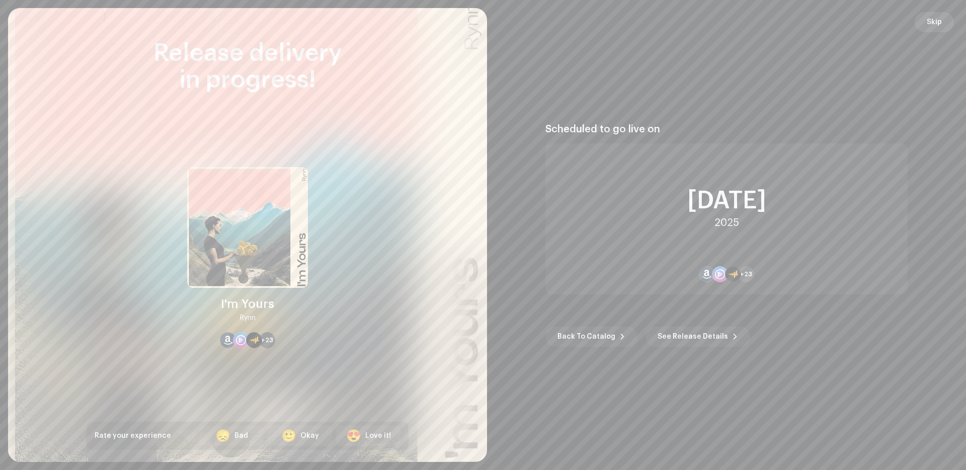
click at [934, 21] on span "Skip" at bounding box center [934, 22] width 15 height 20
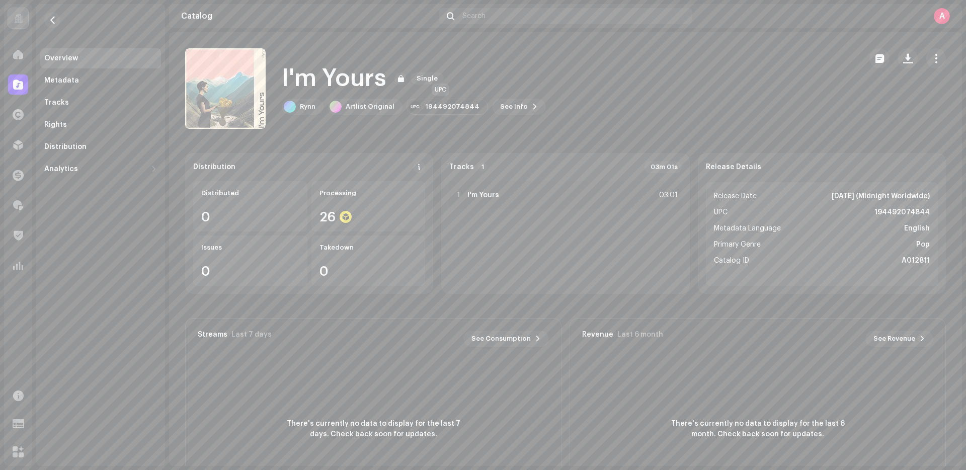
click at [441, 104] on div "194492074844" at bounding box center [452, 107] width 54 height 8
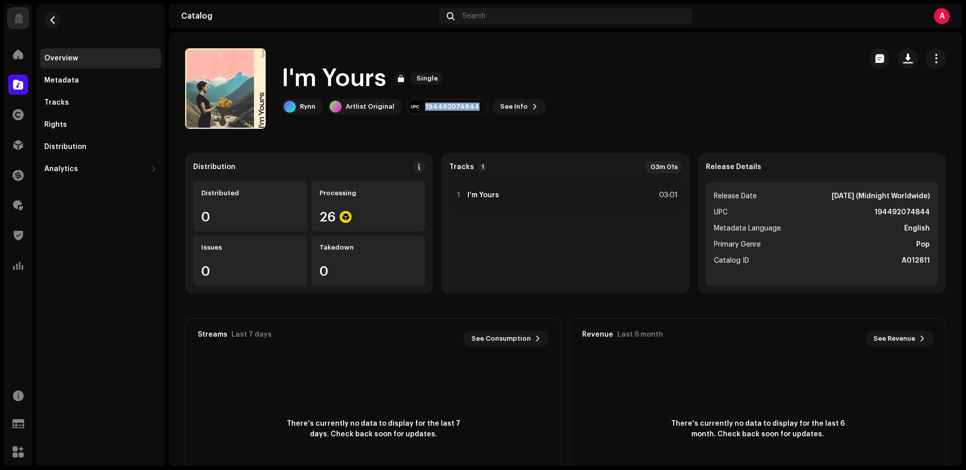
copy div "194492074844"
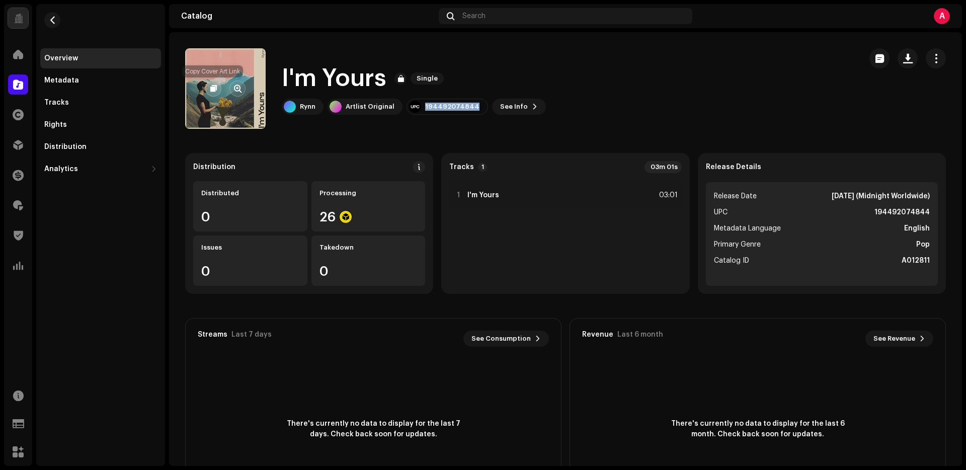
click at [214, 90] on span "button" at bounding box center [213, 89] width 7 height 8
copy div "194492074844"
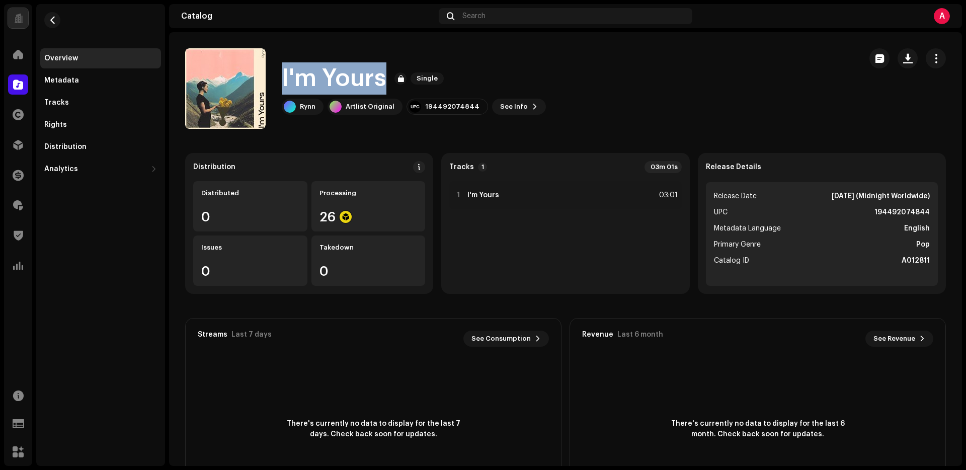
drag, startPoint x: 279, startPoint y: 74, endPoint x: 600, endPoint y: 141, distance: 328.4
click at [382, 70] on div "I'm Yours Single Rynn Artlist Original 194492074844 See Info" at bounding box center [519, 88] width 668 height 81
copy h1 "I'm Yours"
click at [18, 89] on span at bounding box center [18, 85] width 10 height 8
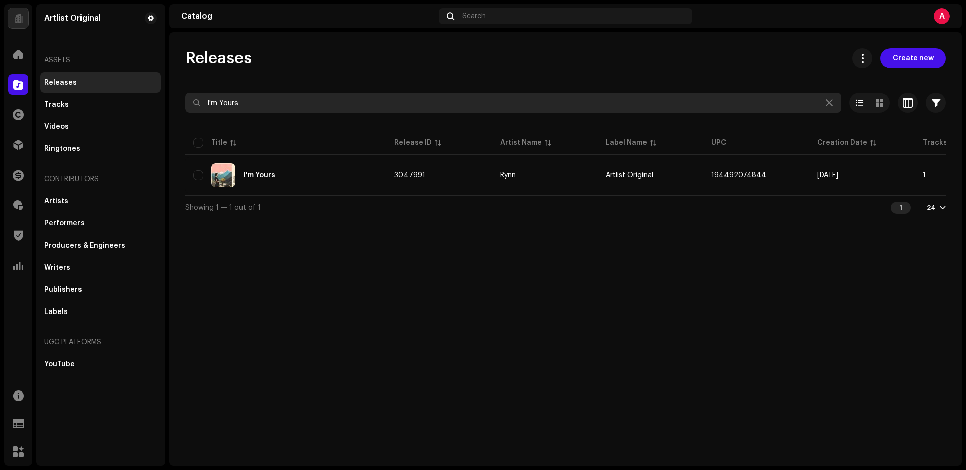
click at [275, 96] on input "I'm Yours" at bounding box center [513, 103] width 656 height 20
drag, startPoint x: 272, startPoint y: 96, endPoint x: 263, endPoint y: 101, distance: 10.4
click at [271, 95] on input "I'm Yours" at bounding box center [513, 103] width 656 height 20
click at [263, 100] on input "I'm Yours" at bounding box center [513, 103] width 656 height 20
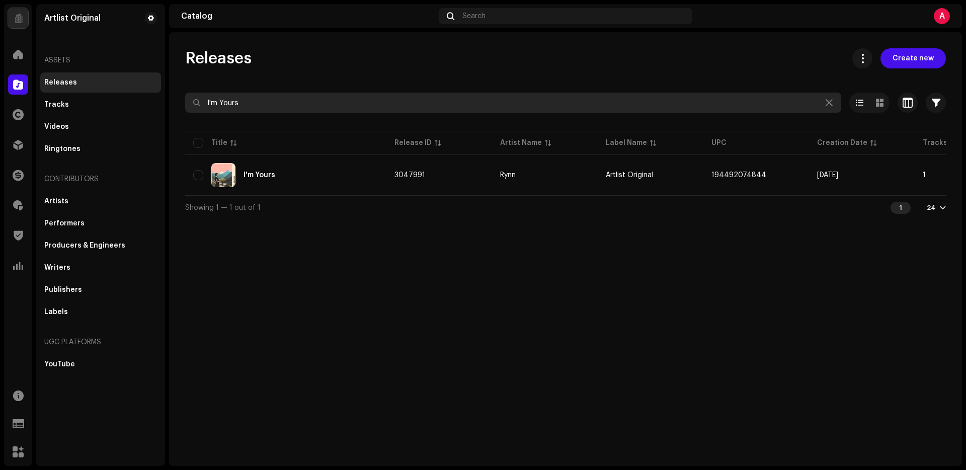
click at [263, 100] on input "I'm Yours" at bounding box center [513, 103] width 656 height 20
